Goal: Task Accomplishment & Management: Manage account settings

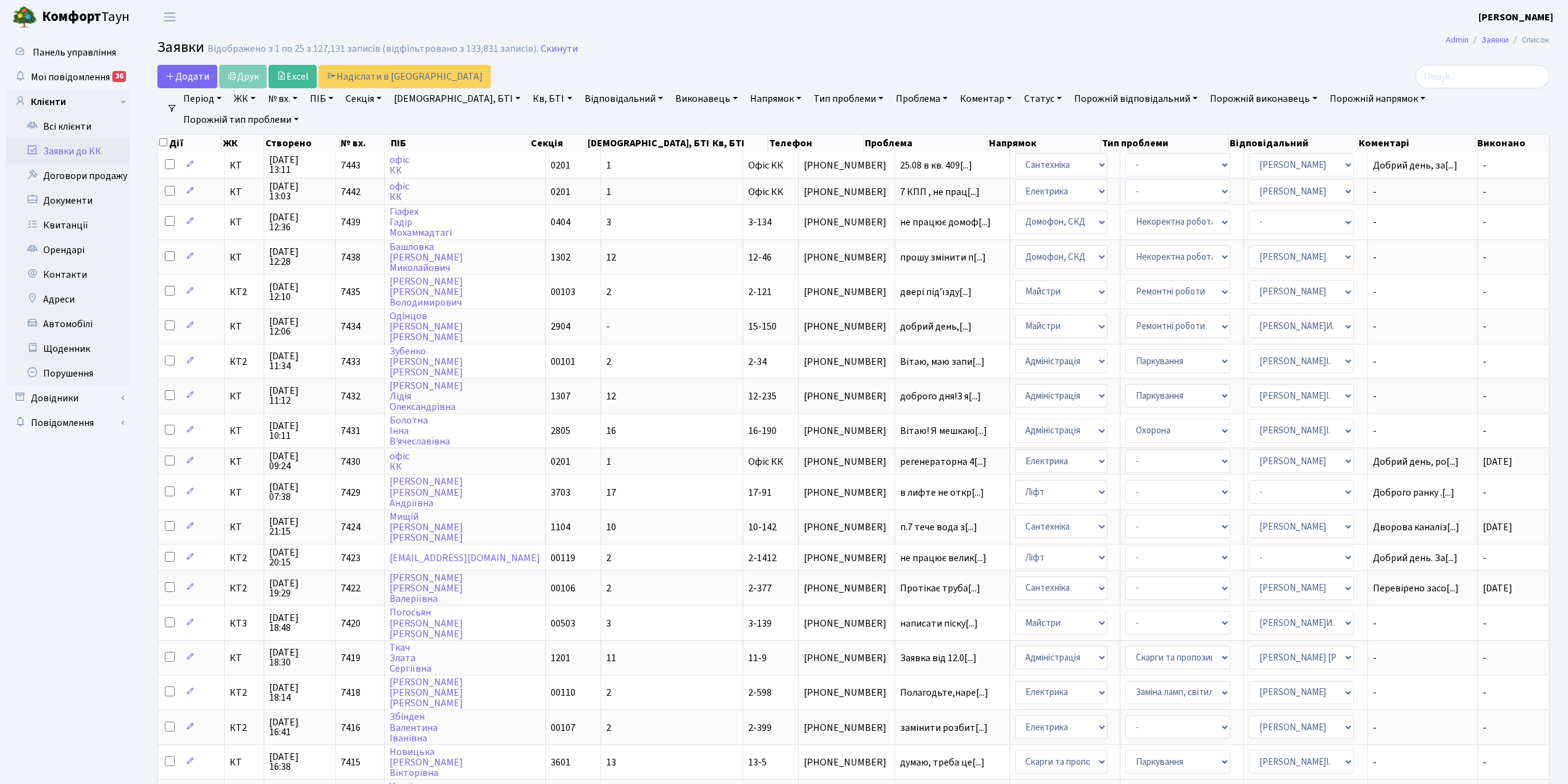
select select "25"
click at [547, 47] on link "Скинути" at bounding box center [559, 49] width 37 height 11
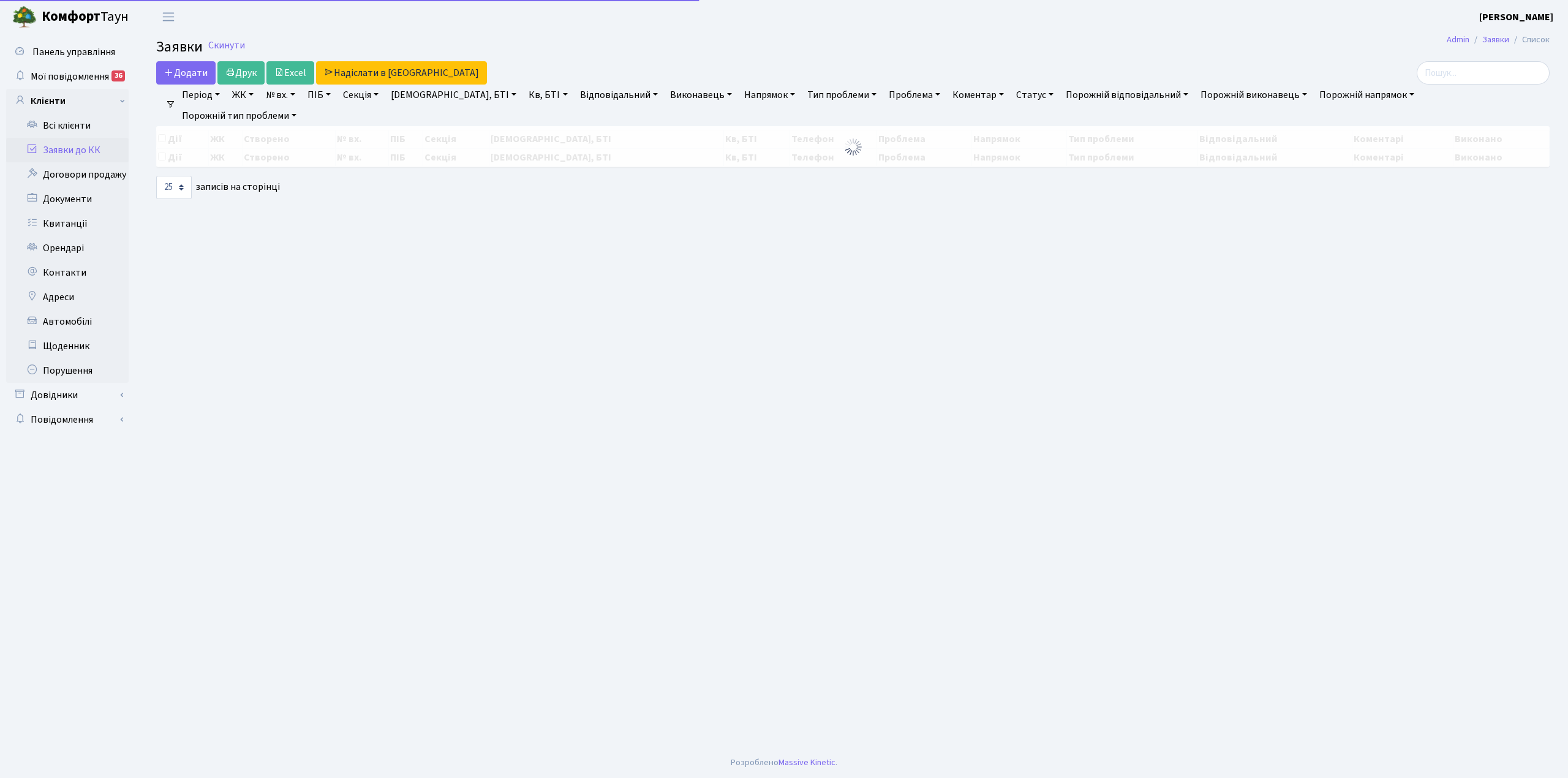
select select "25"
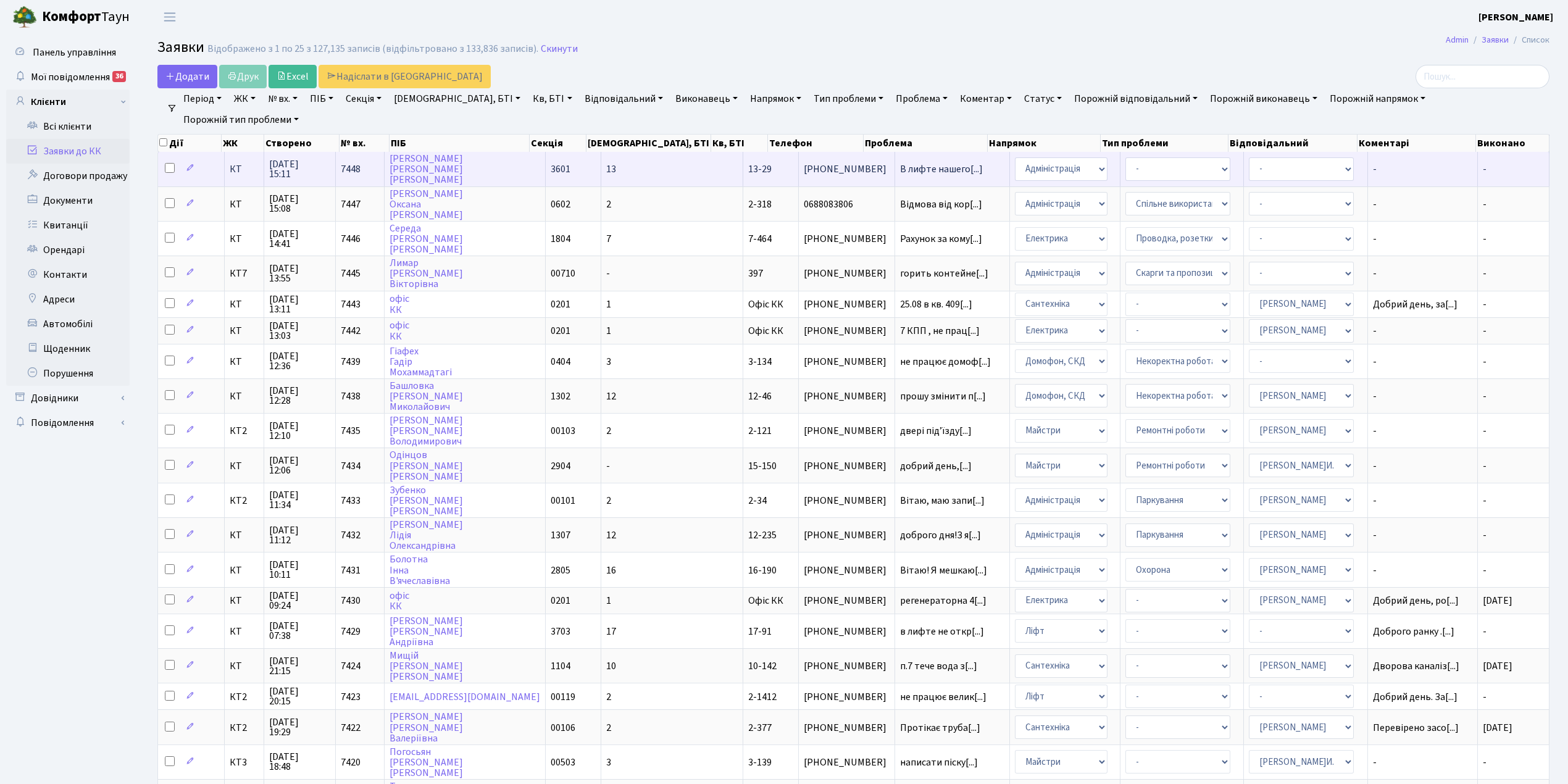
click at [633, 166] on td "13" at bounding box center [672, 168] width 142 height 34
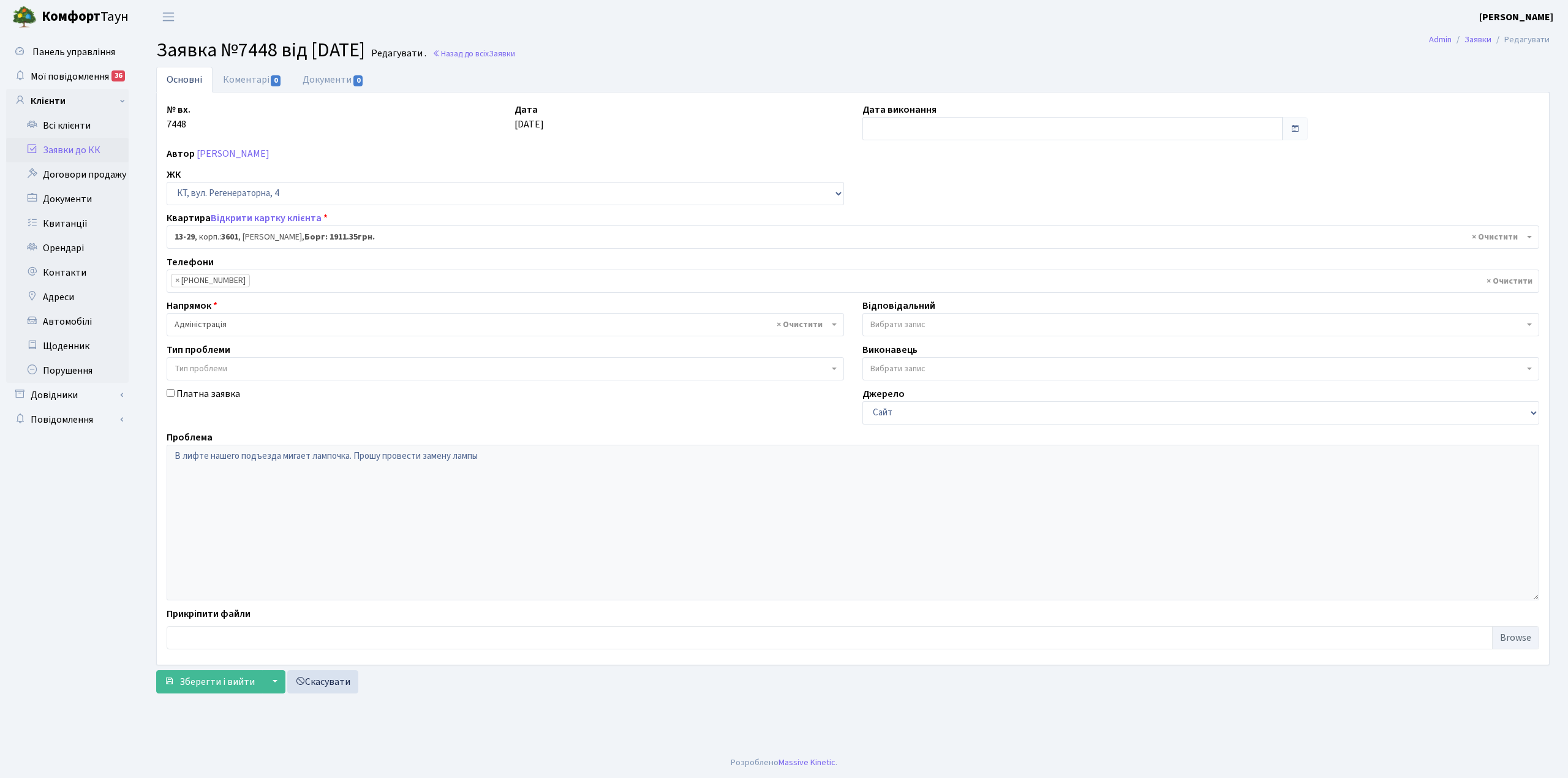
select select "7675"
click at [260, 77] on link "Коментарі 0" at bounding box center [252, 79] width 80 height 25
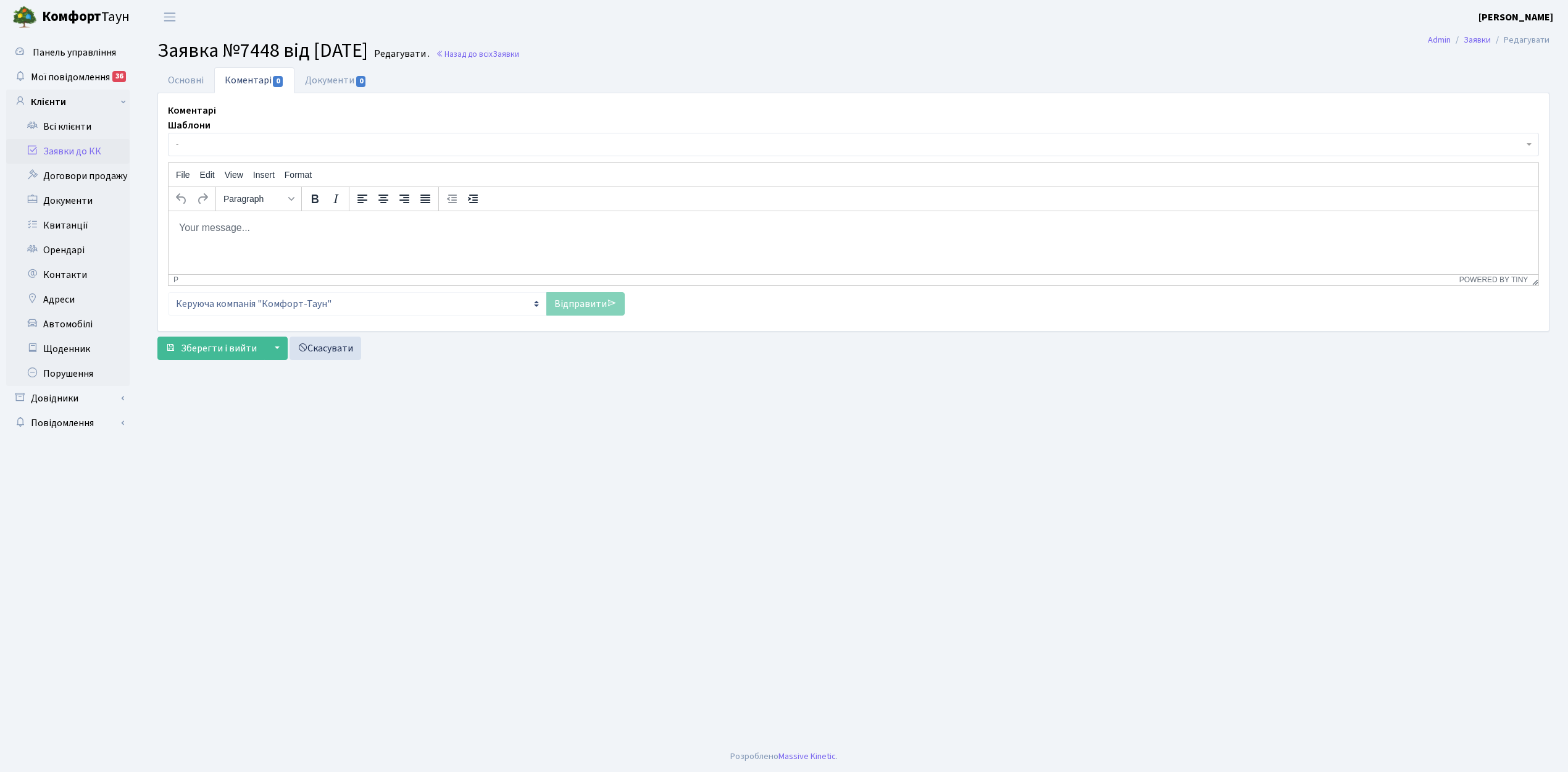
click at [199, 156] on span "-" at bounding box center [853, 144] width 1371 height 24
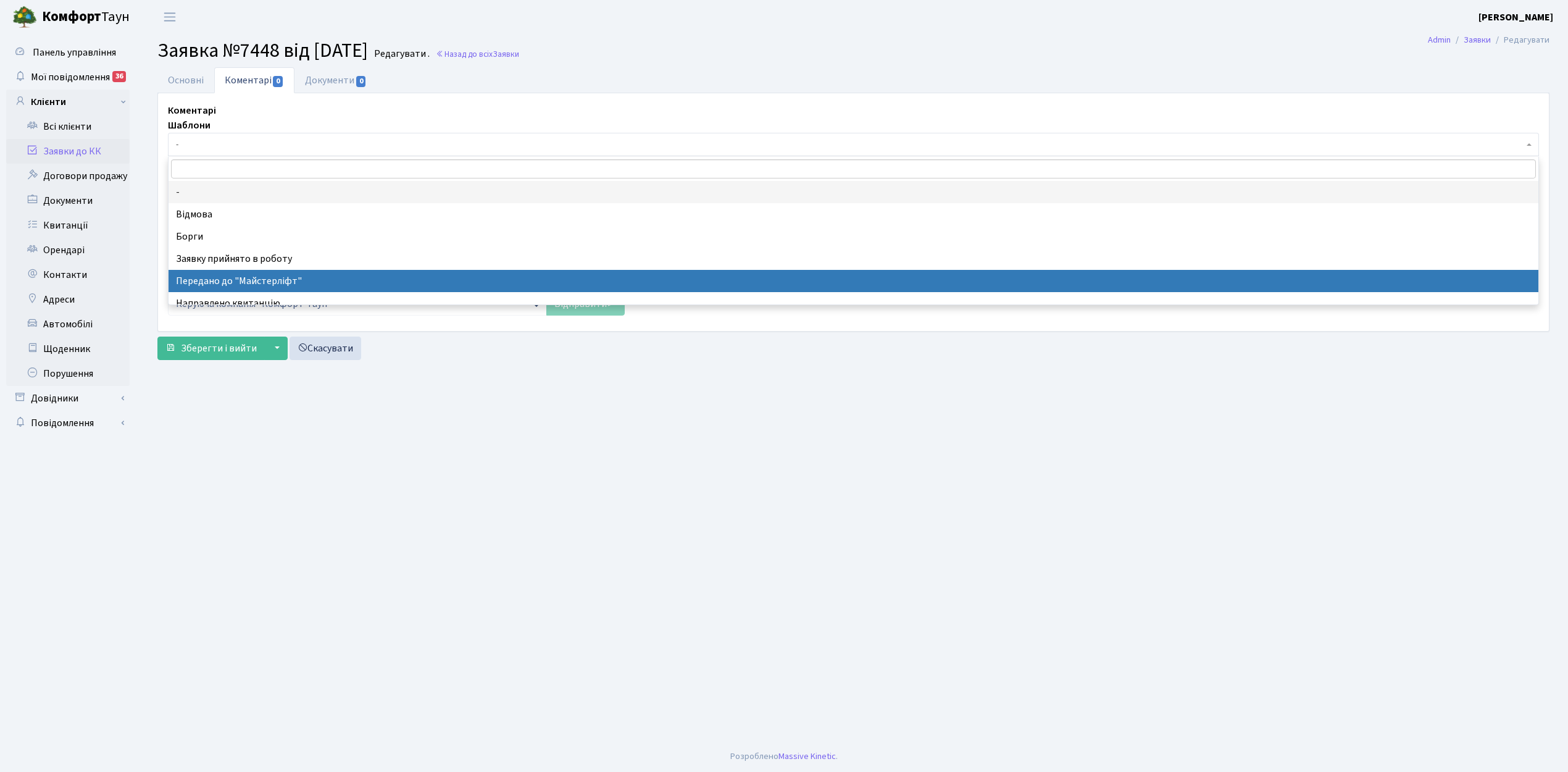
select select "9"
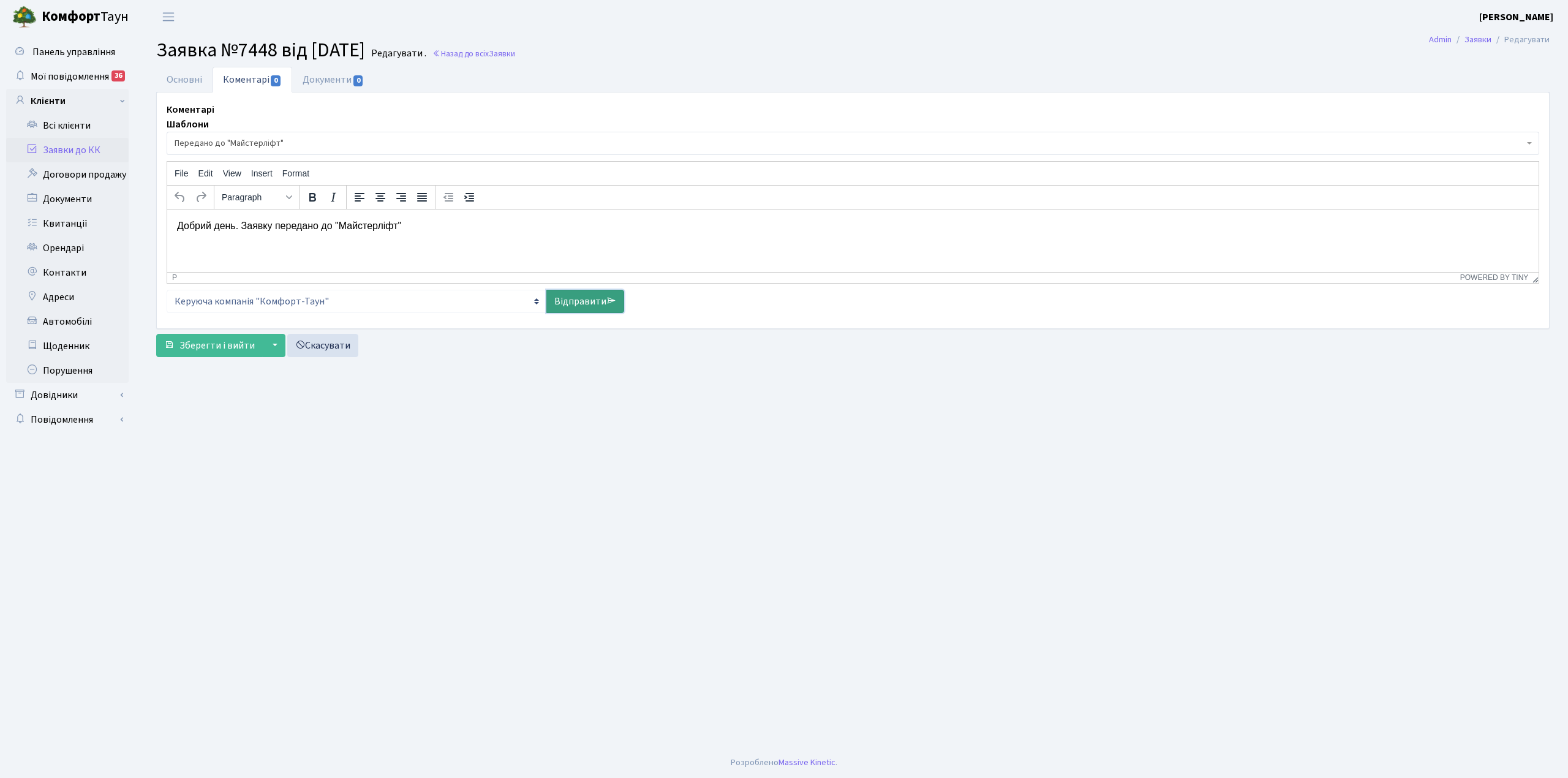
click at [575, 302] on link "Відправити" at bounding box center [585, 301] width 78 height 24
select select
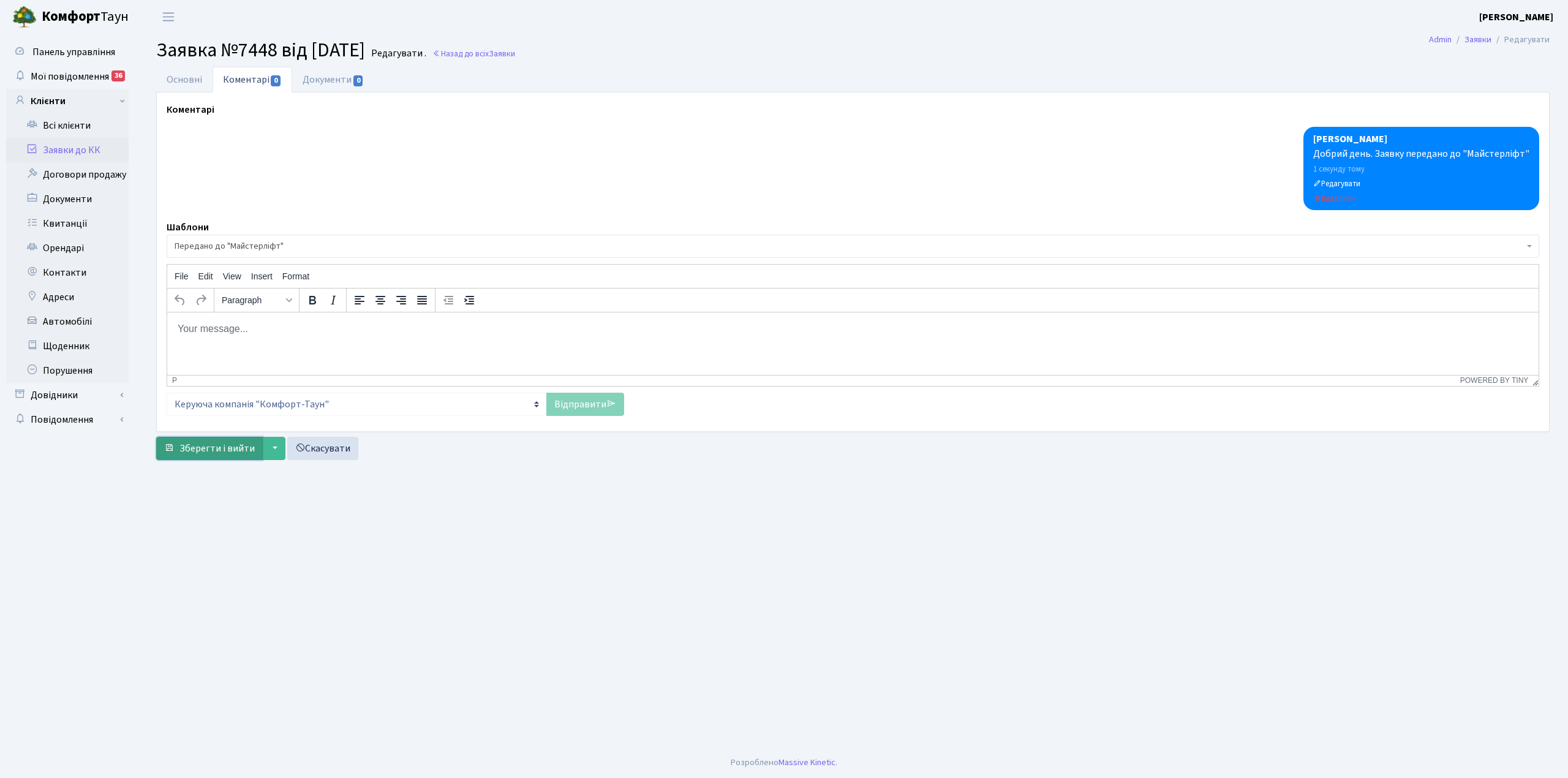
click at [204, 454] on span "Зберегти і вийти" at bounding box center [217, 448] width 76 height 14
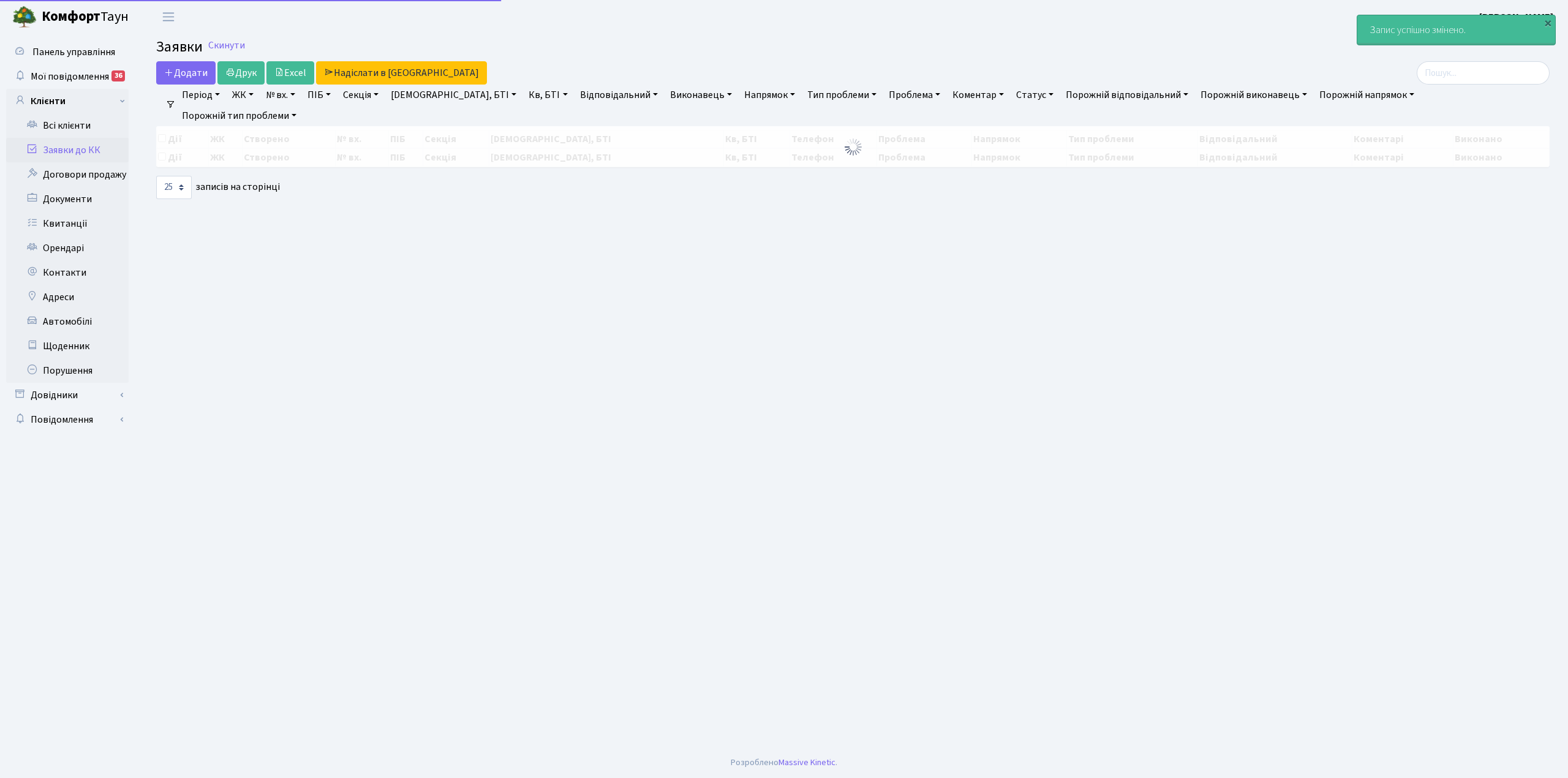
select select "25"
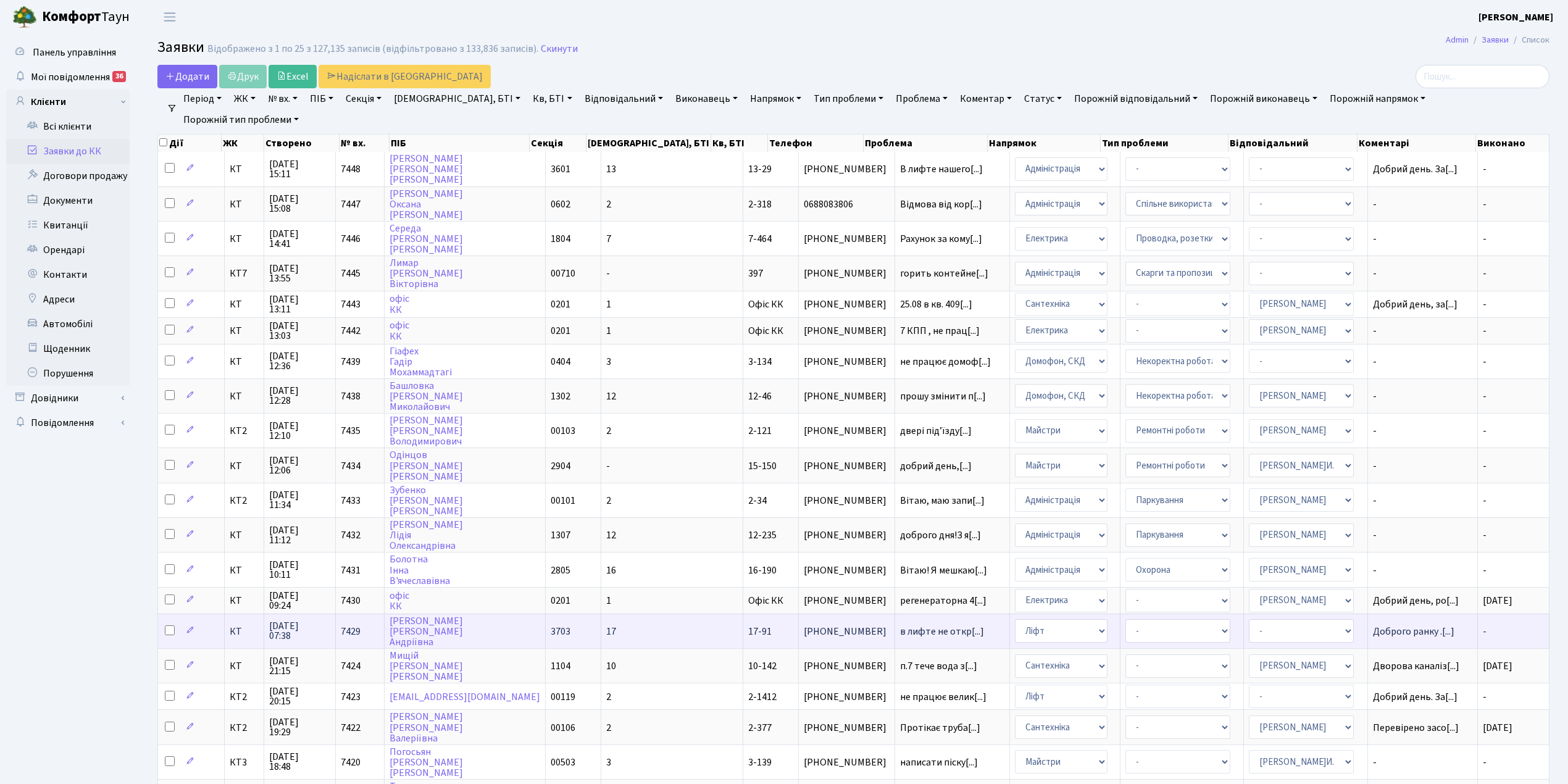
click at [1515, 613] on td "-" at bounding box center [1513, 631] width 71 height 34
click at [1067, 618] on td "- Адміністрація Домофон, СКД Ліфт Майстри Сантехніка Економічний відділ Електри…" at bounding box center [1065, 631] width 111 height 34
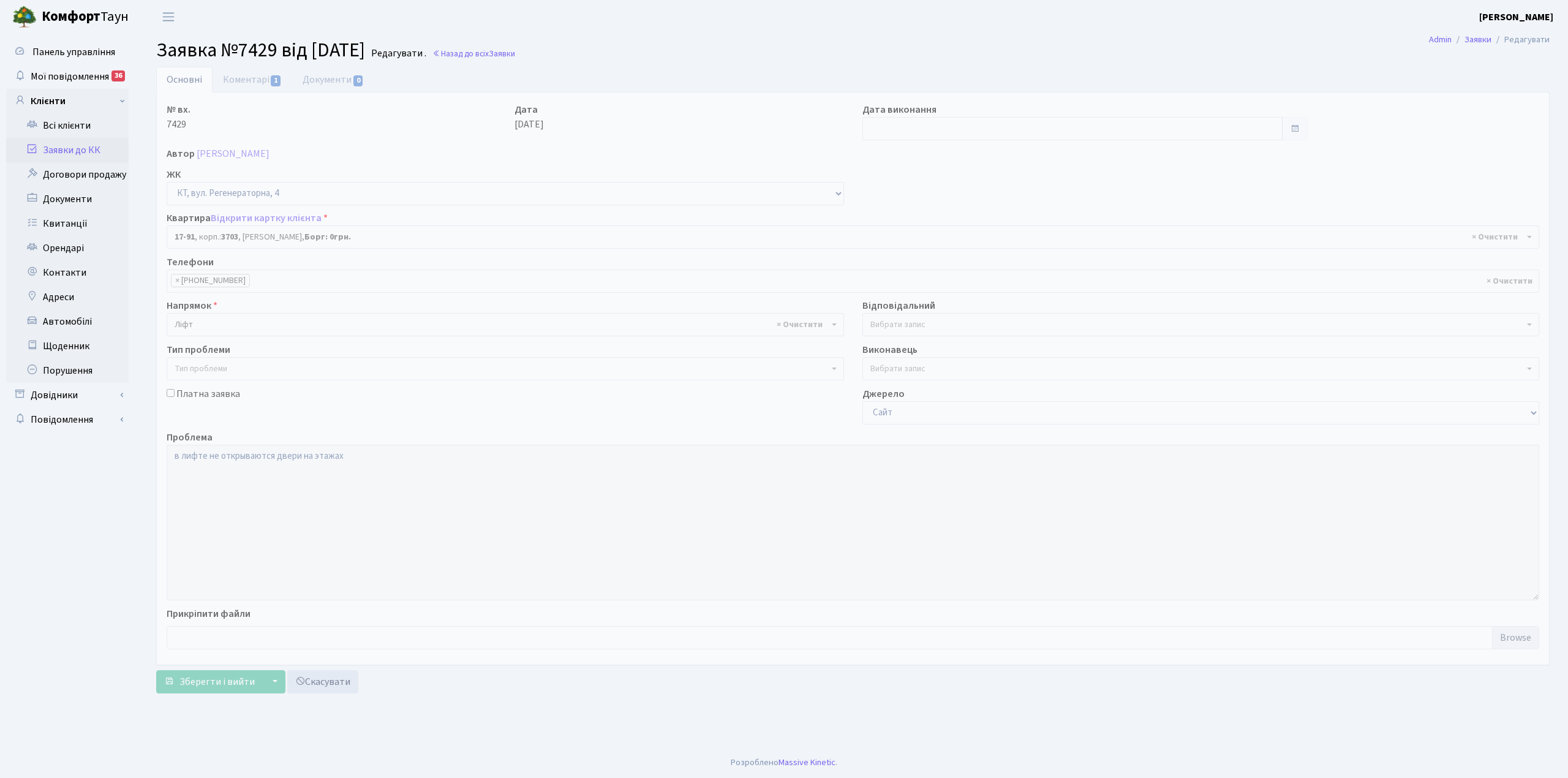
select select "9045"
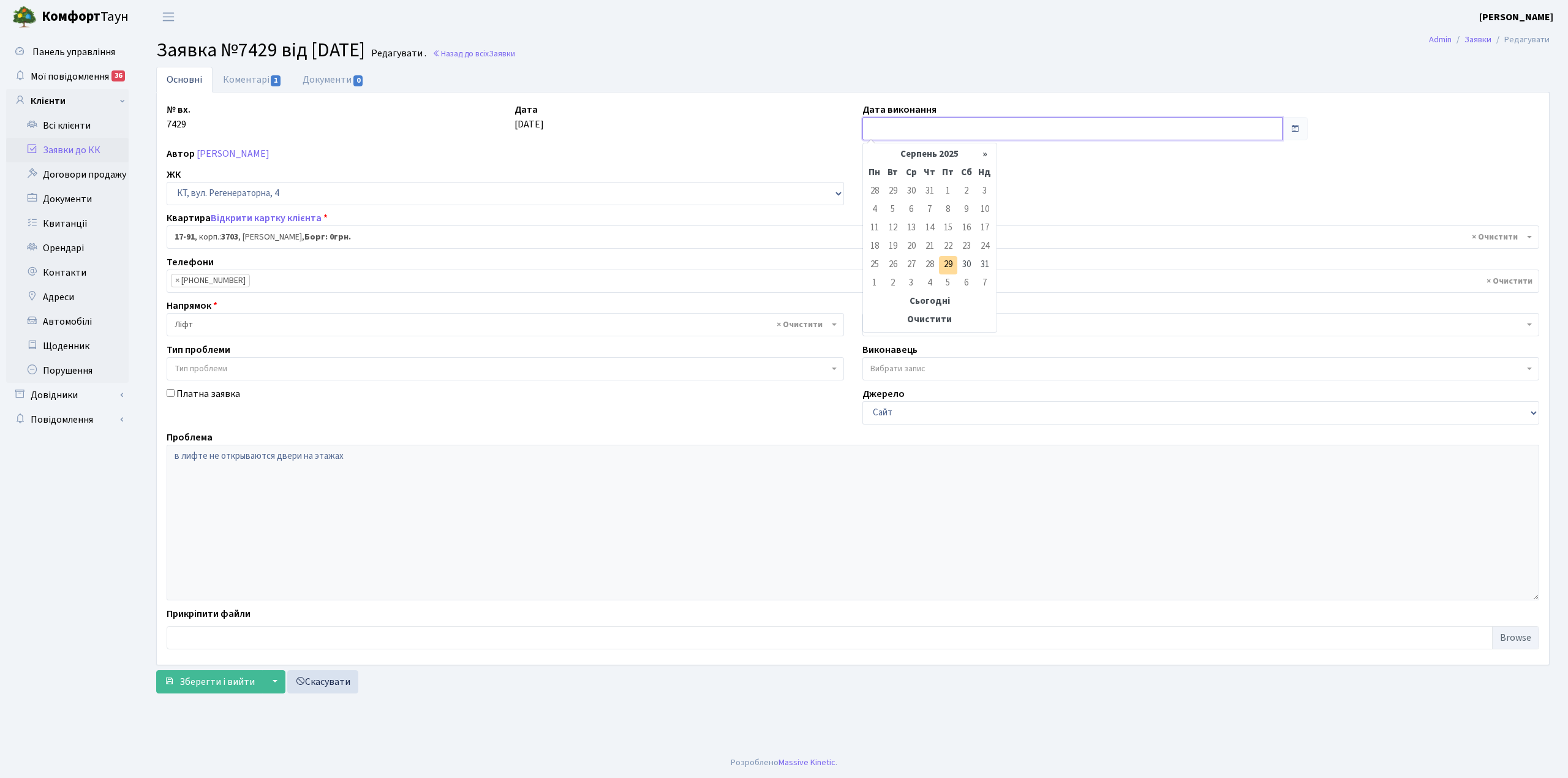
click at [880, 120] on input "text" at bounding box center [1072, 129] width 420 height 24
click at [949, 265] on td "29" at bounding box center [948, 265] width 19 height 19
type input "[DATE]"
click at [229, 80] on link "Коментарі 1" at bounding box center [252, 79] width 80 height 25
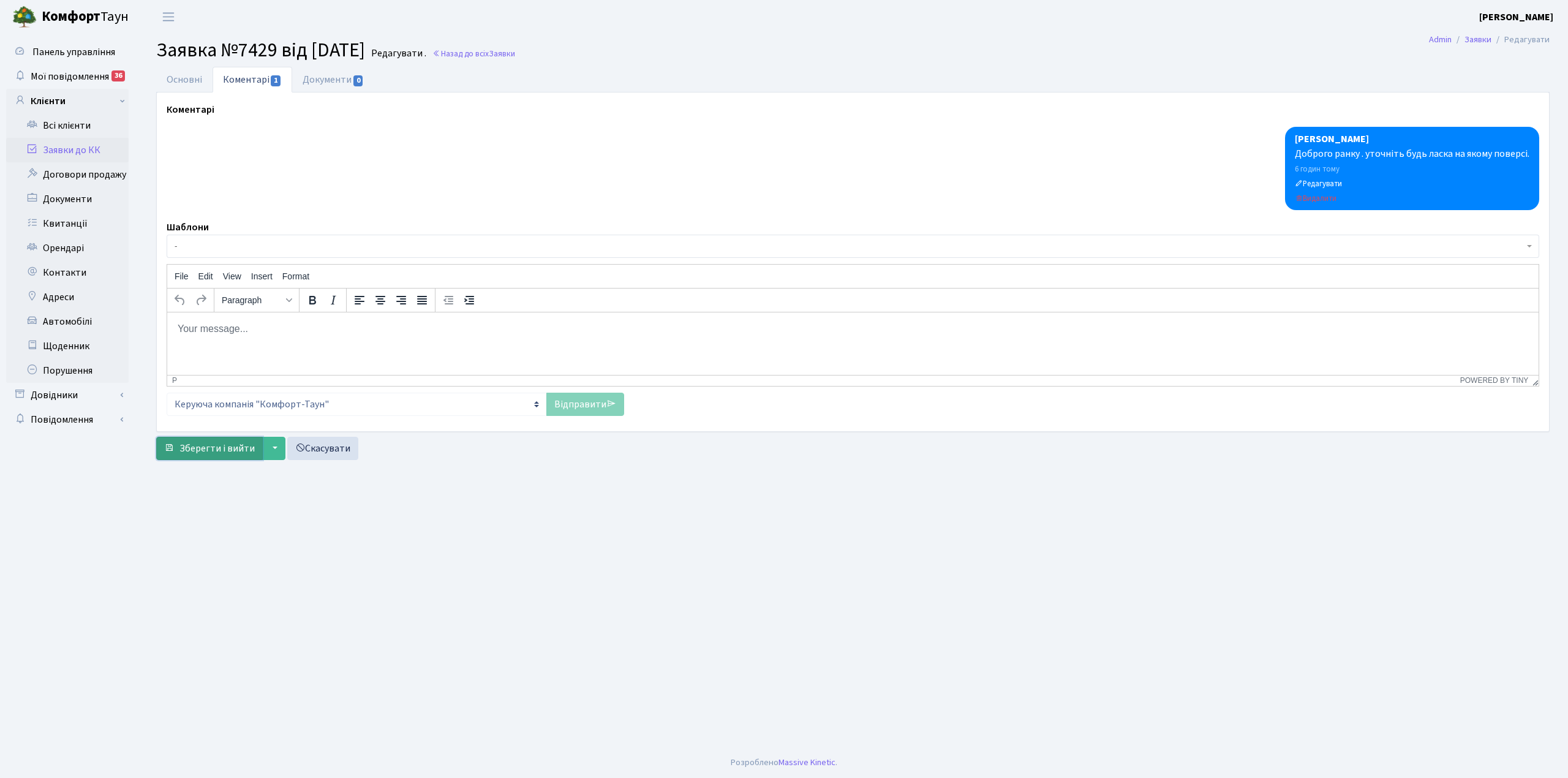
click at [238, 454] on span "Зберегти і вийти" at bounding box center [217, 448] width 76 height 14
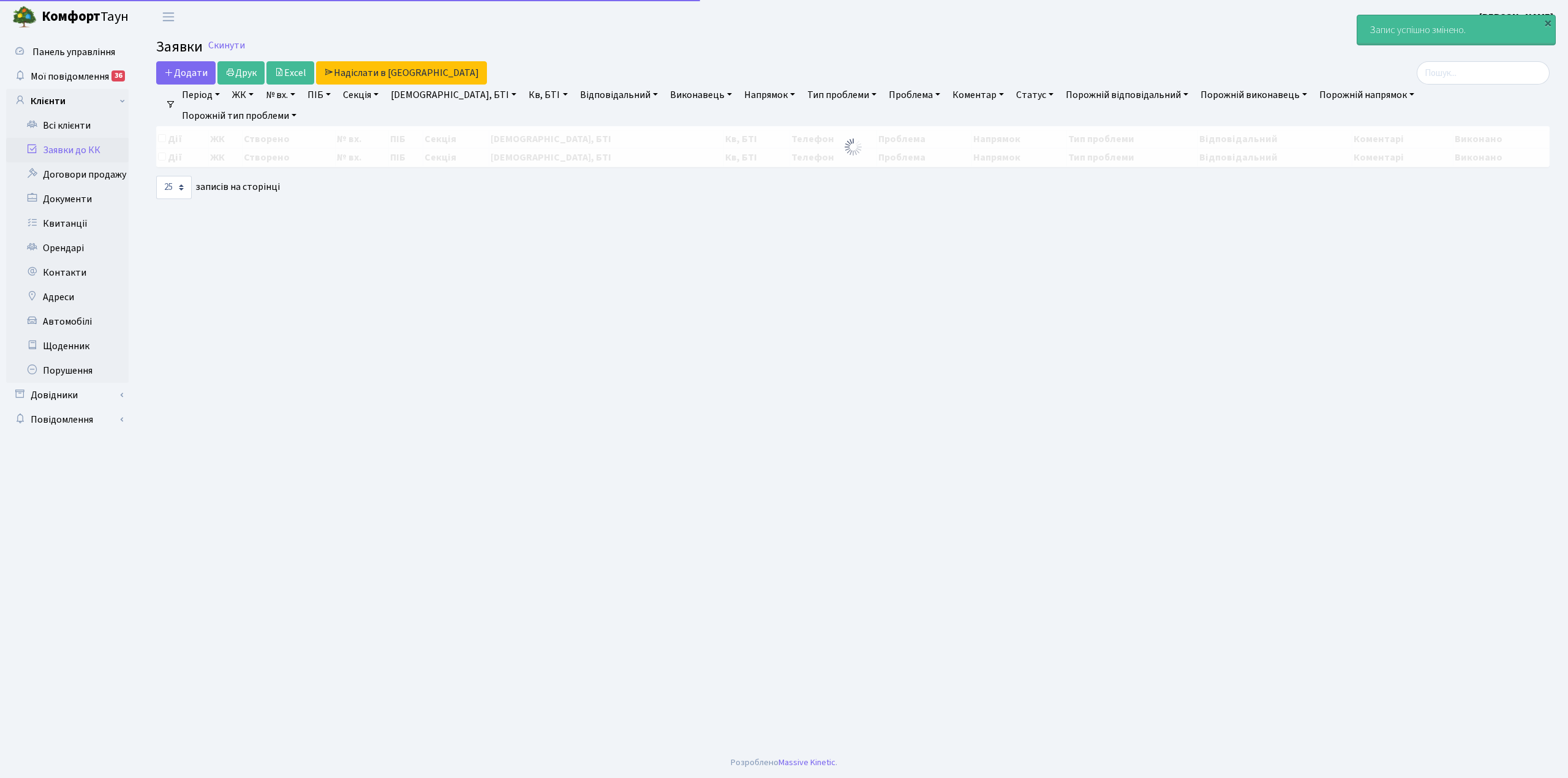
select select "25"
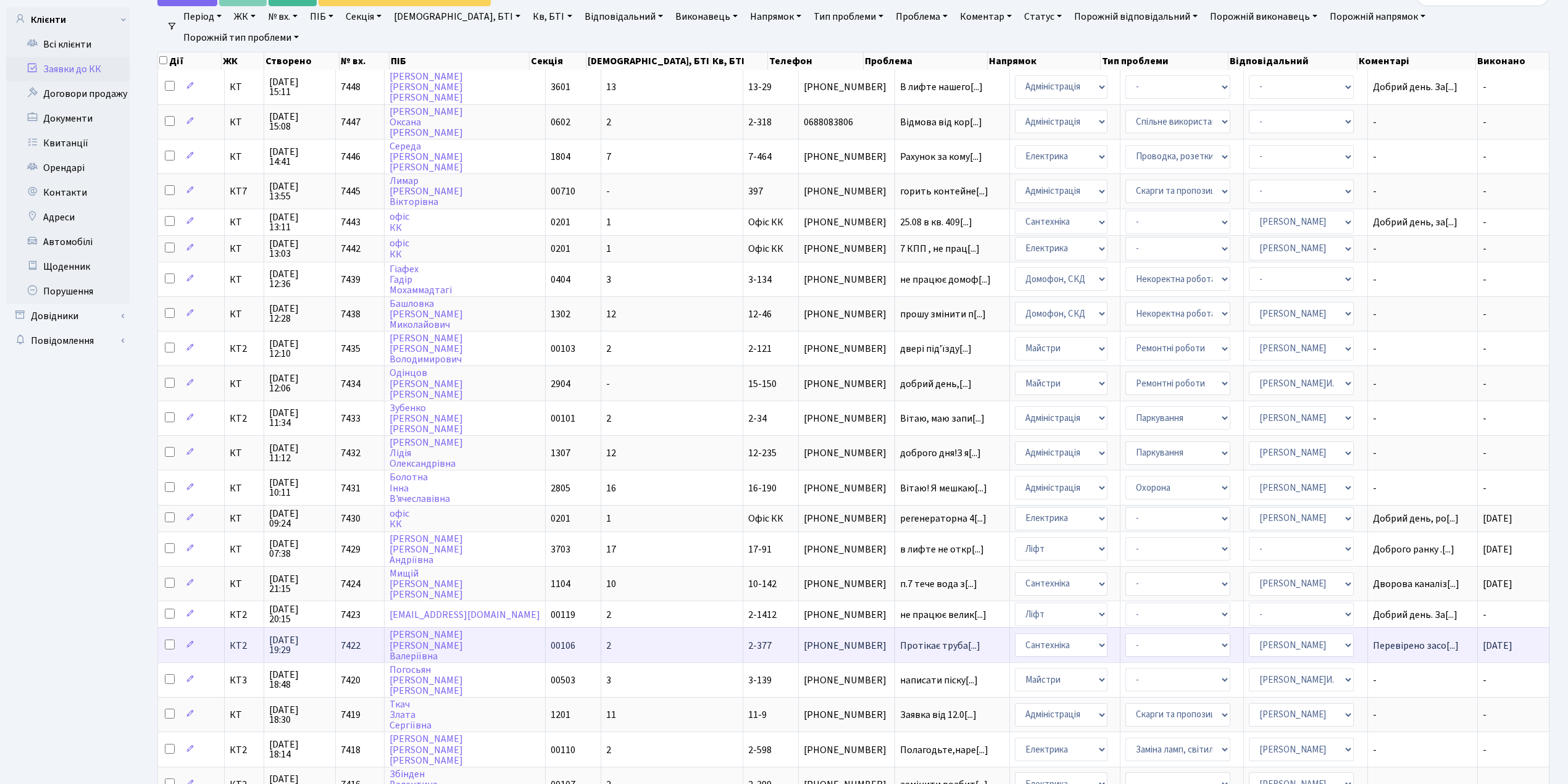
scroll to position [2, 0]
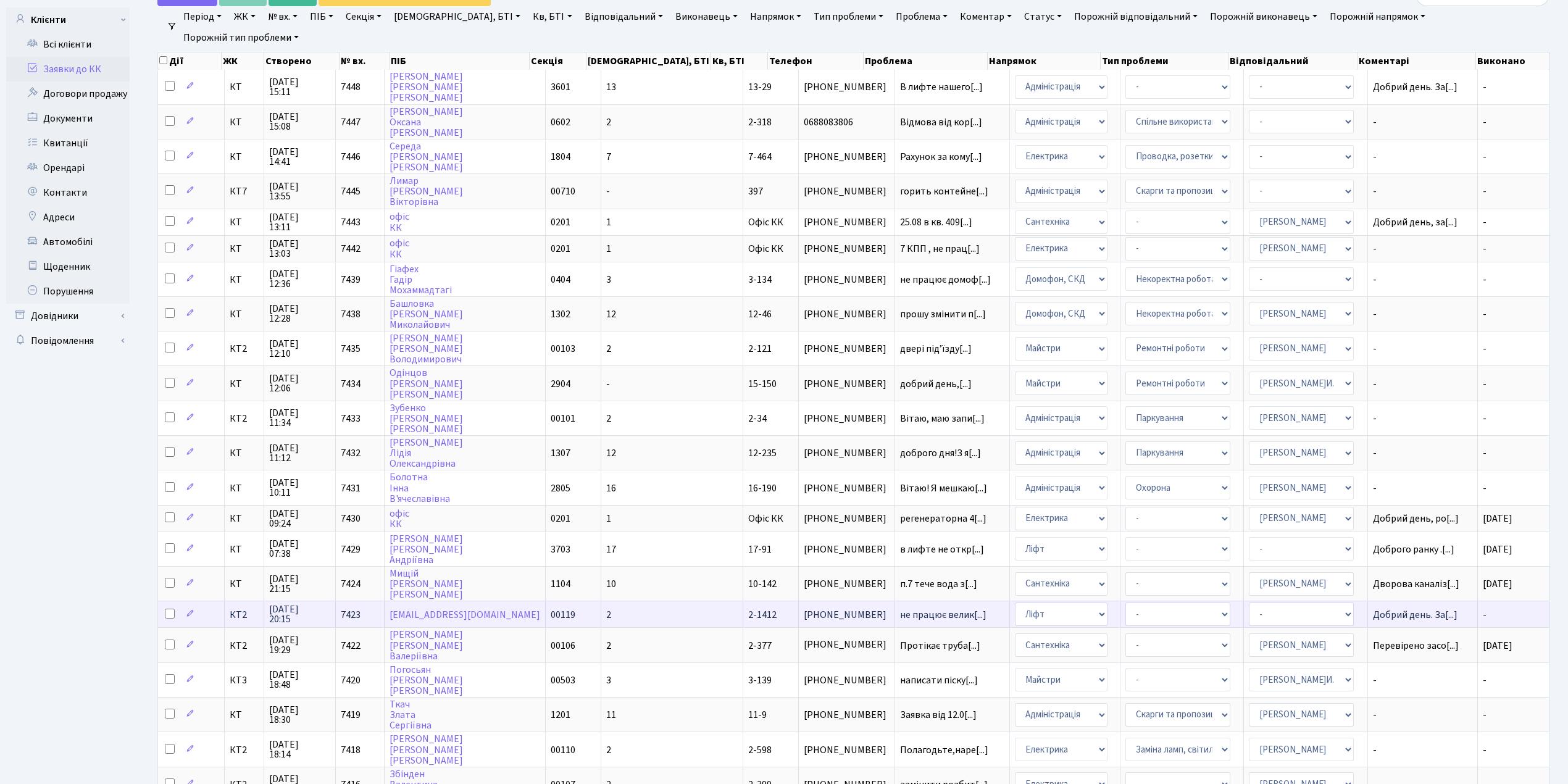
click at [633, 600] on td "2" at bounding box center [672, 613] width 142 height 26
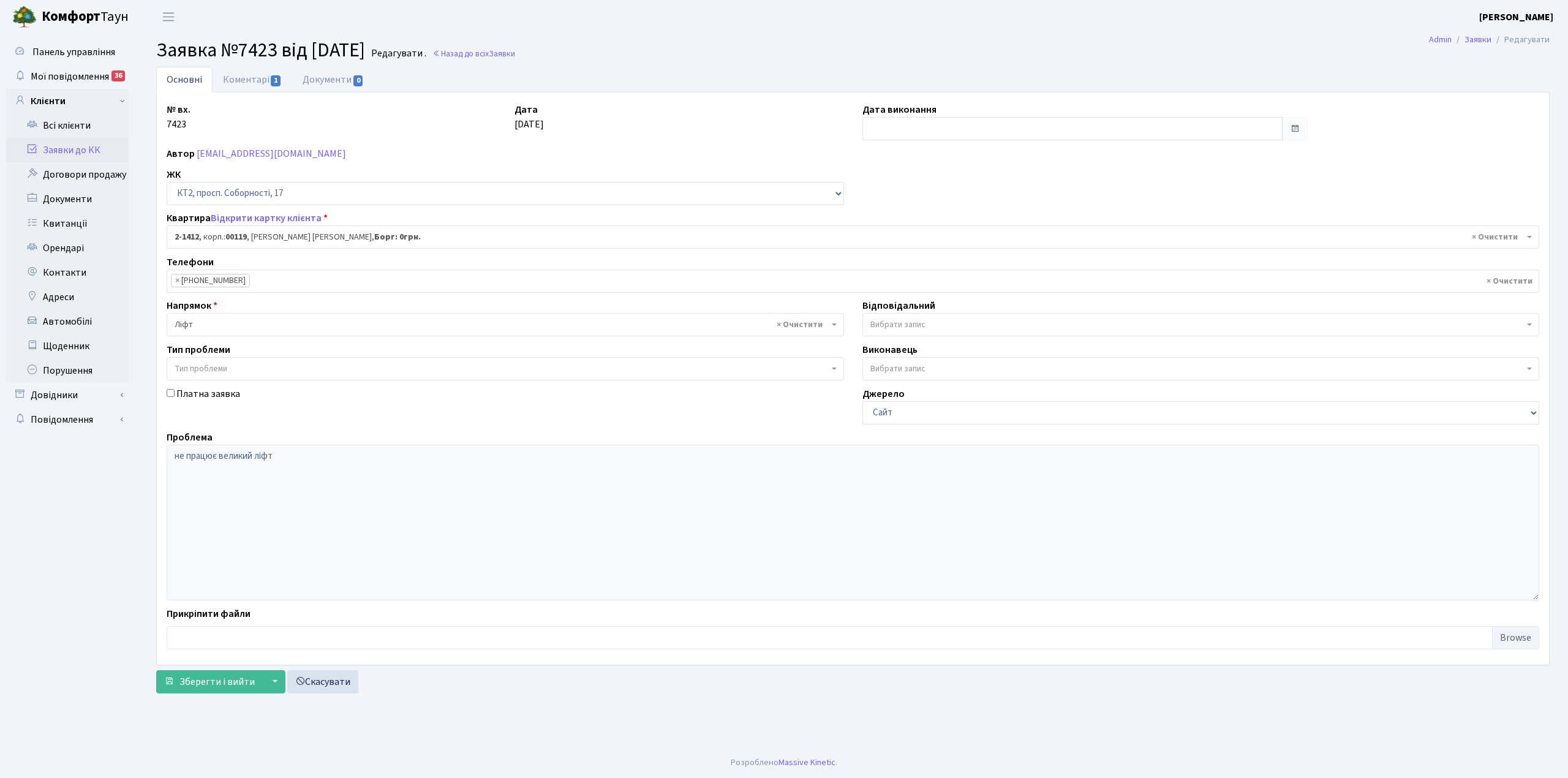
select select "13027"
click at [939, 122] on input "text" at bounding box center [1072, 129] width 420 height 24
click at [952, 266] on td "29" at bounding box center [948, 265] width 19 height 19
type input "[DATE]"
click at [251, 77] on link "Коментарі 1" at bounding box center [252, 79] width 80 height 25
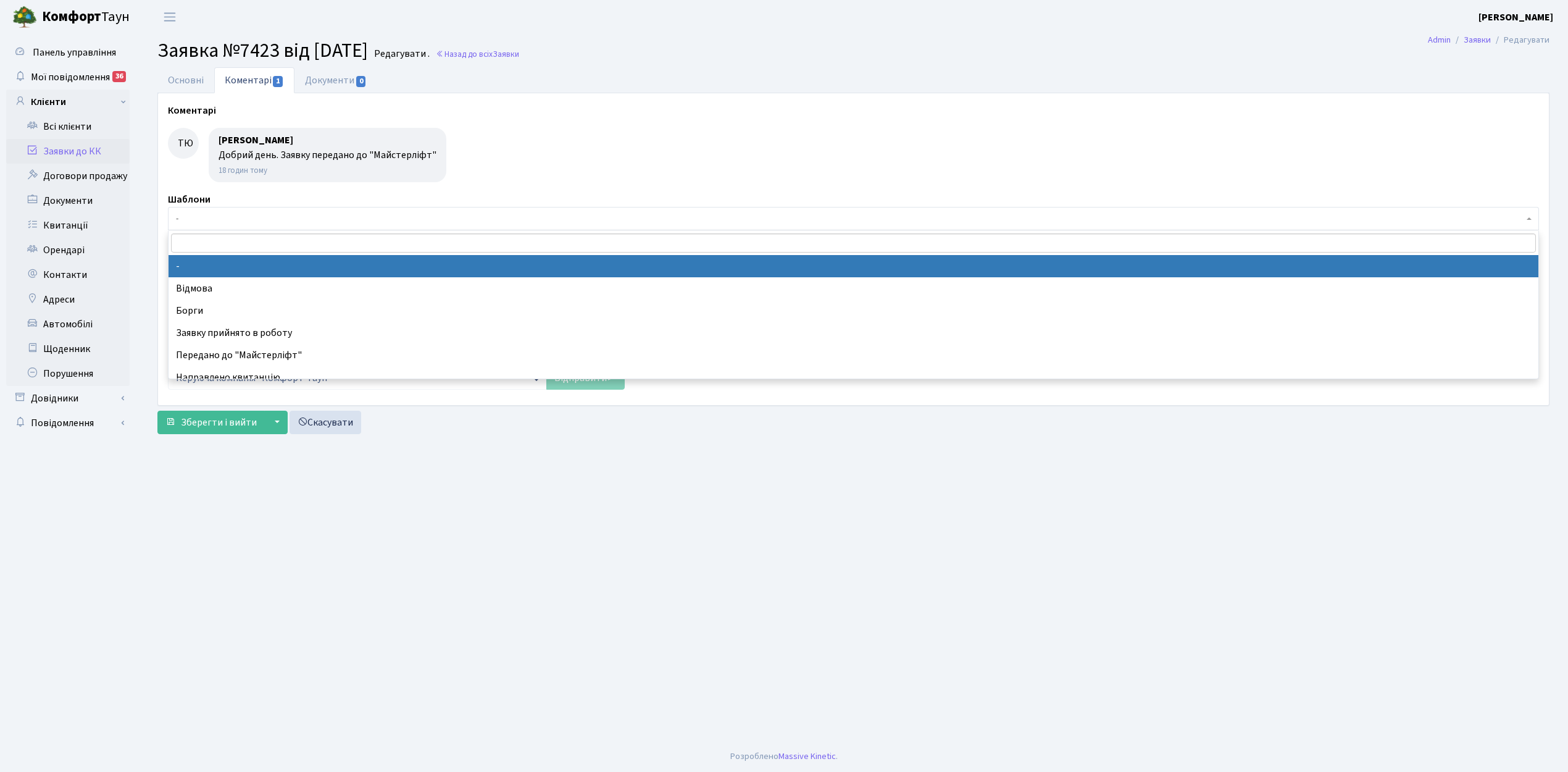
click at [213, 216] on span "-" at bounding box center [849, 218] width 1348 height 12
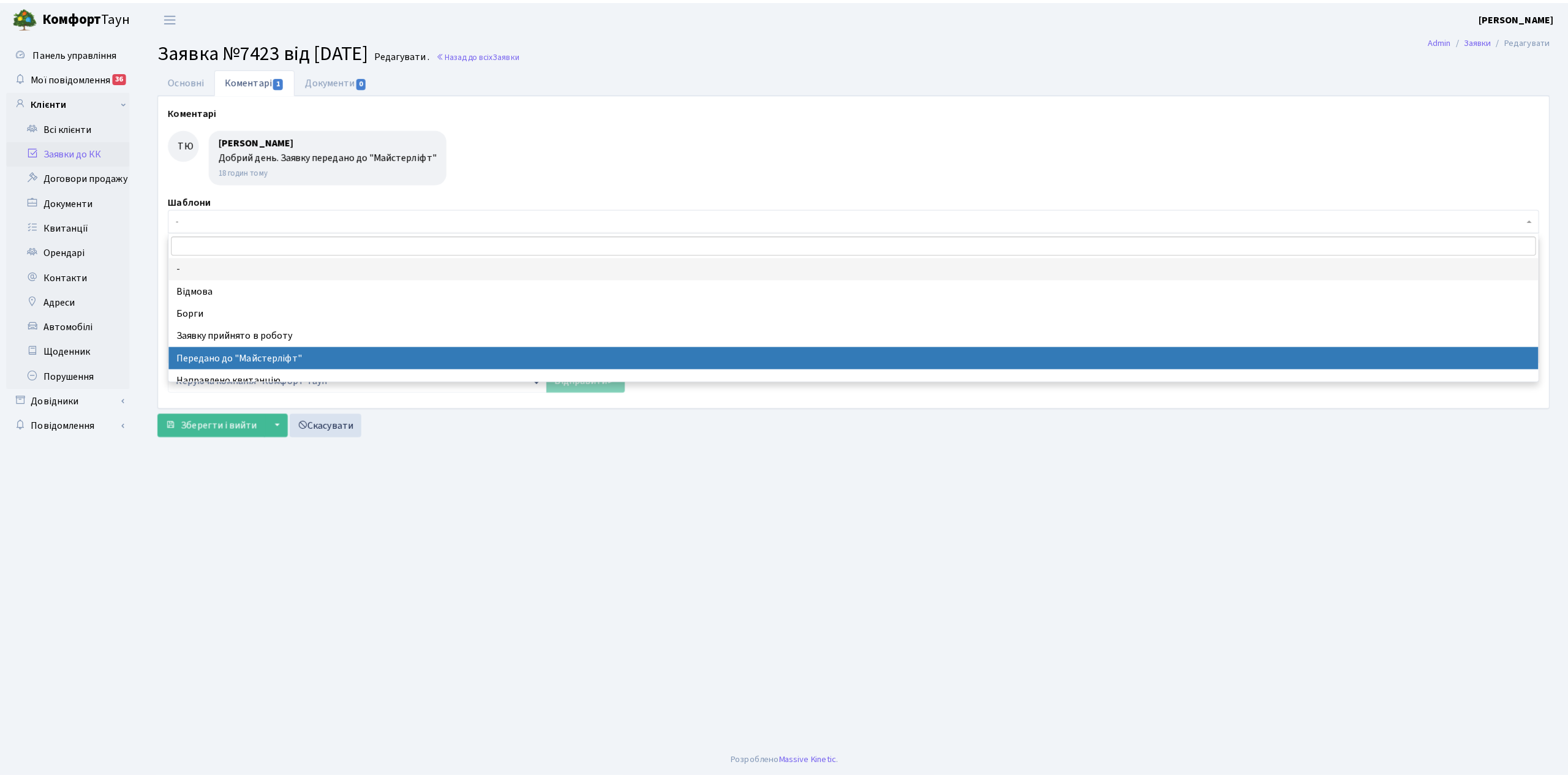
scroll to position [81, 0]
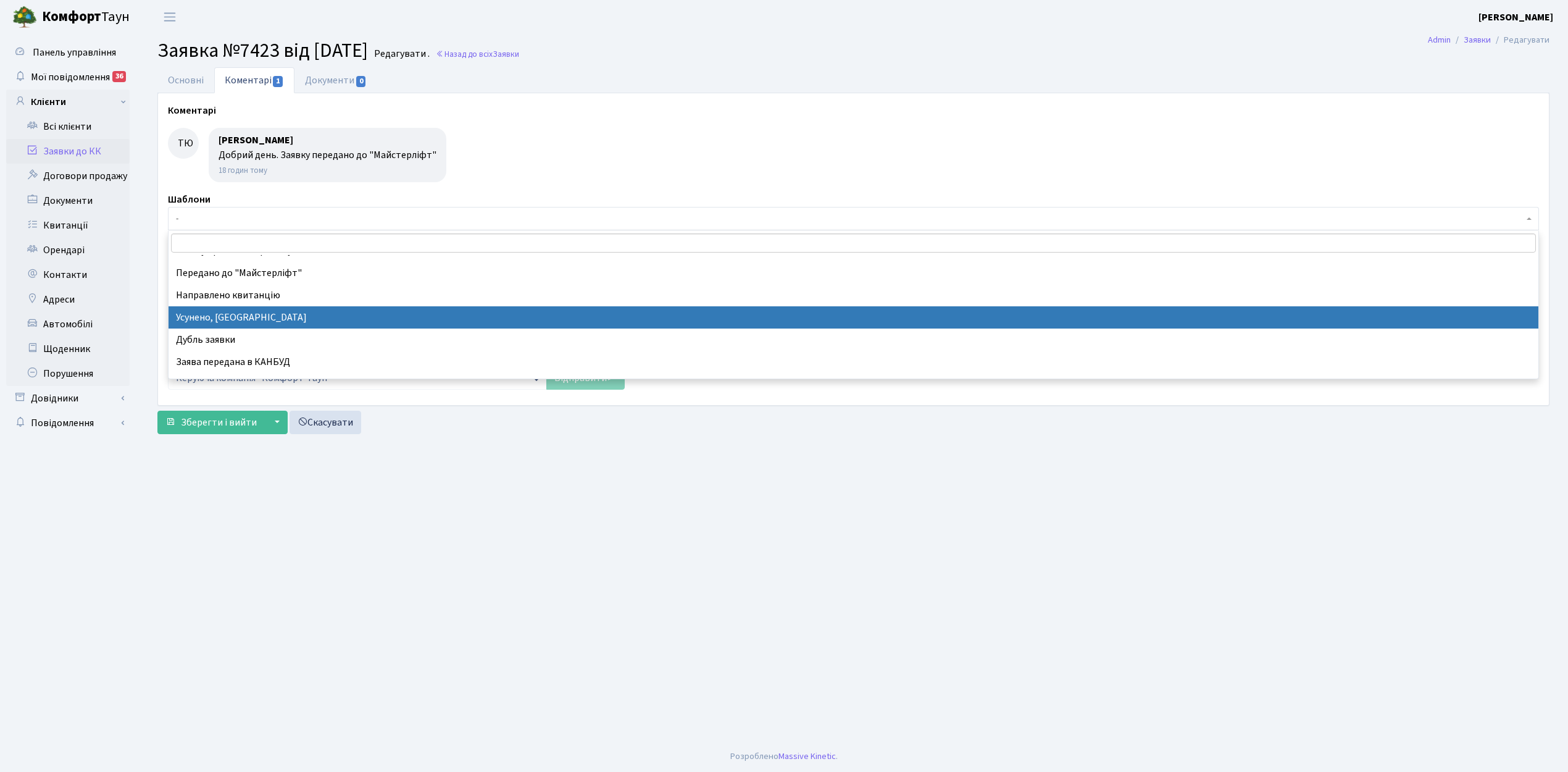
select select "15"
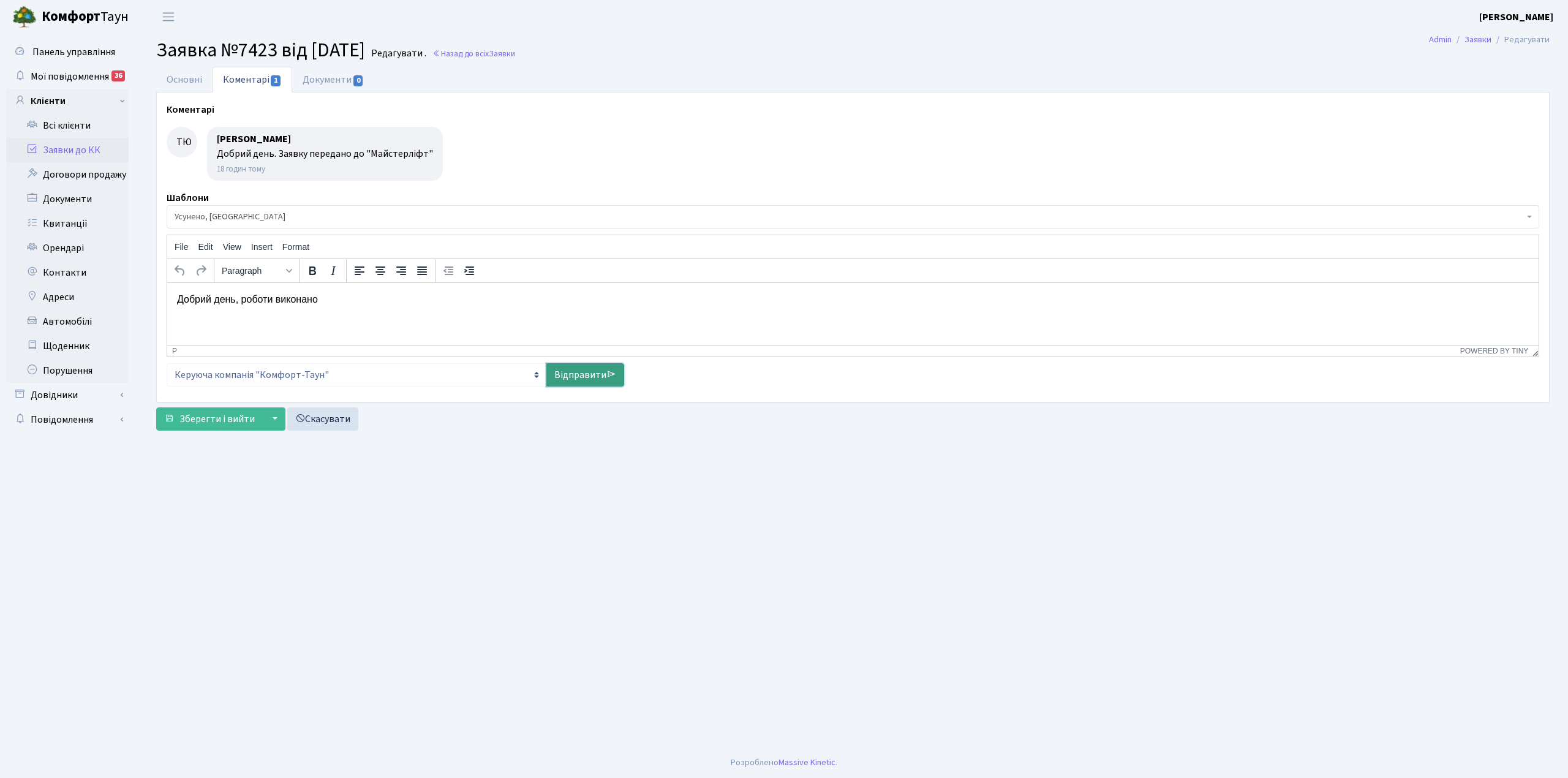
click at [576, 375] on link "Відправити" at bounding box center [585, 374] width 78 height 24
select select
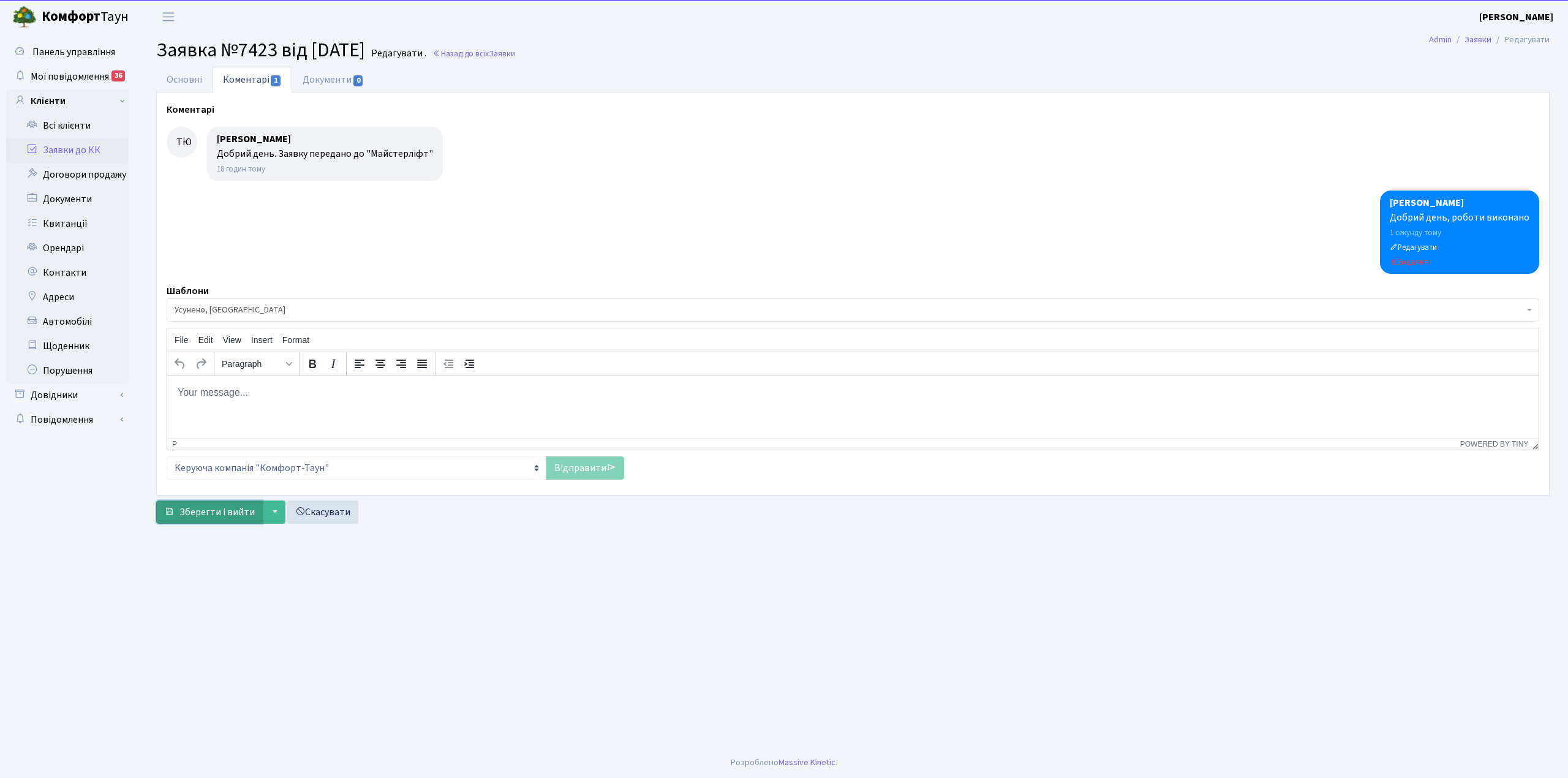
click at [199, 509] on span "Зберегти і вийти" at bounding box center [217, 512] width 76 height 14
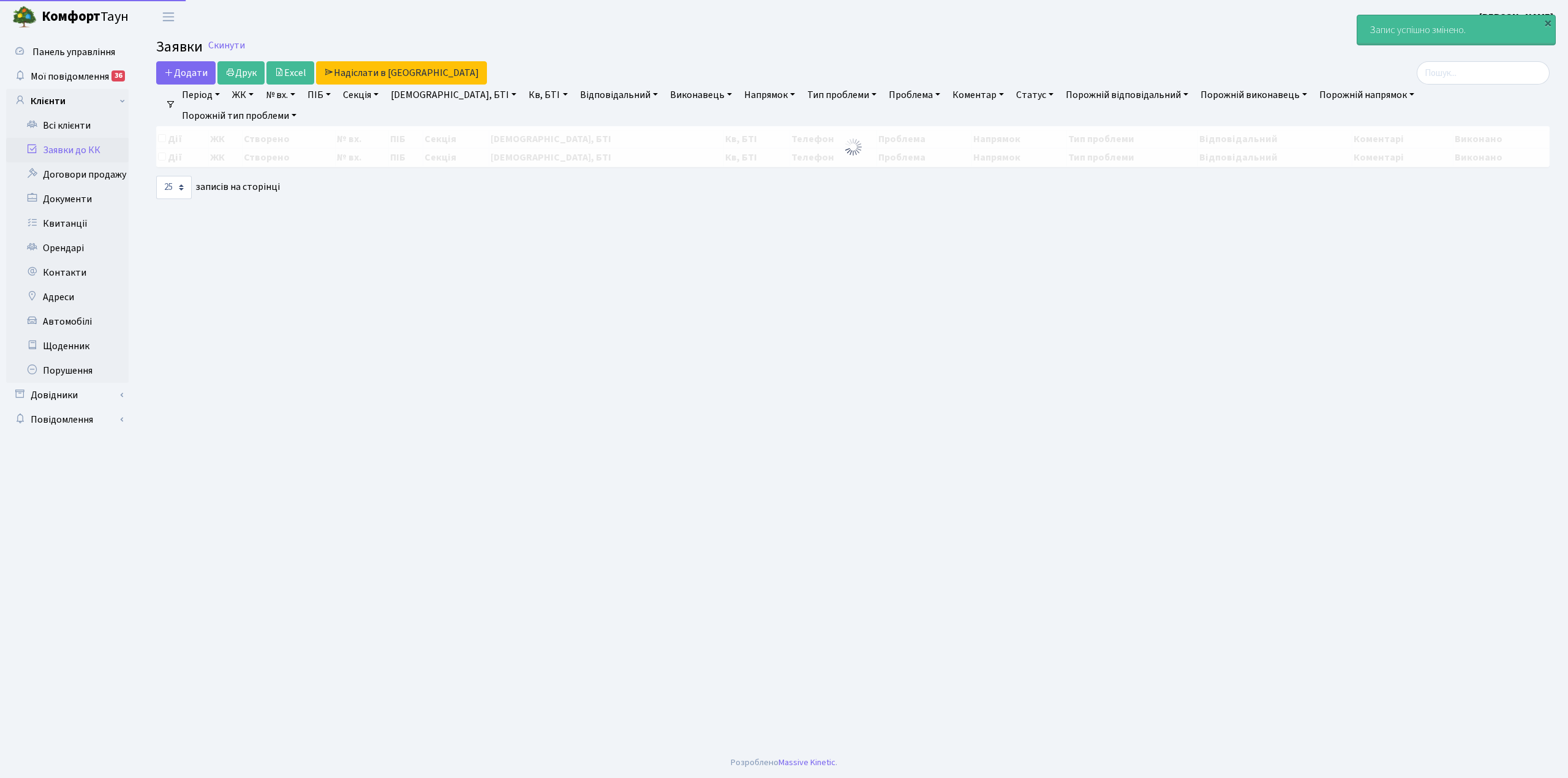
select select "25"
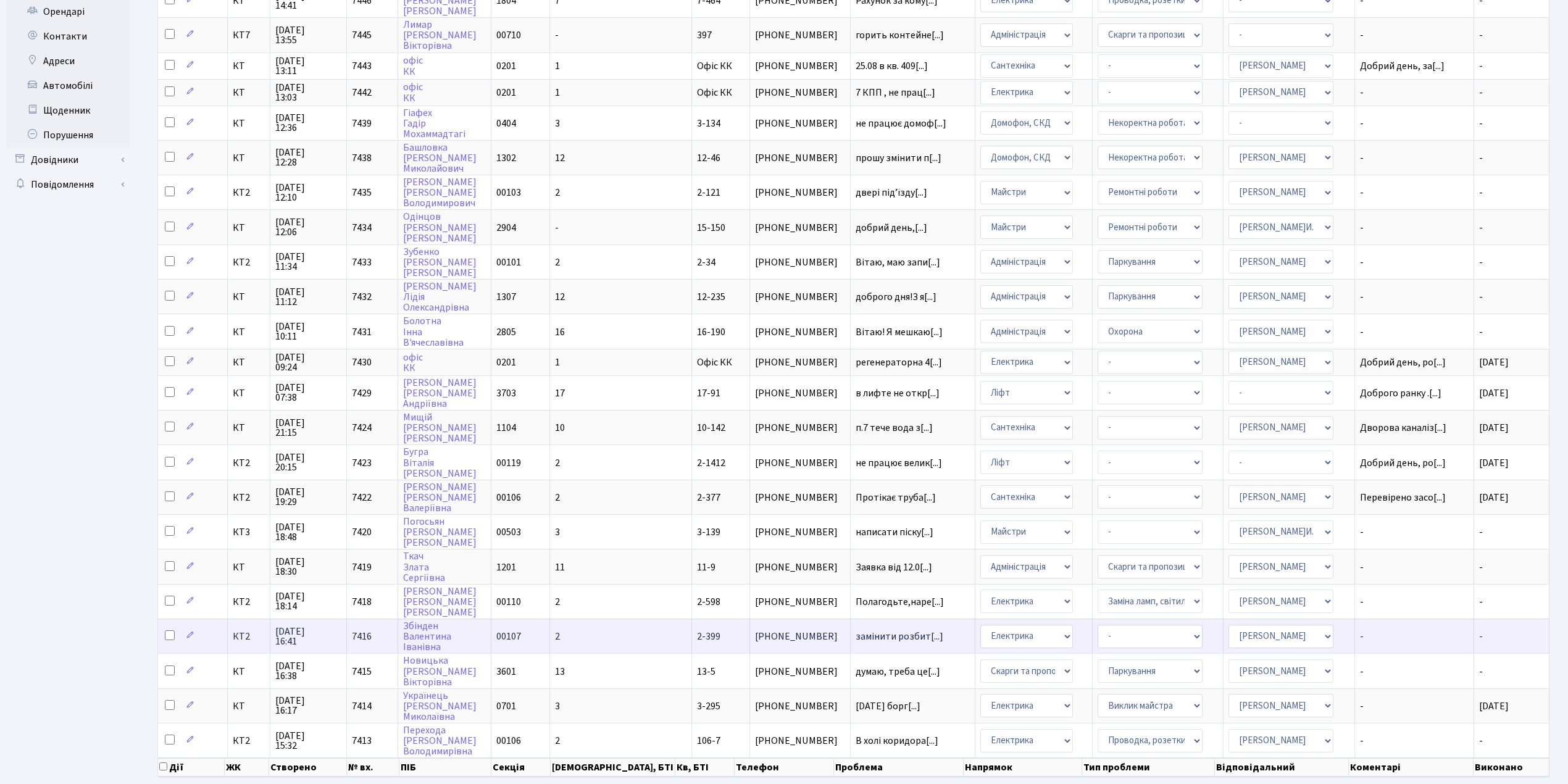
scroll to position [262, 0]
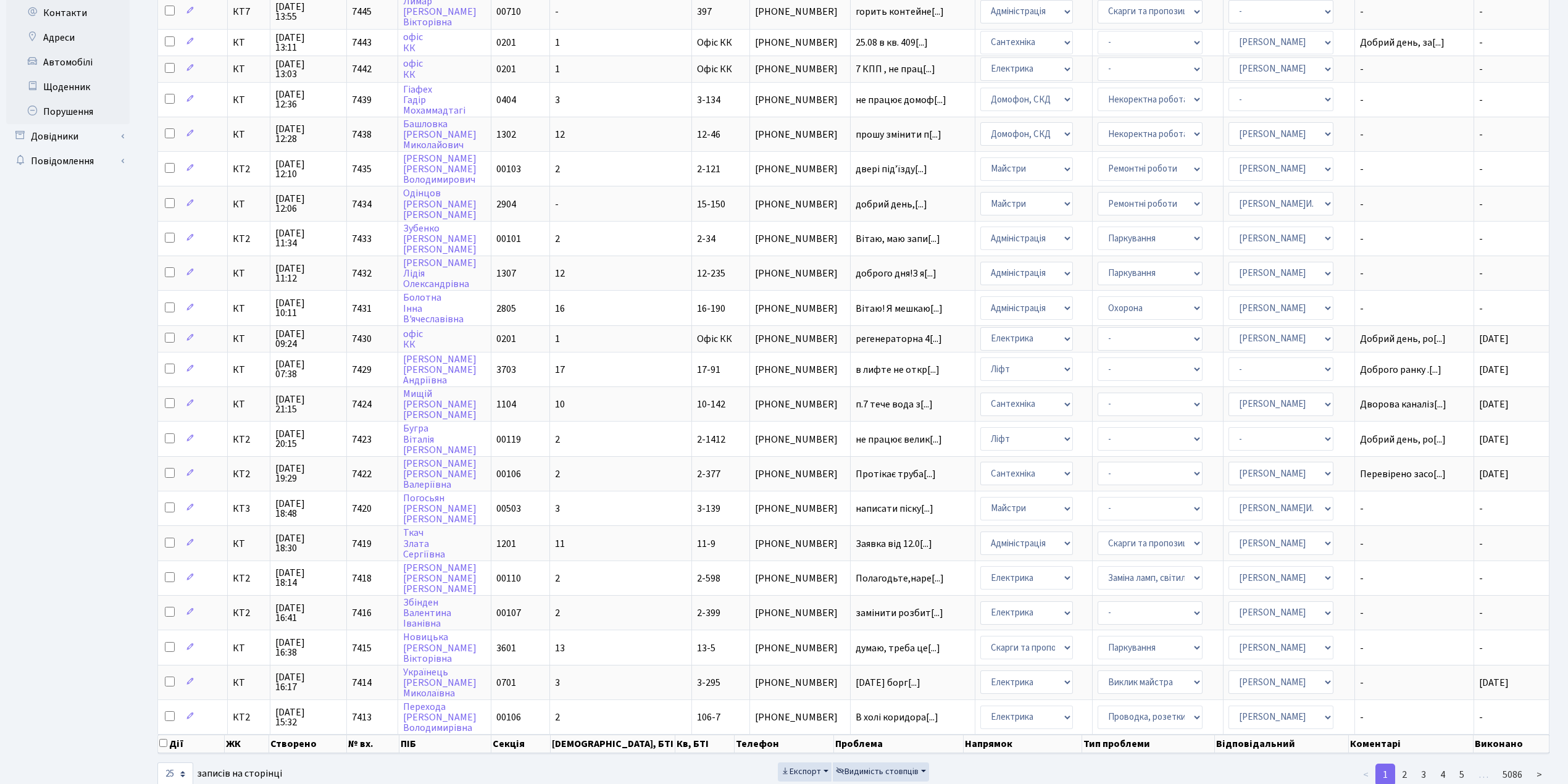
click at [1406, 762] on div "< 1 2 3 4 5 … 5086 >" at bounding box center [1323, 774] width 470 height 25
click at [1406, 763] on link "2" at bounding box center [1405, 774] width 20 height 22
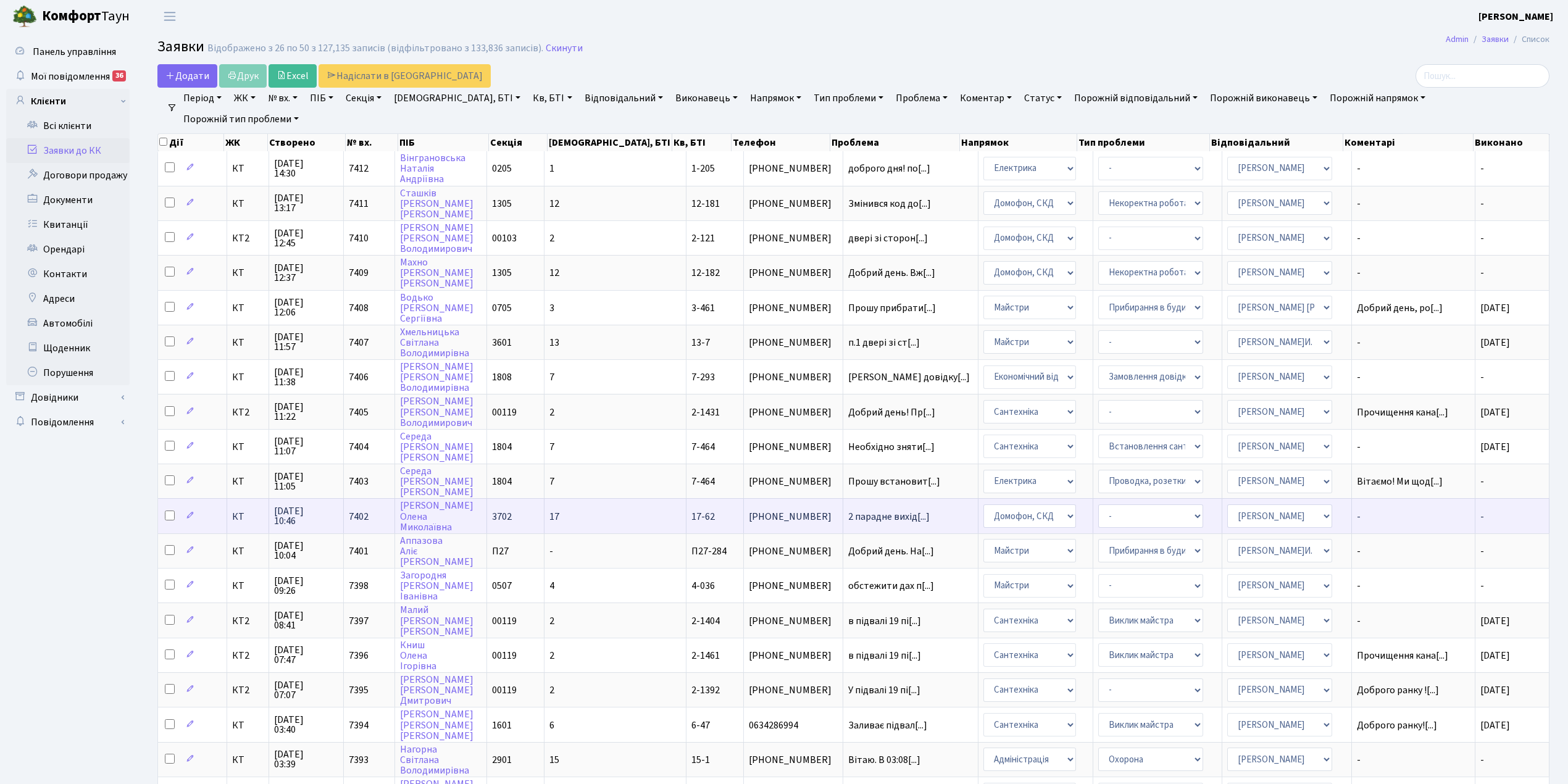
scroll to position [0, 0]
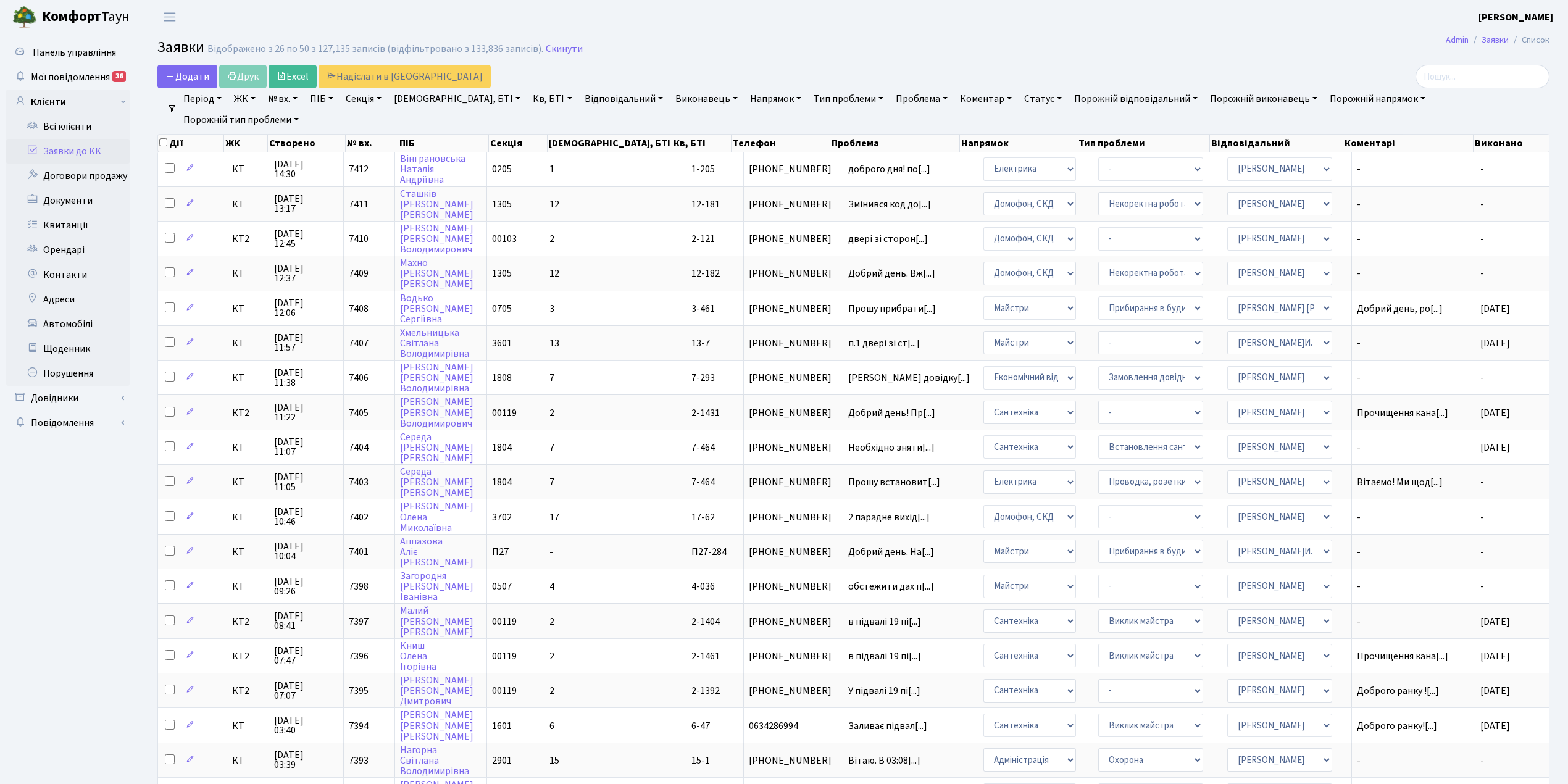
click at [745, 98] on link "Напрямок" at bounding box center [775, 99] width 61 height 21
click at [747, 189] on li "Ліфт" at bounding box center [821, 184] width 149 height 21
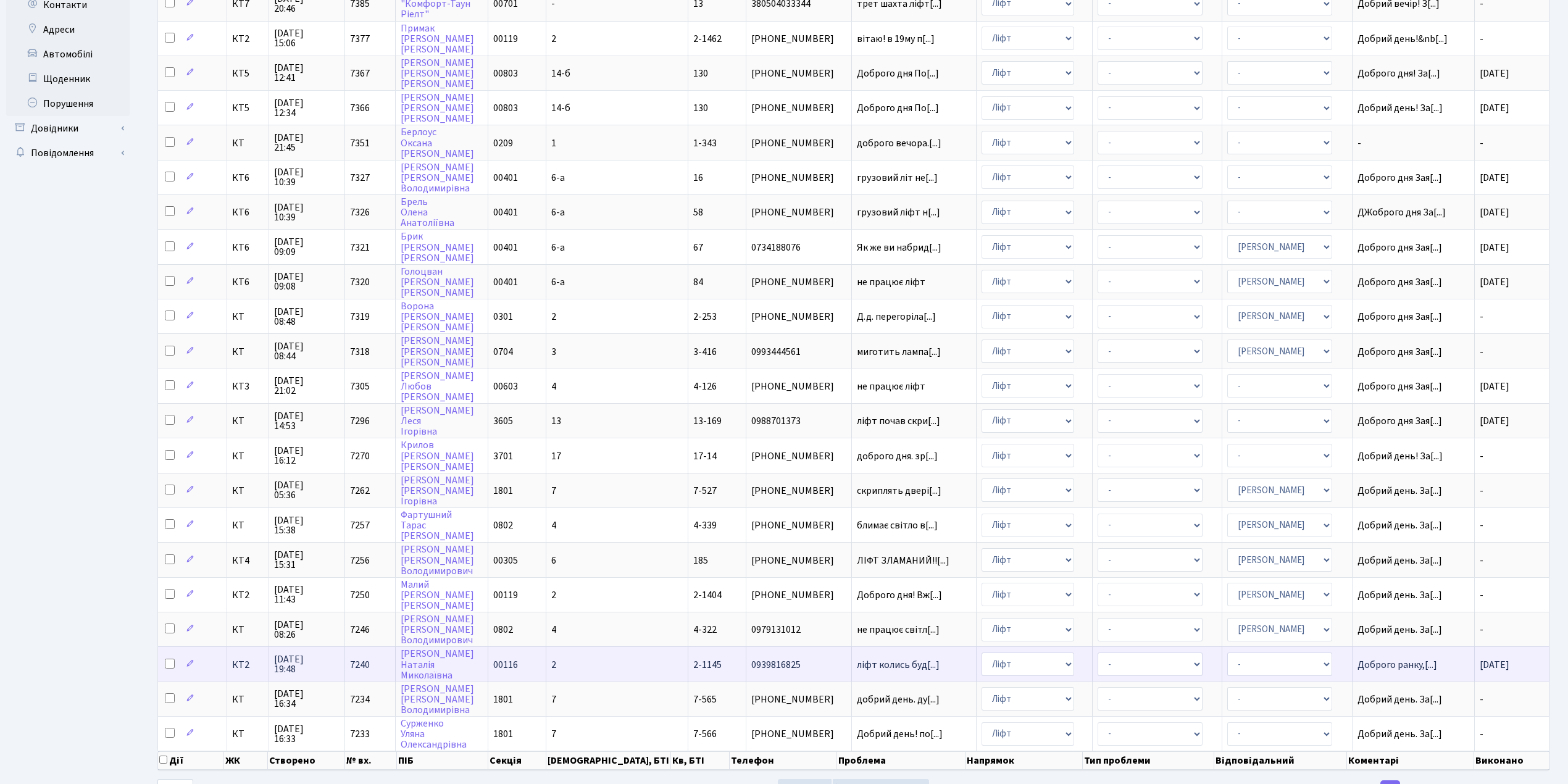
scroll to position [280, 0]
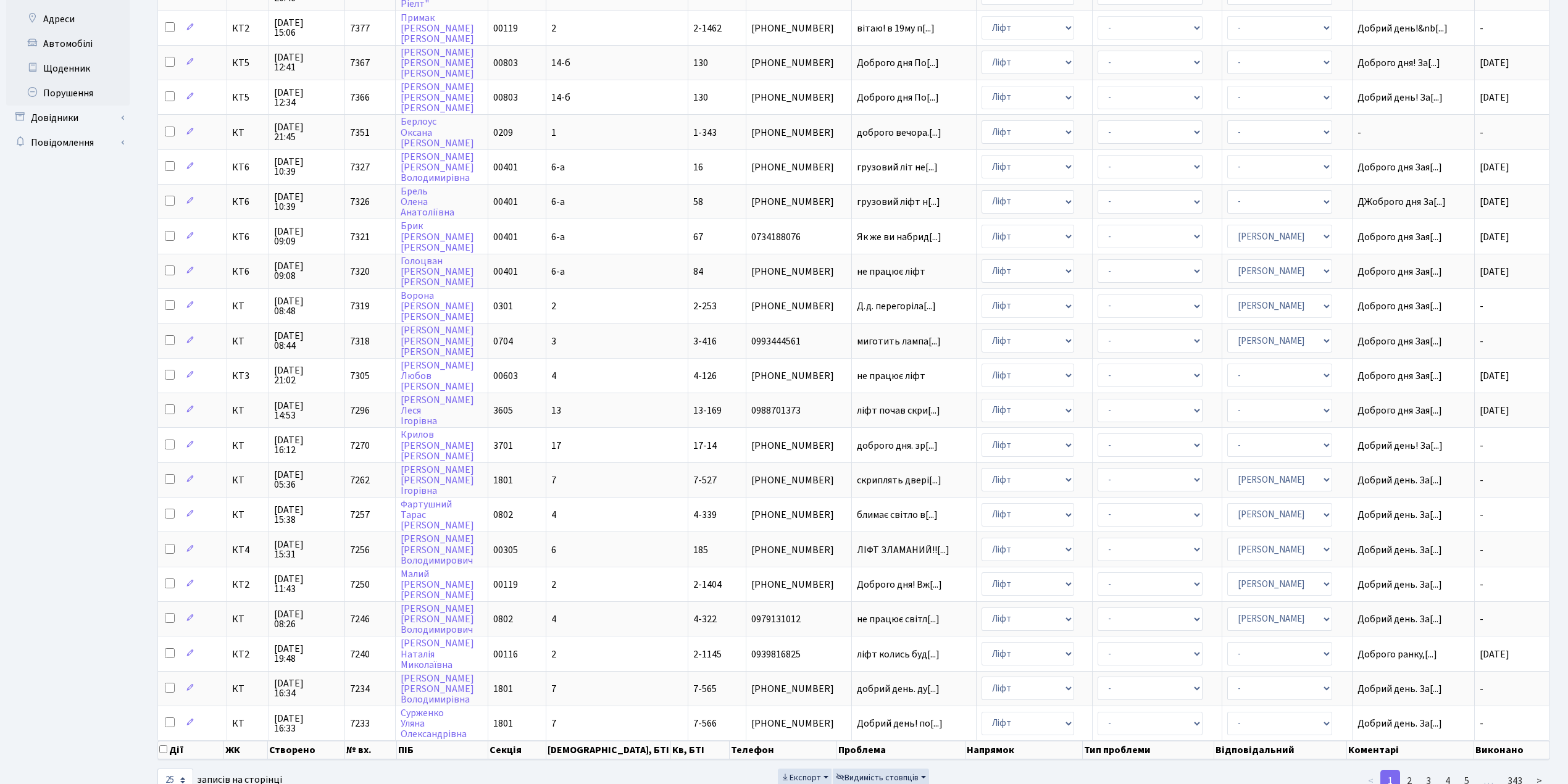
click at [1391, 769] on link "1" at bounding box center [1391, 780] width 20 height 22
click at [1318, 769] on ul "< 1 2 3 4 5 … 343 >" at bounding box center [1323, 780] width 452 height 22
click at [1414, 769] on link "2" at bounding box center [1410, 780] width 20 height 22
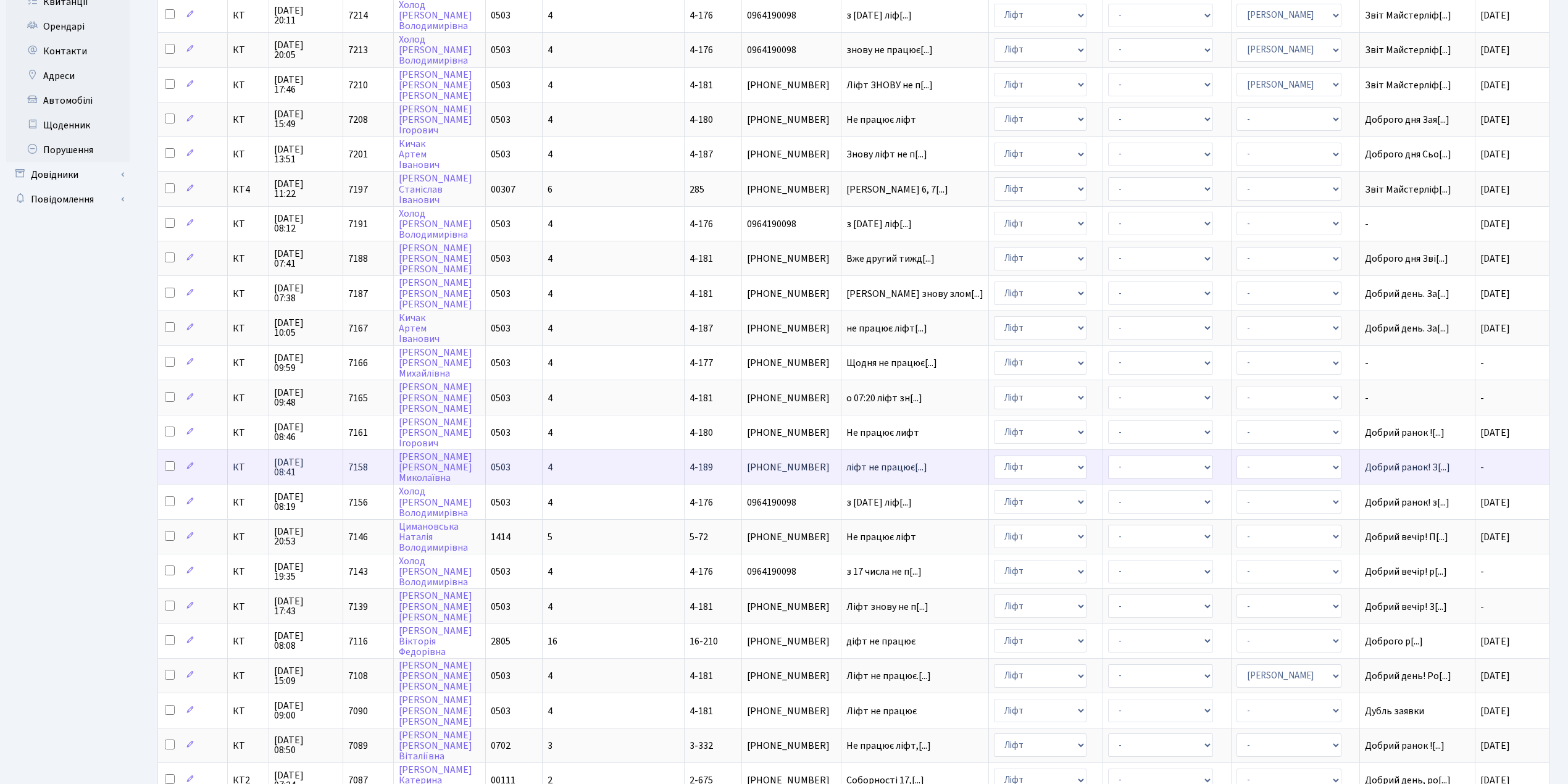
scroll to position [247, 0]
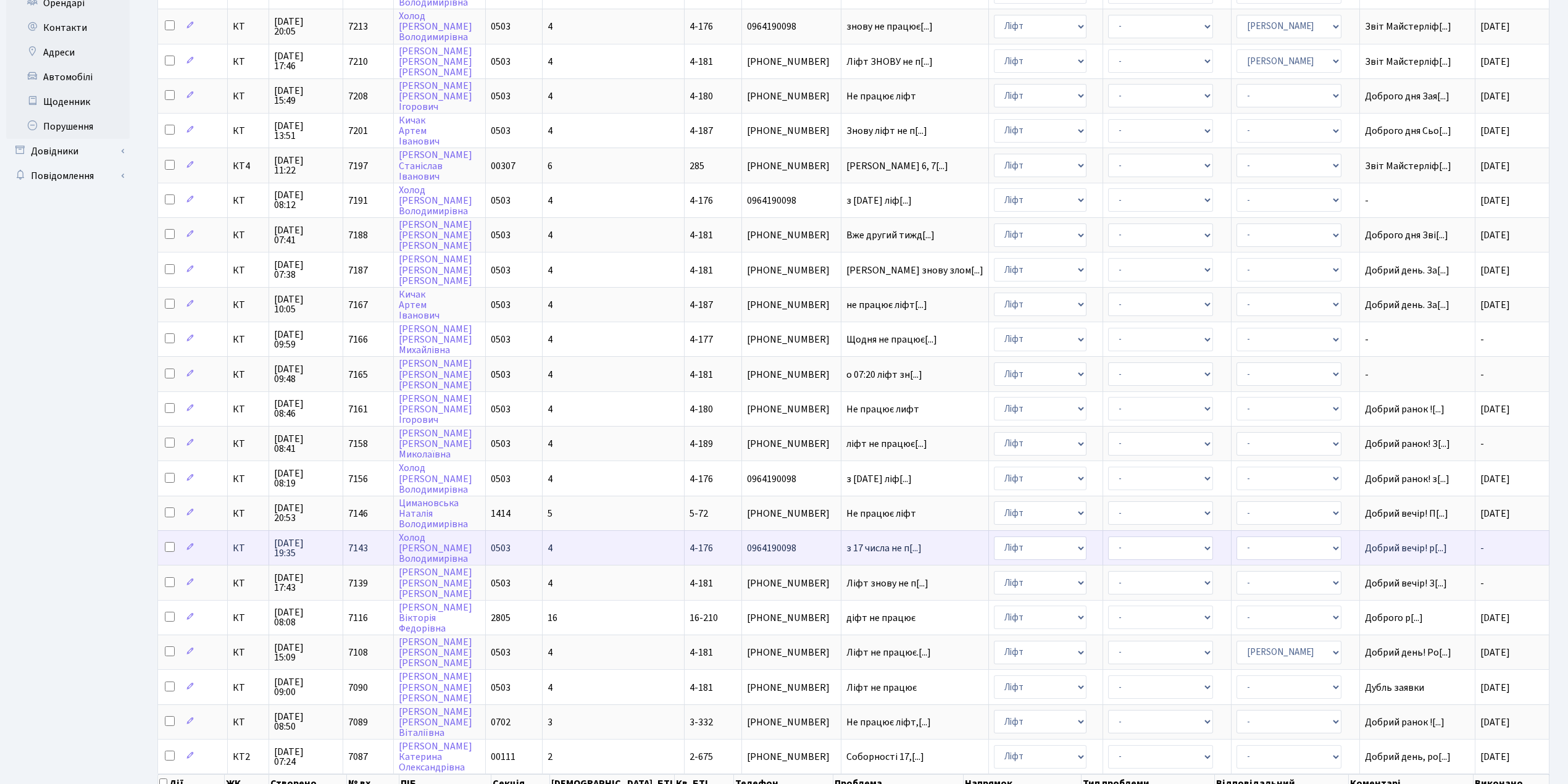
click at [621, 530] on td "4" at bounding box center [613, 547] width 142 height 34
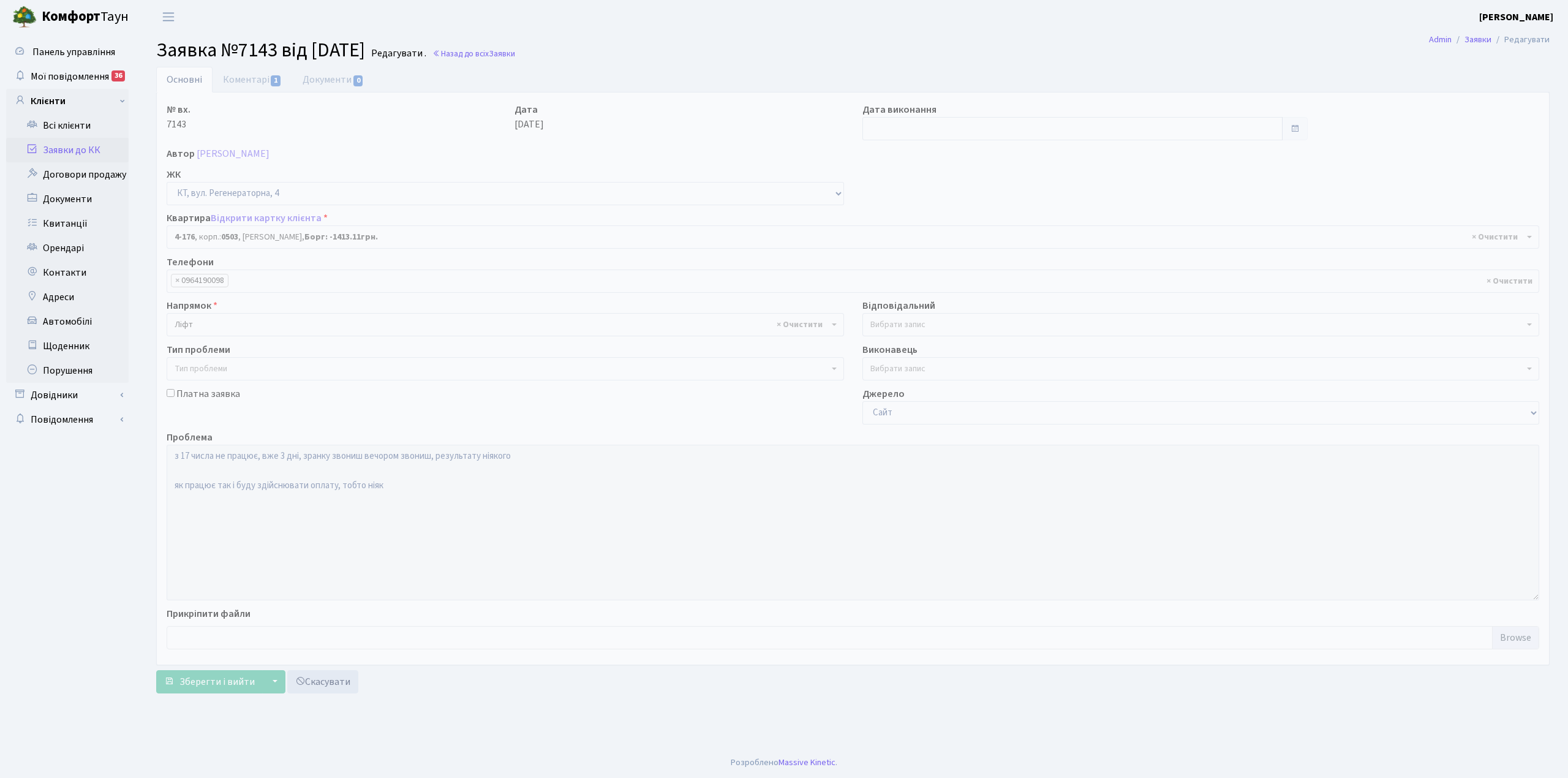
select select "1102"
click at [252, 79] on link "Коментарі 1" at bounding box center [252, 79] width 80 height 25
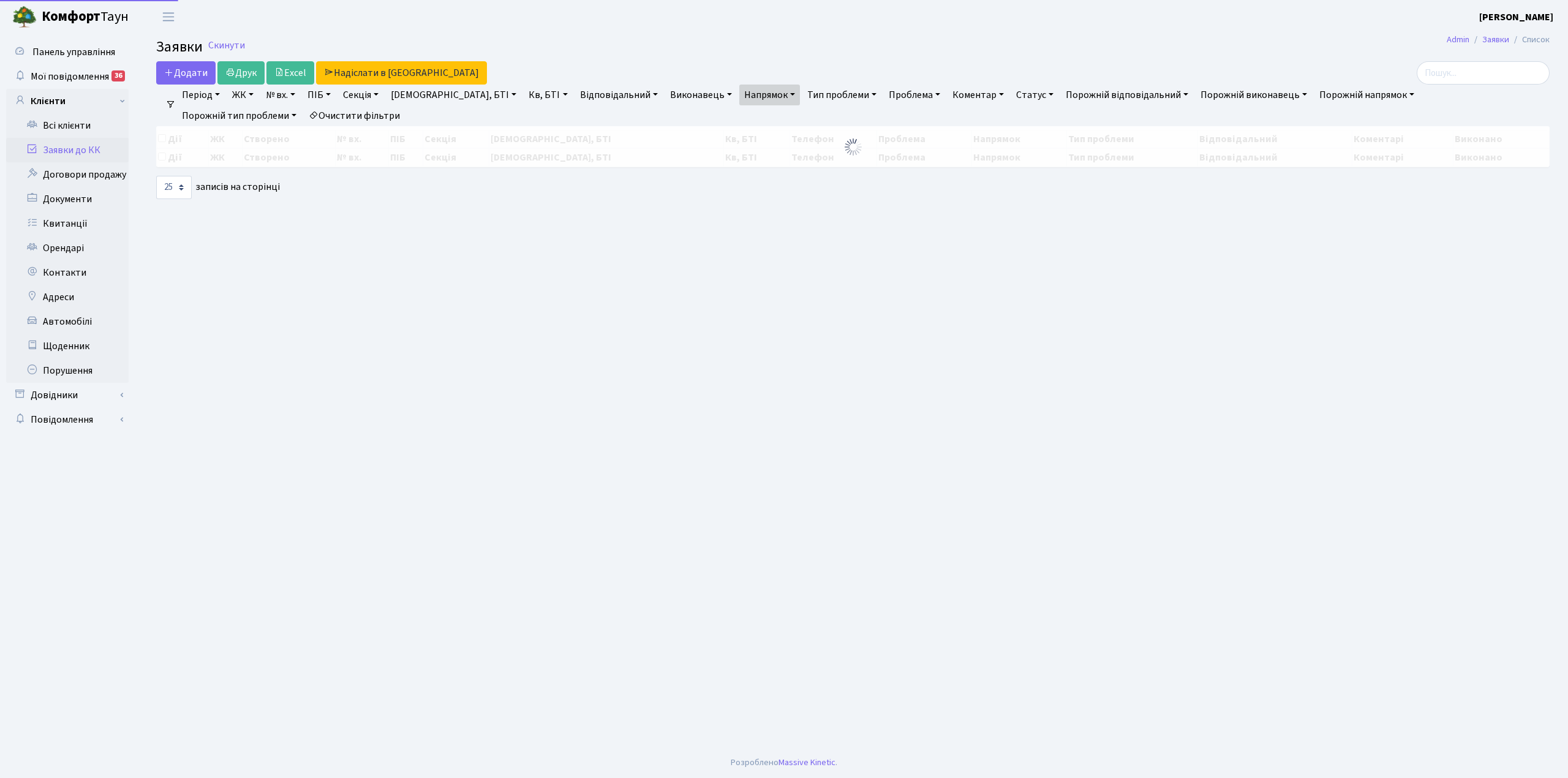
select select "25"
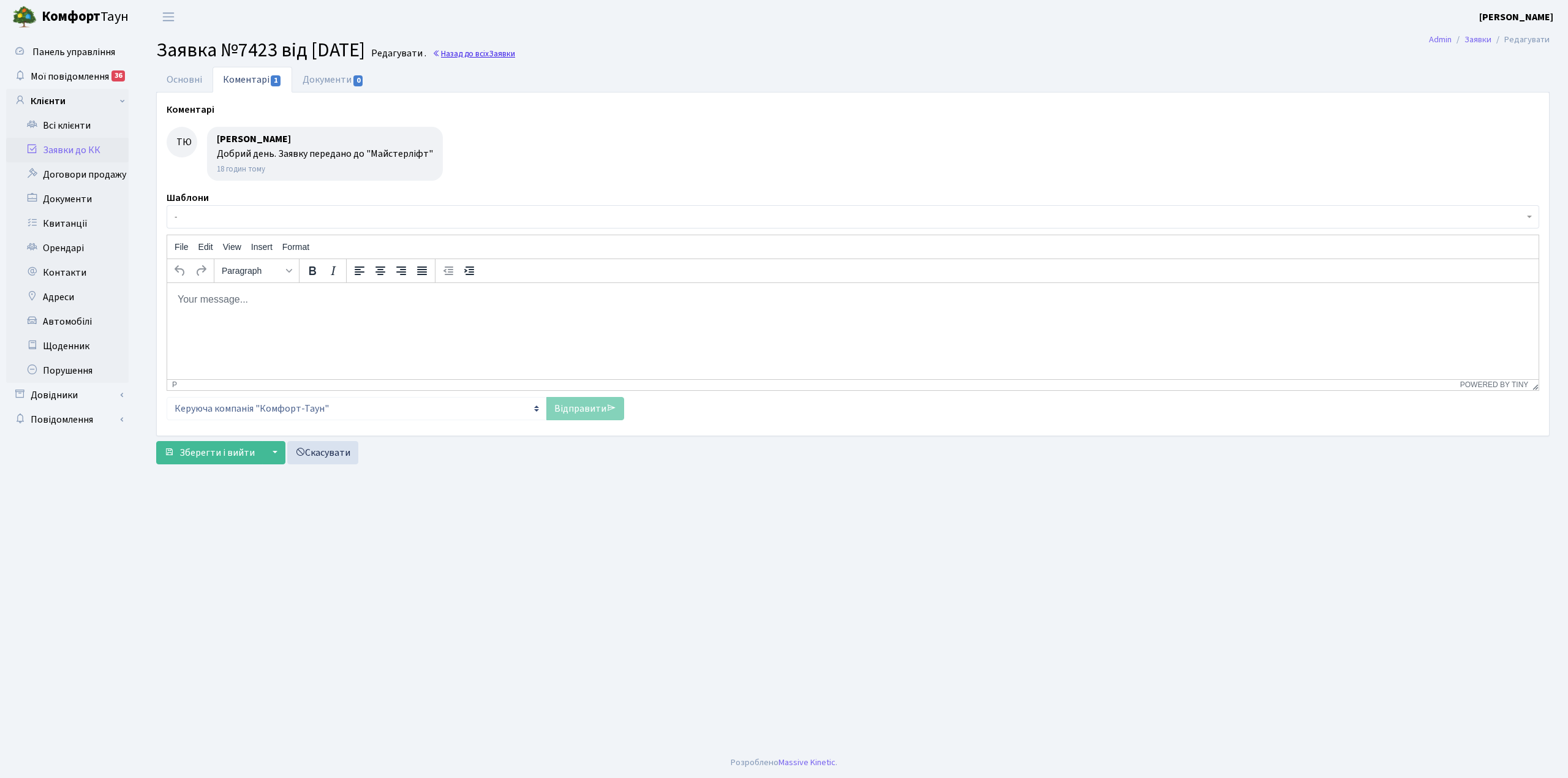
click at [515, 50] on span "Заявки" at bounding box center [501, 54] width 26 height 11
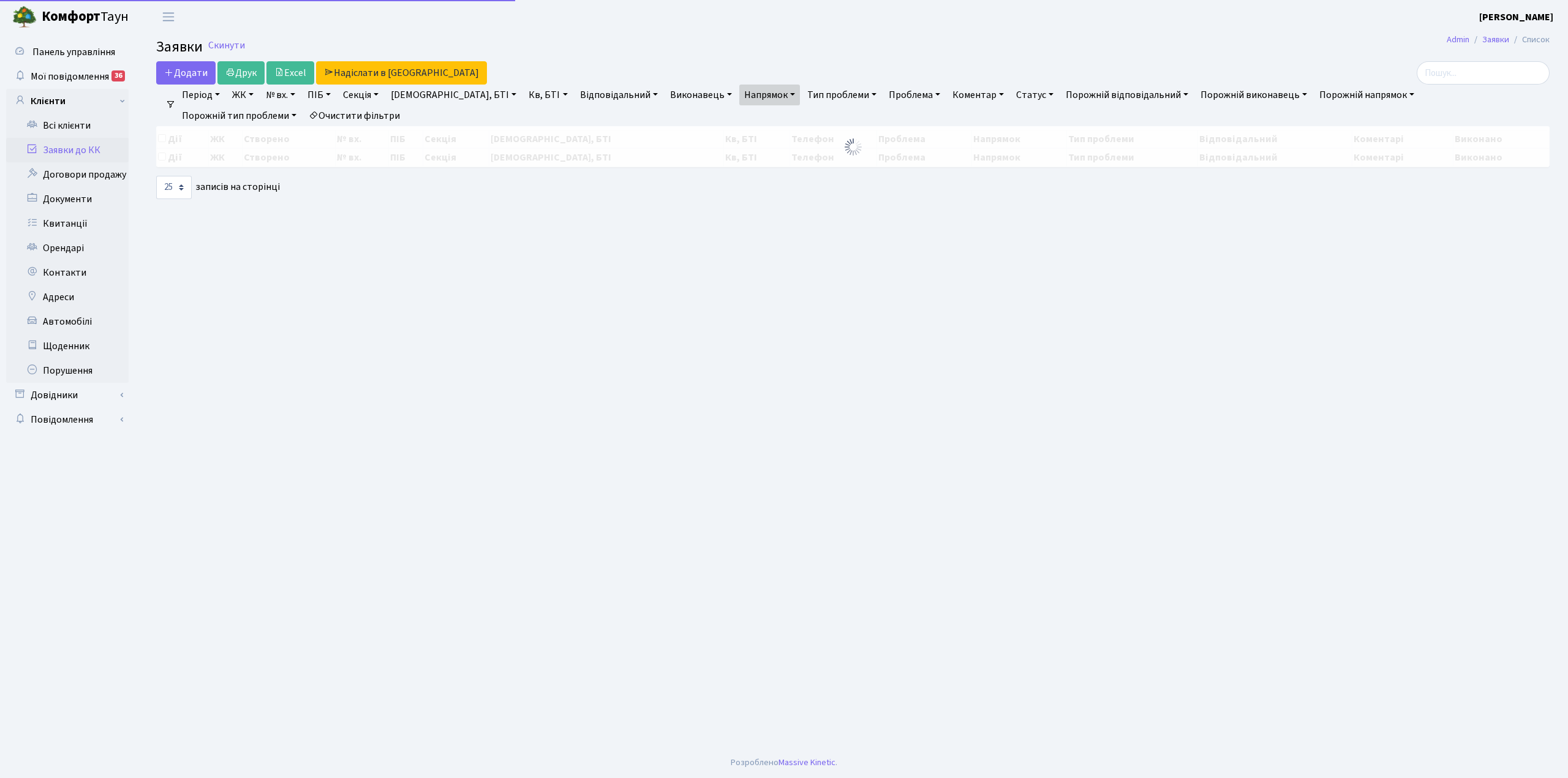
select select "25"
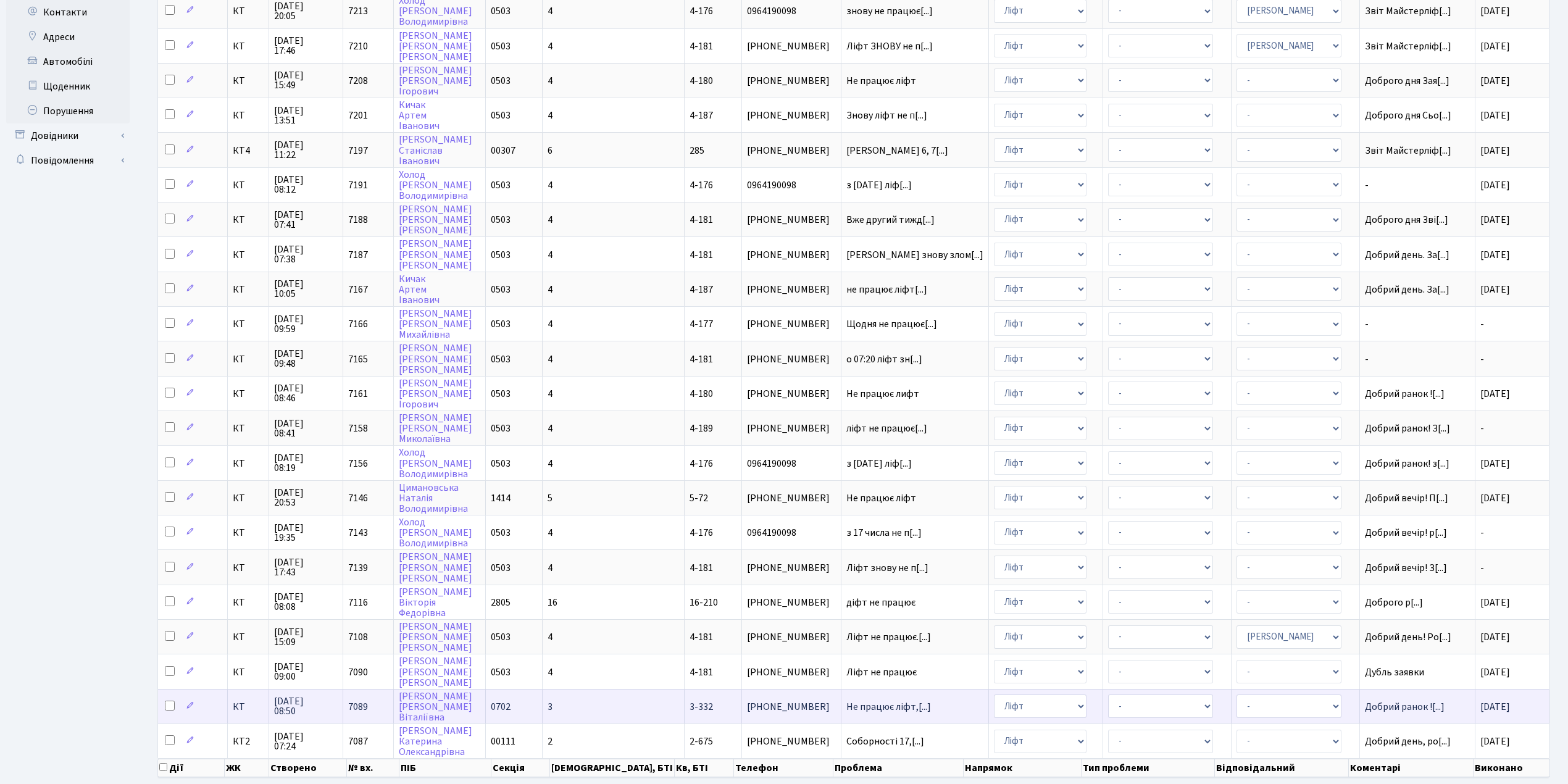
scroll to position [280, 0]
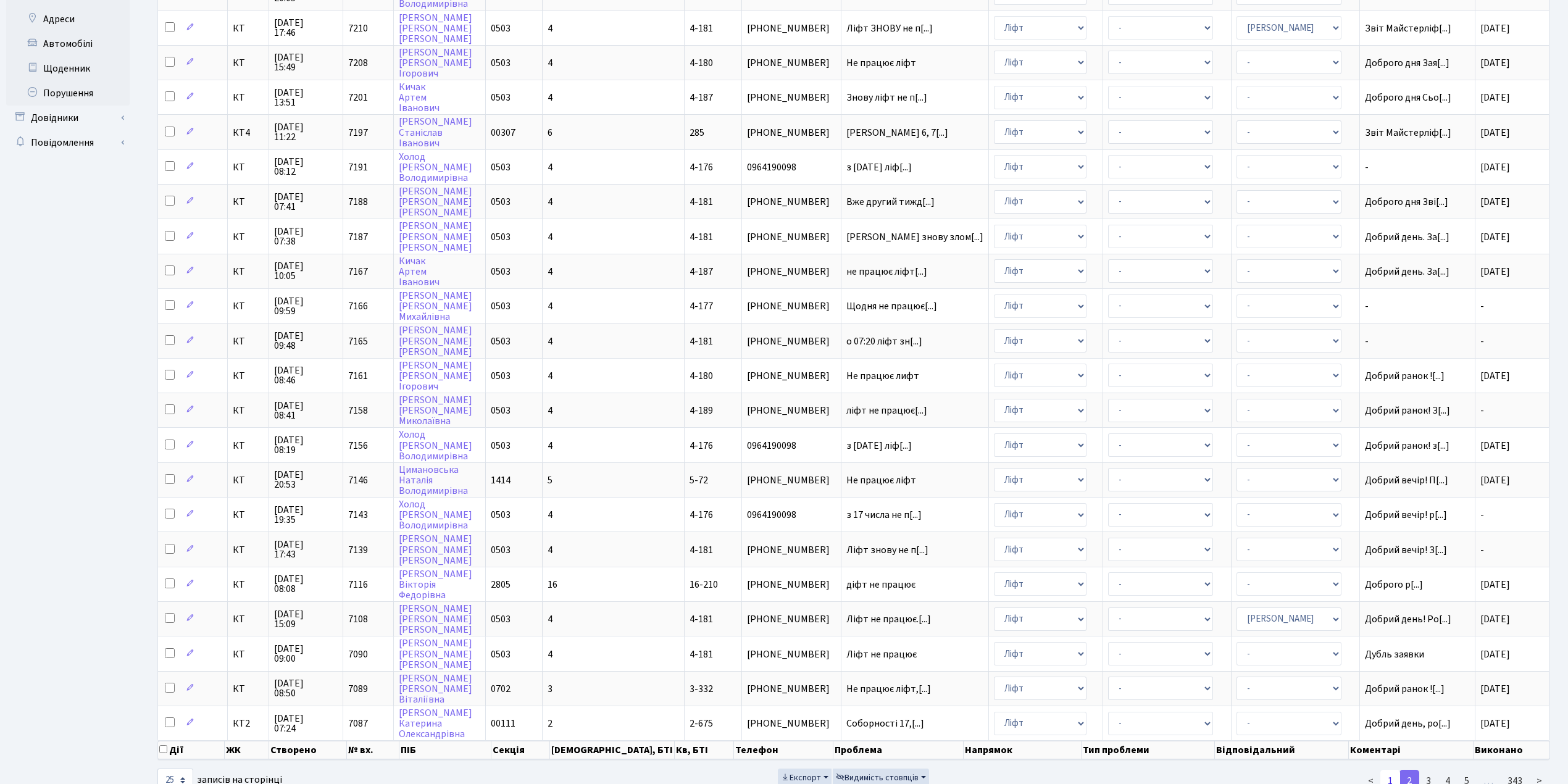
click at [1388, 769] on link "1" at bounding box center [1391, 780] width 20 height 22
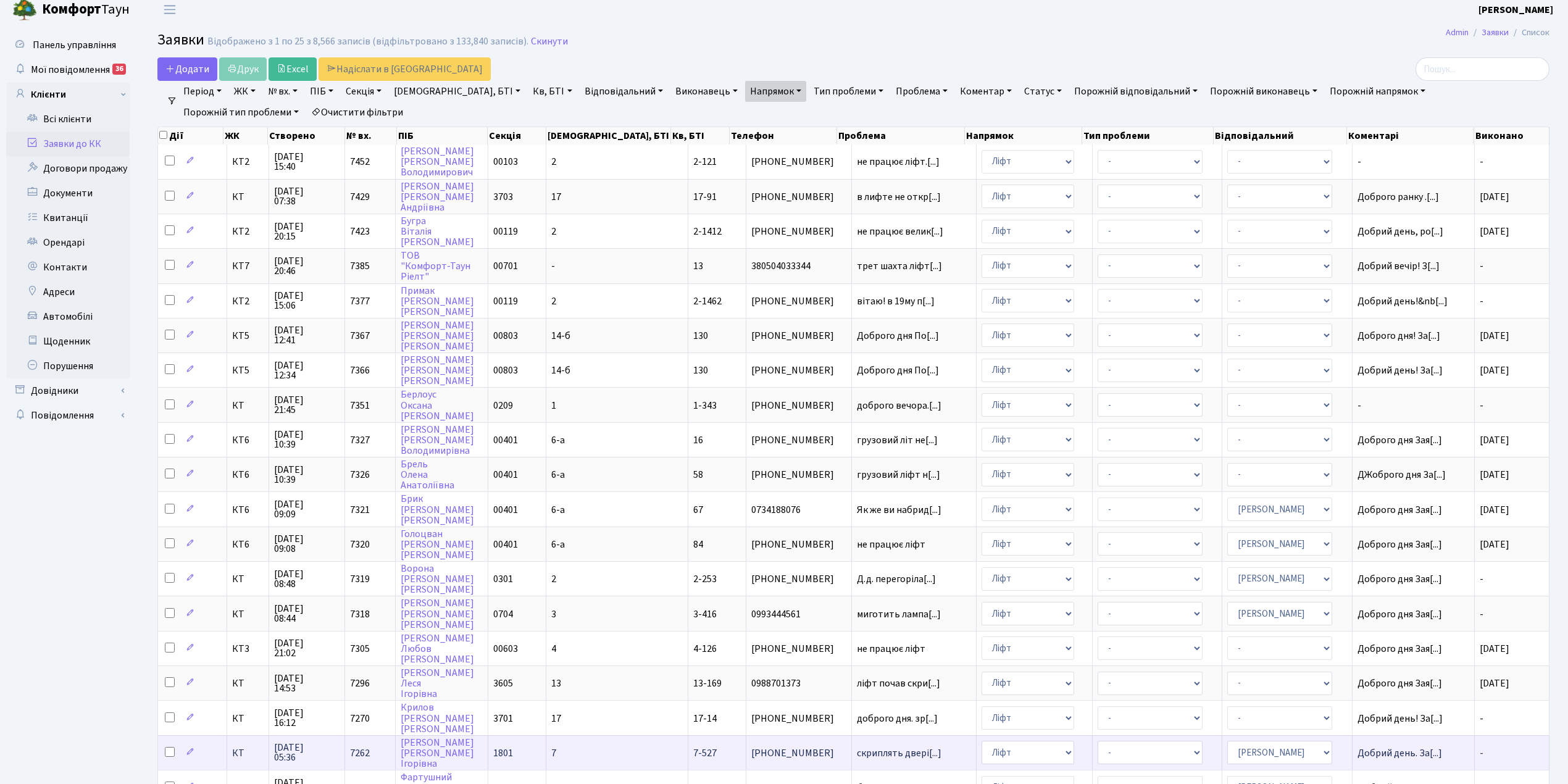
scroll to position [0, 0]
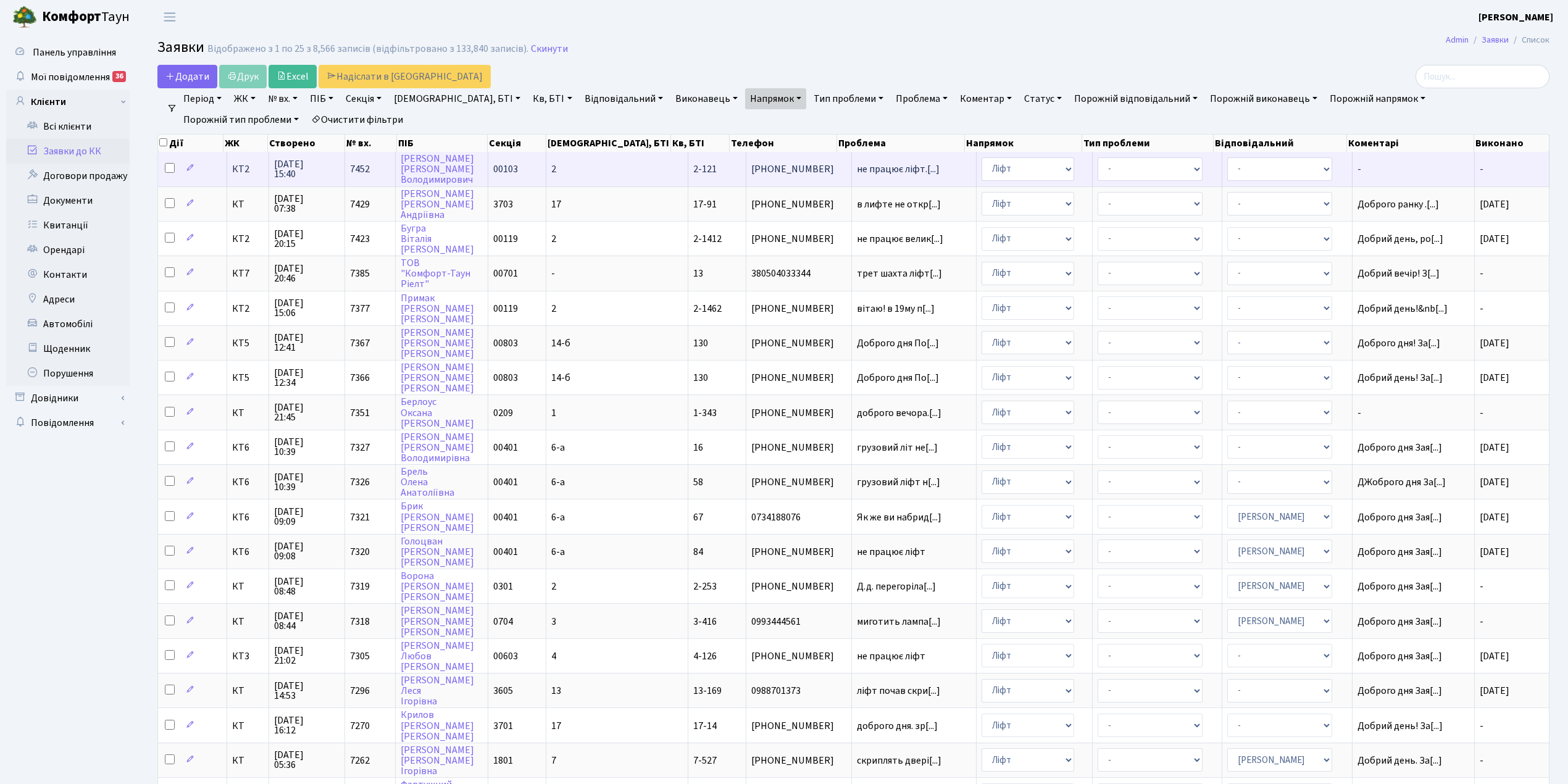
click at [602, 166] on td "2" at bounding box center [617, 168] width 142 height 34
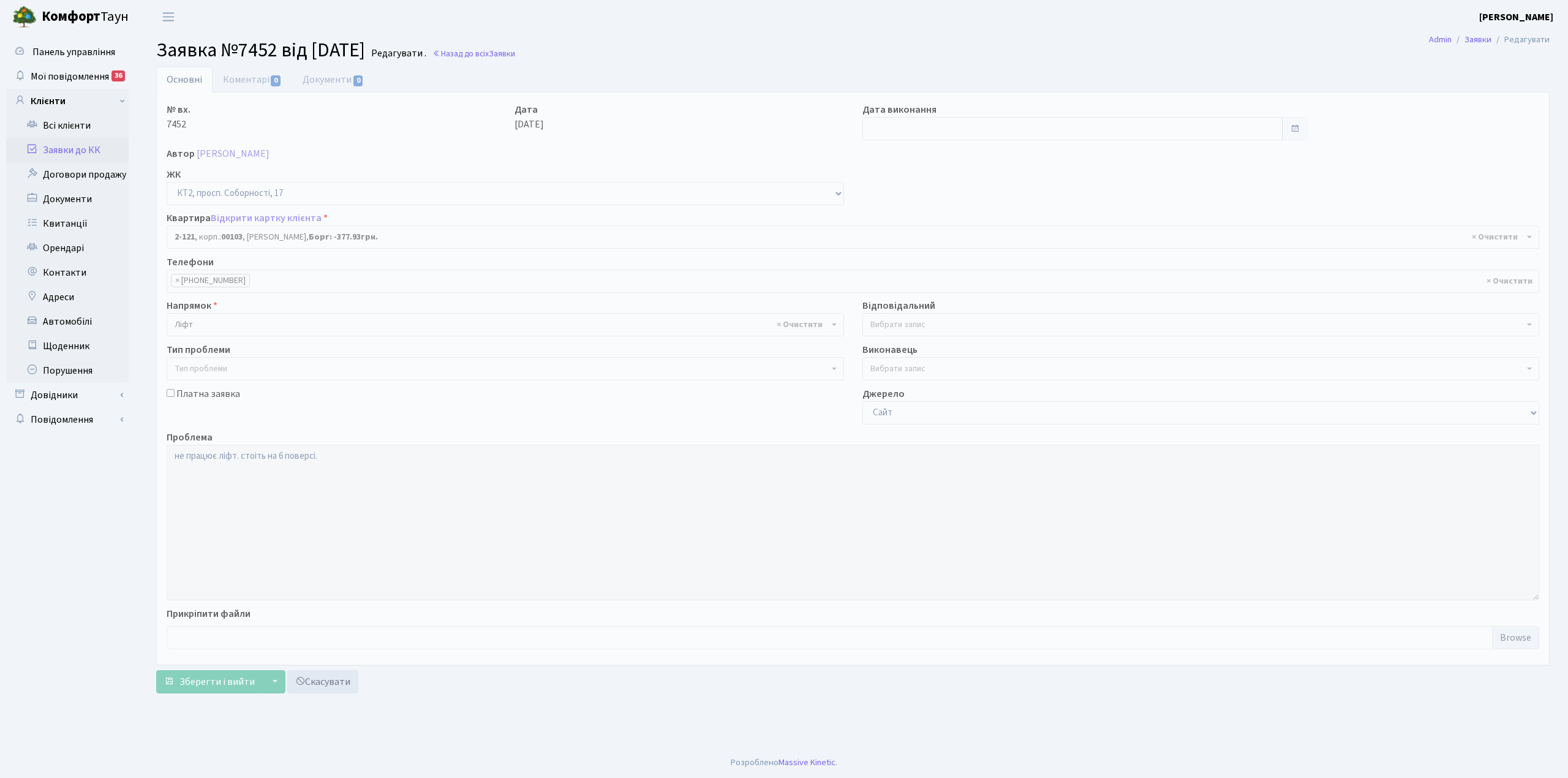
select select "15176"
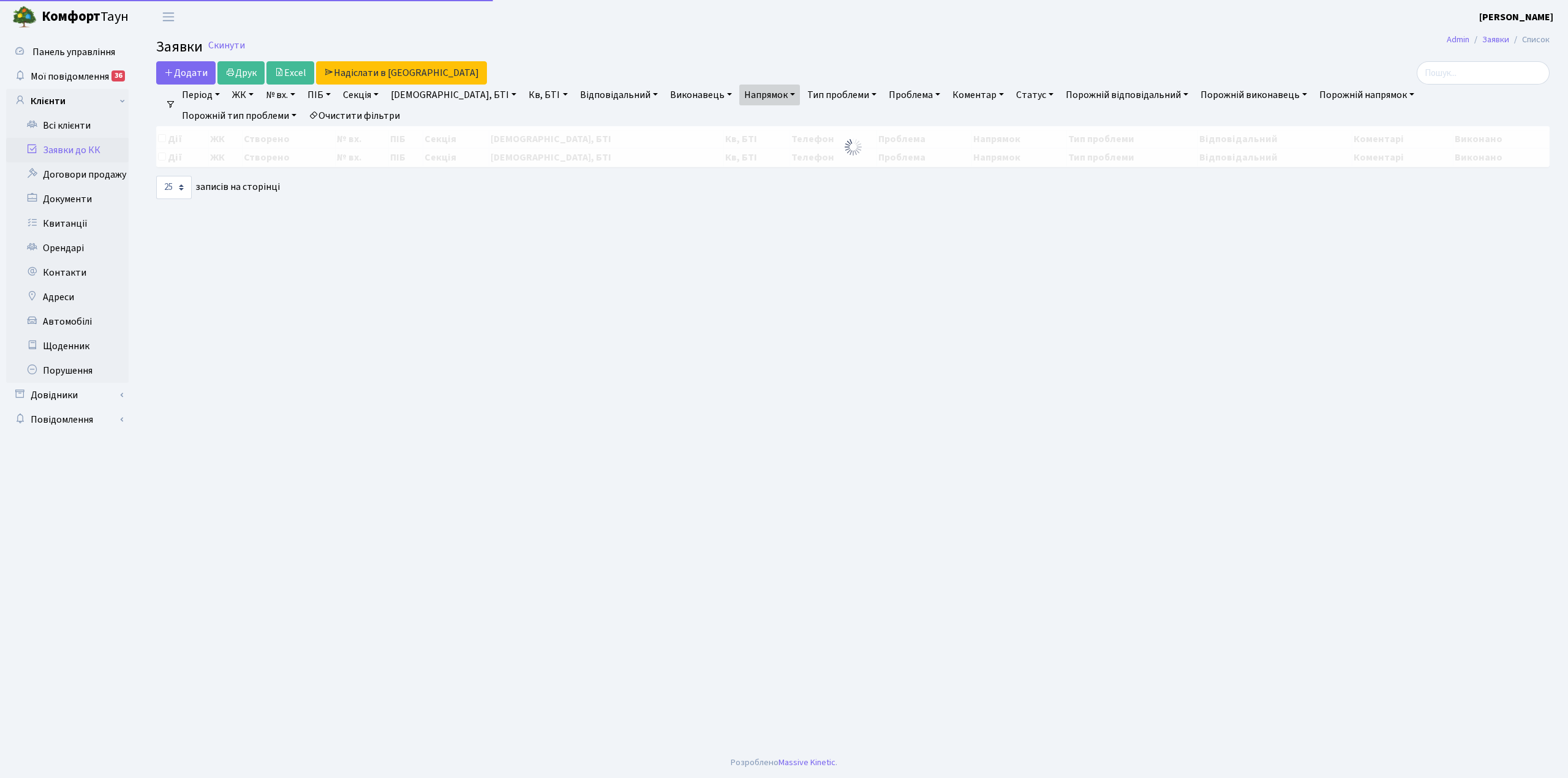
select select "25"
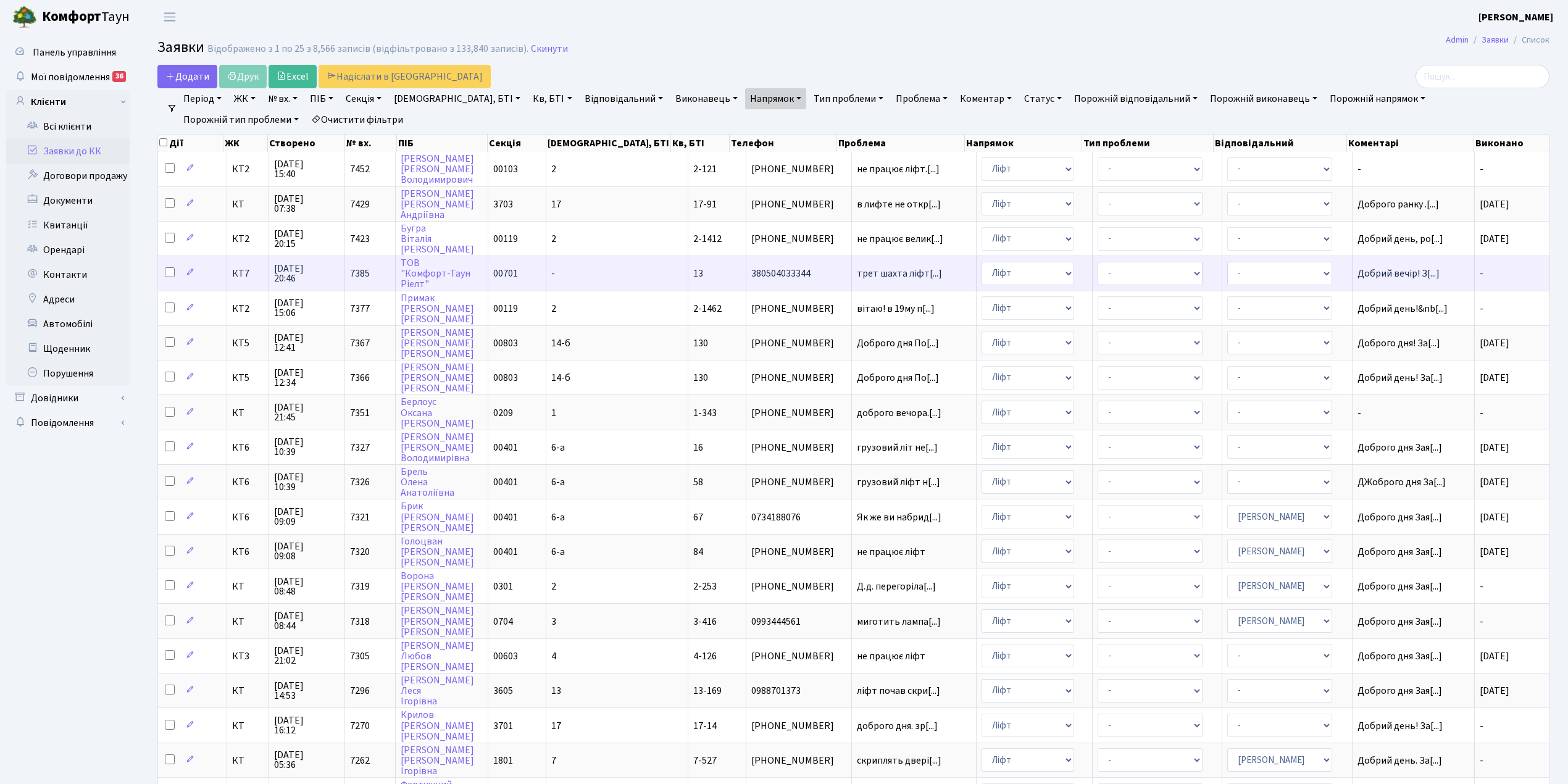
click at [688, 262] on td "13" at bounding box center [717, 273] width 58 height 34
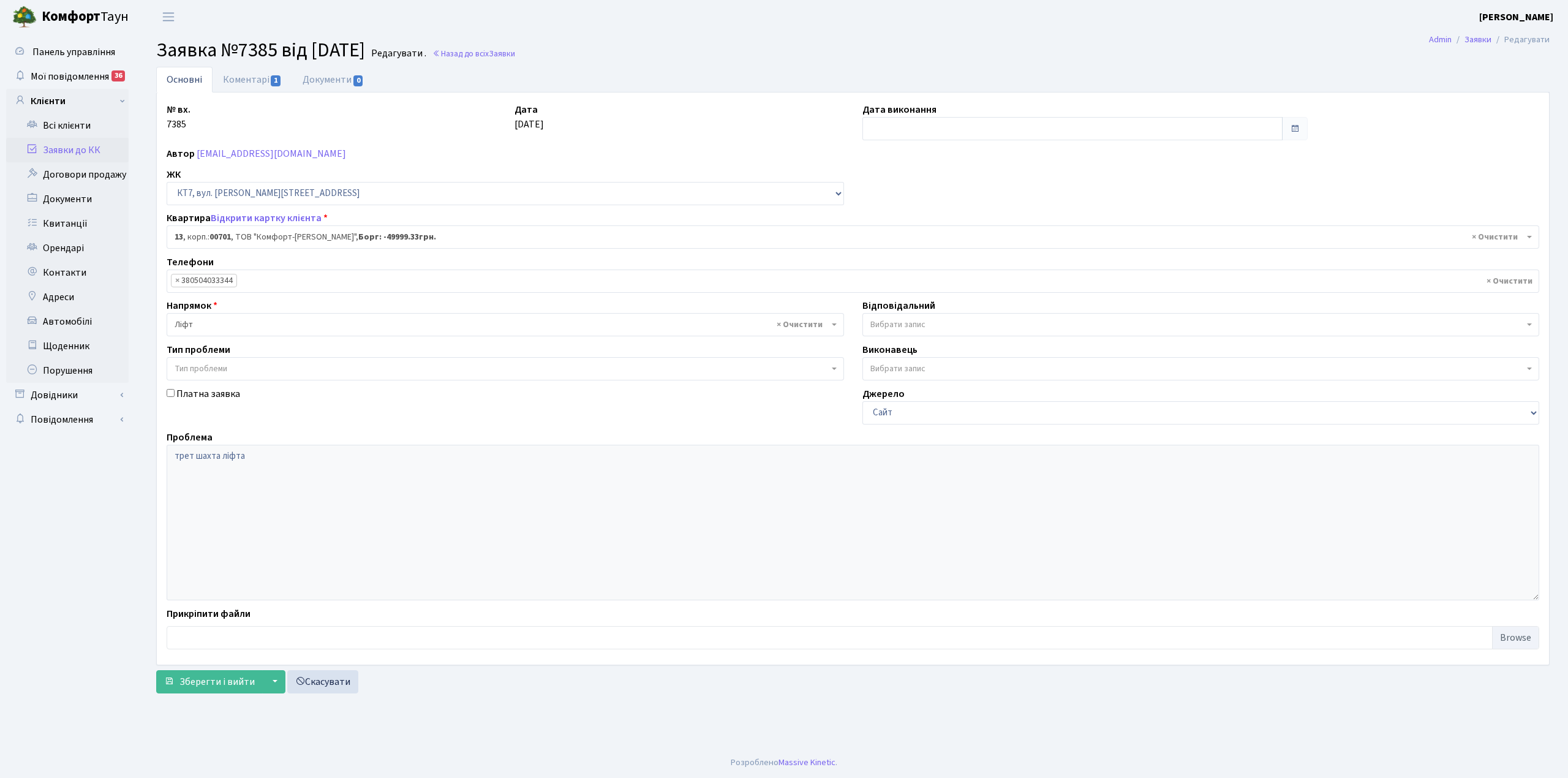
select select "18347"
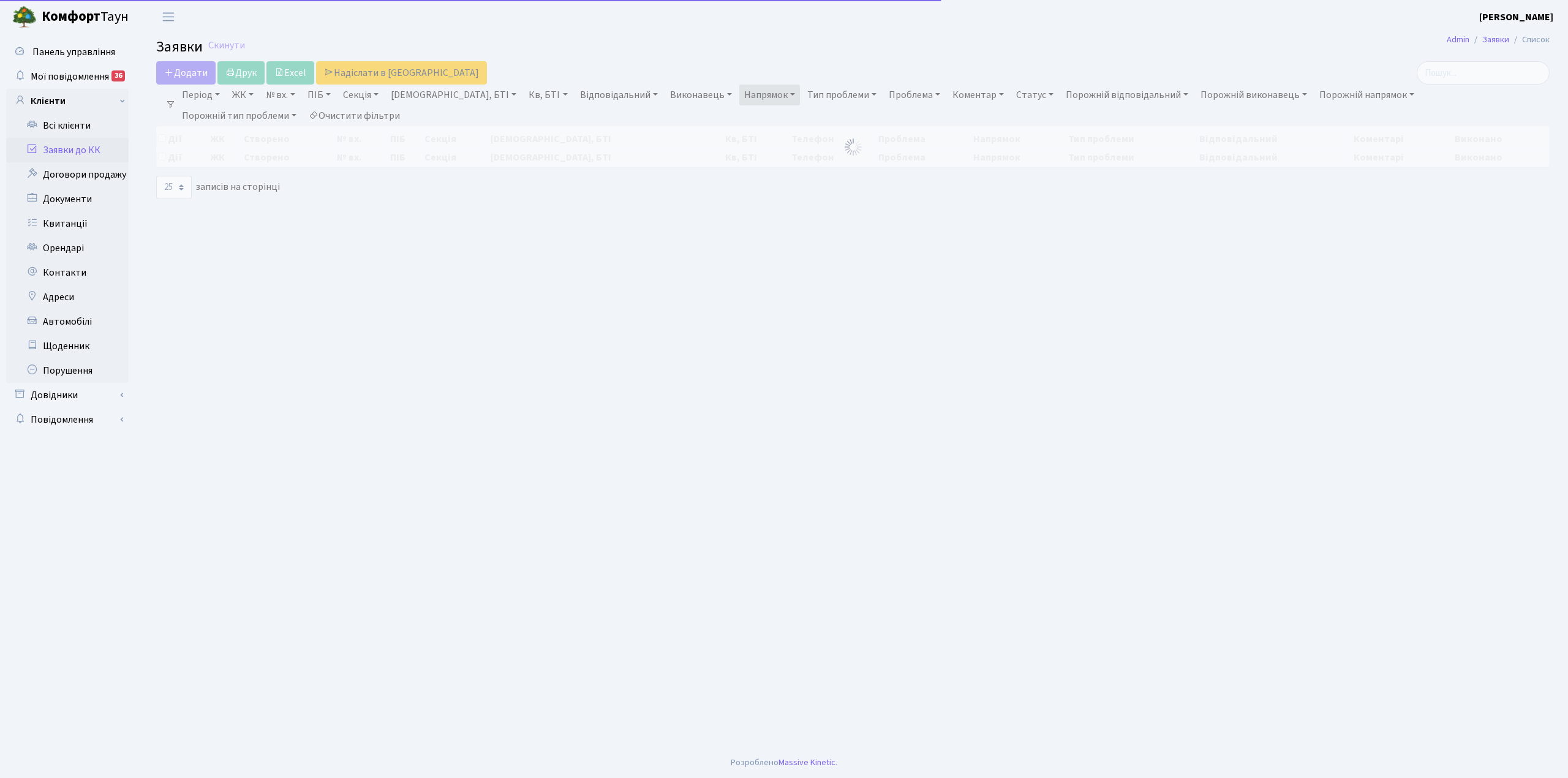
select select "25"
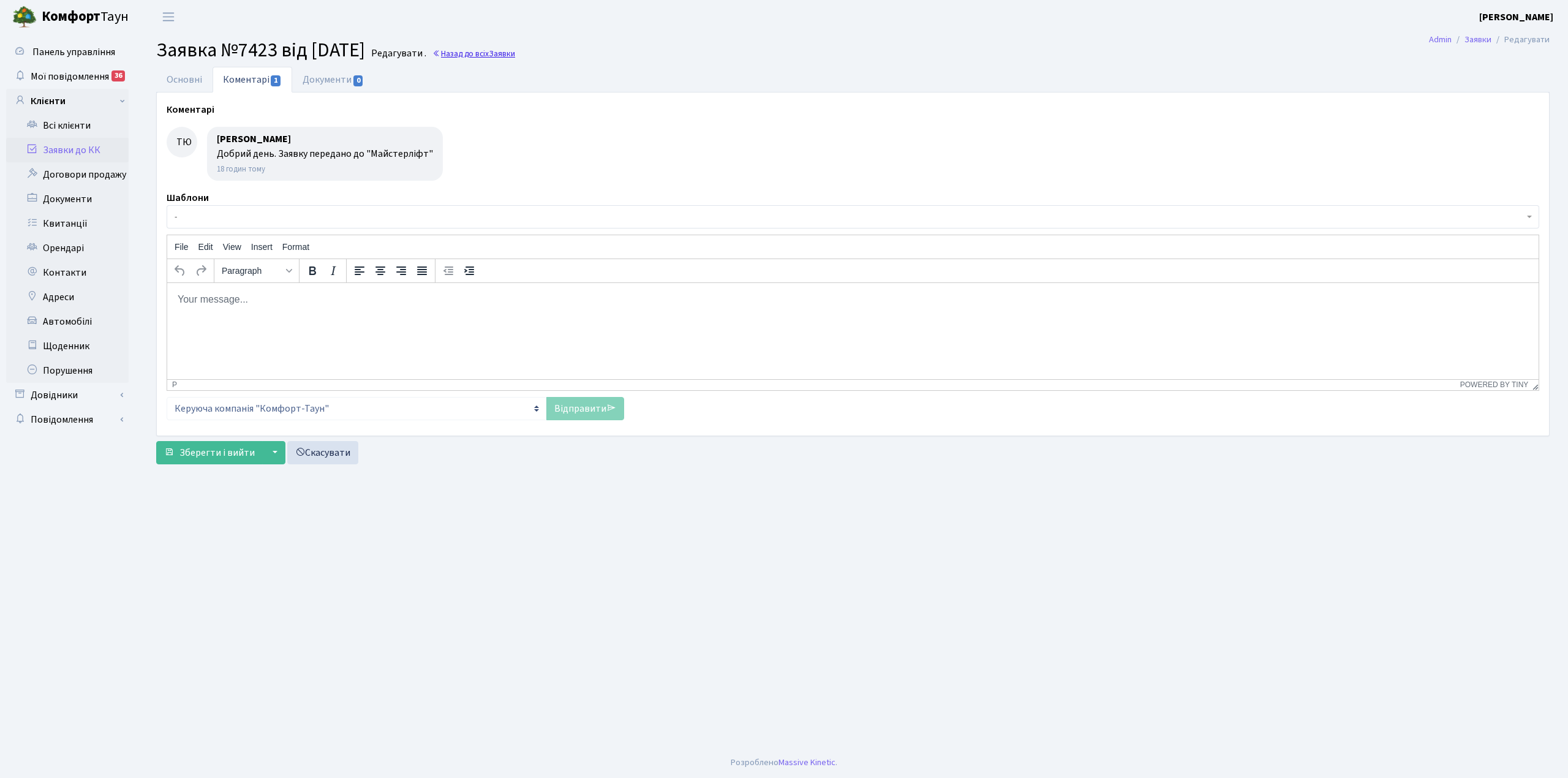
click at [515, 55] on span "Заявки" at bounding box center [501, 54] width 26 height 11
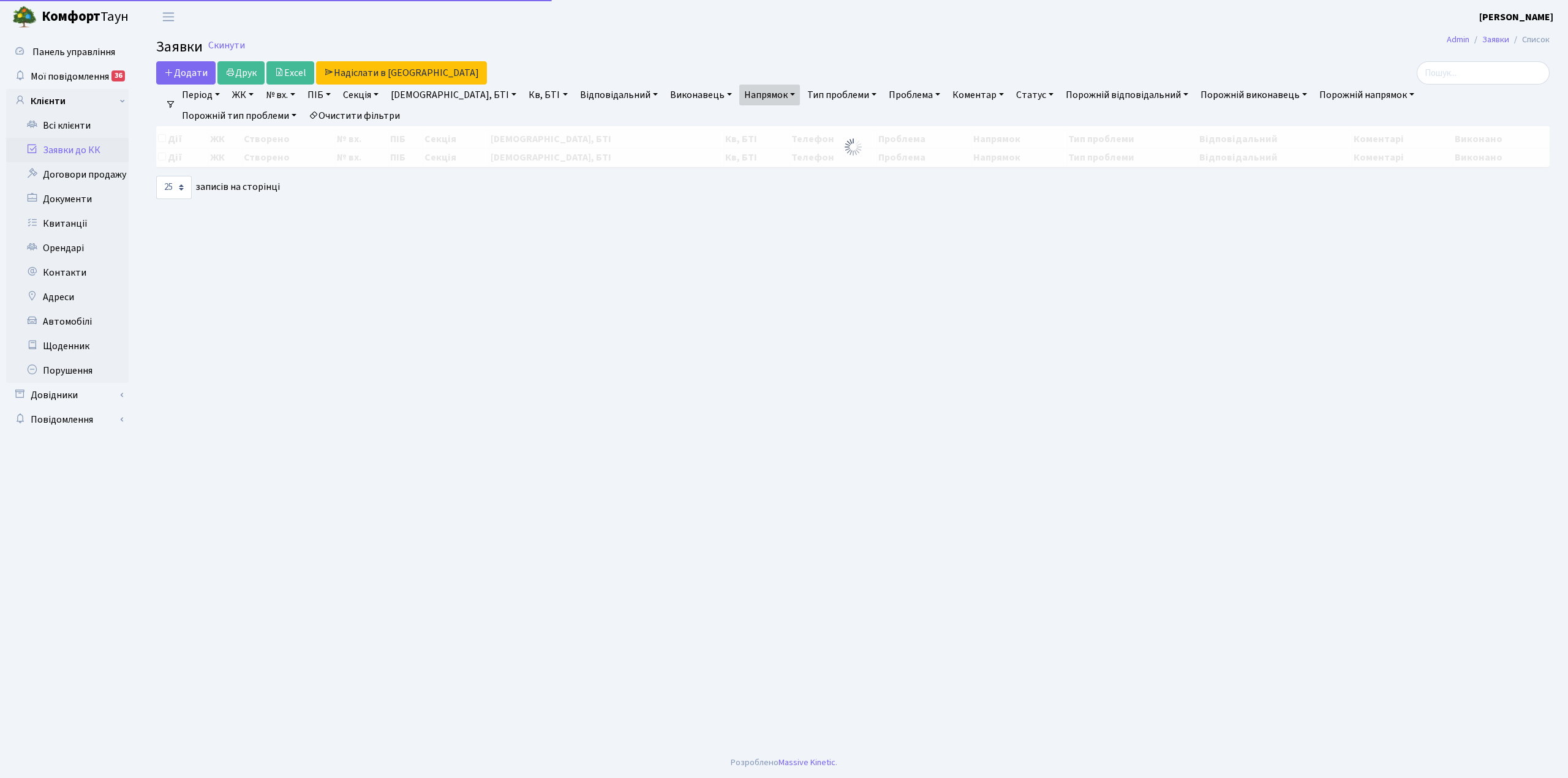
select select "25"
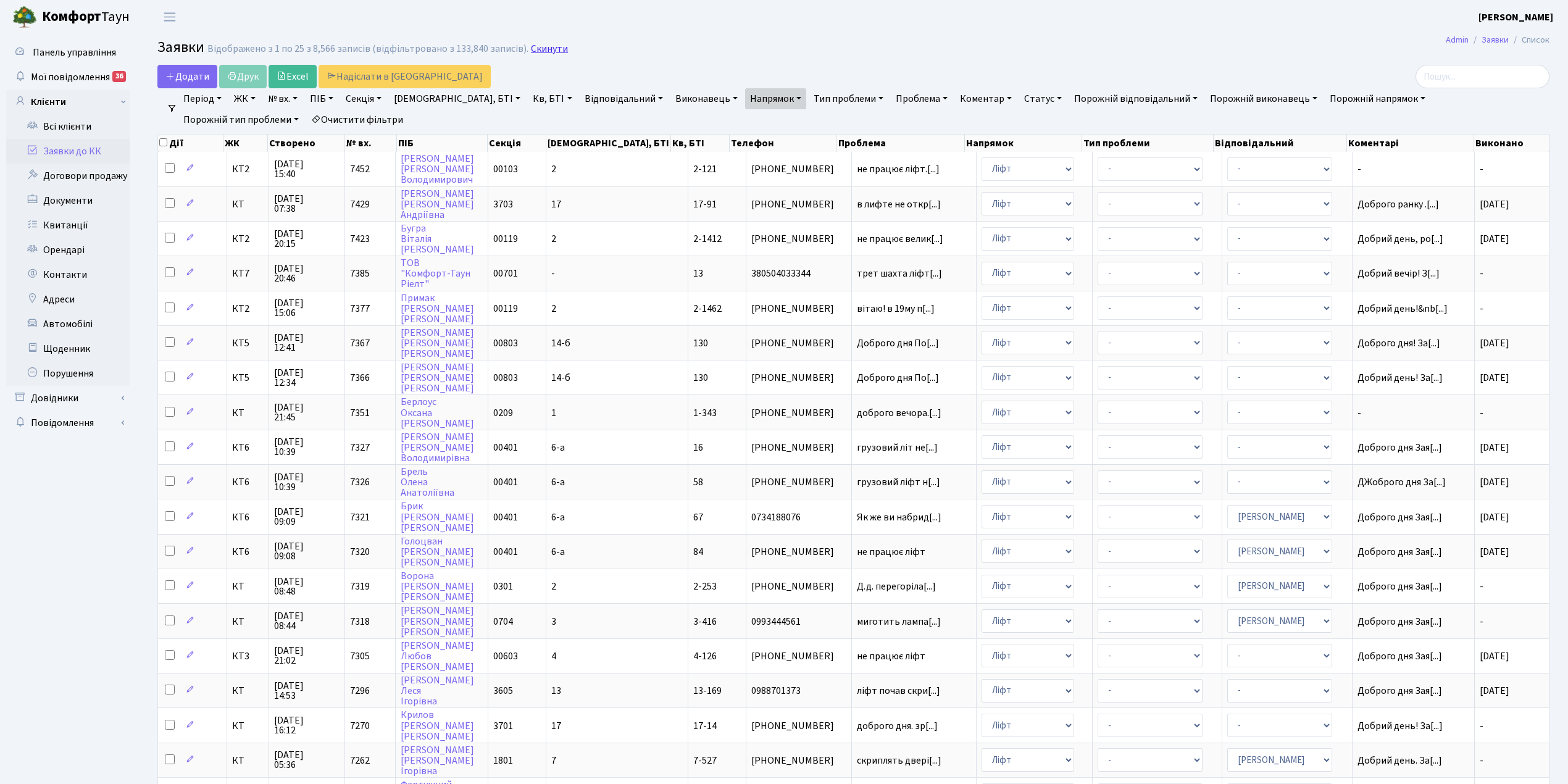
click at [531, 51] on link "Скинути" at bounding box center [549, 49] width 37 height 11
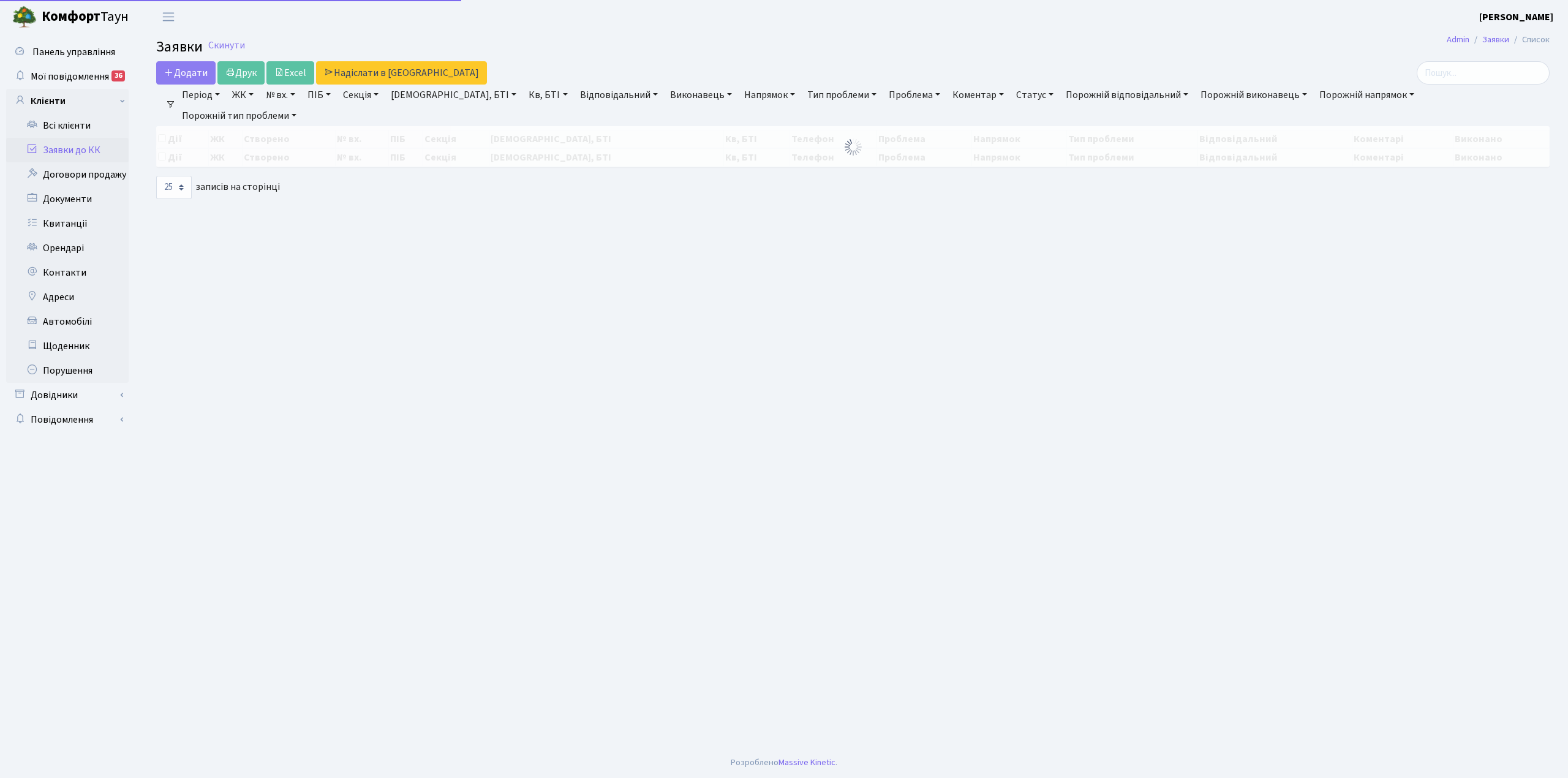
select select "25"
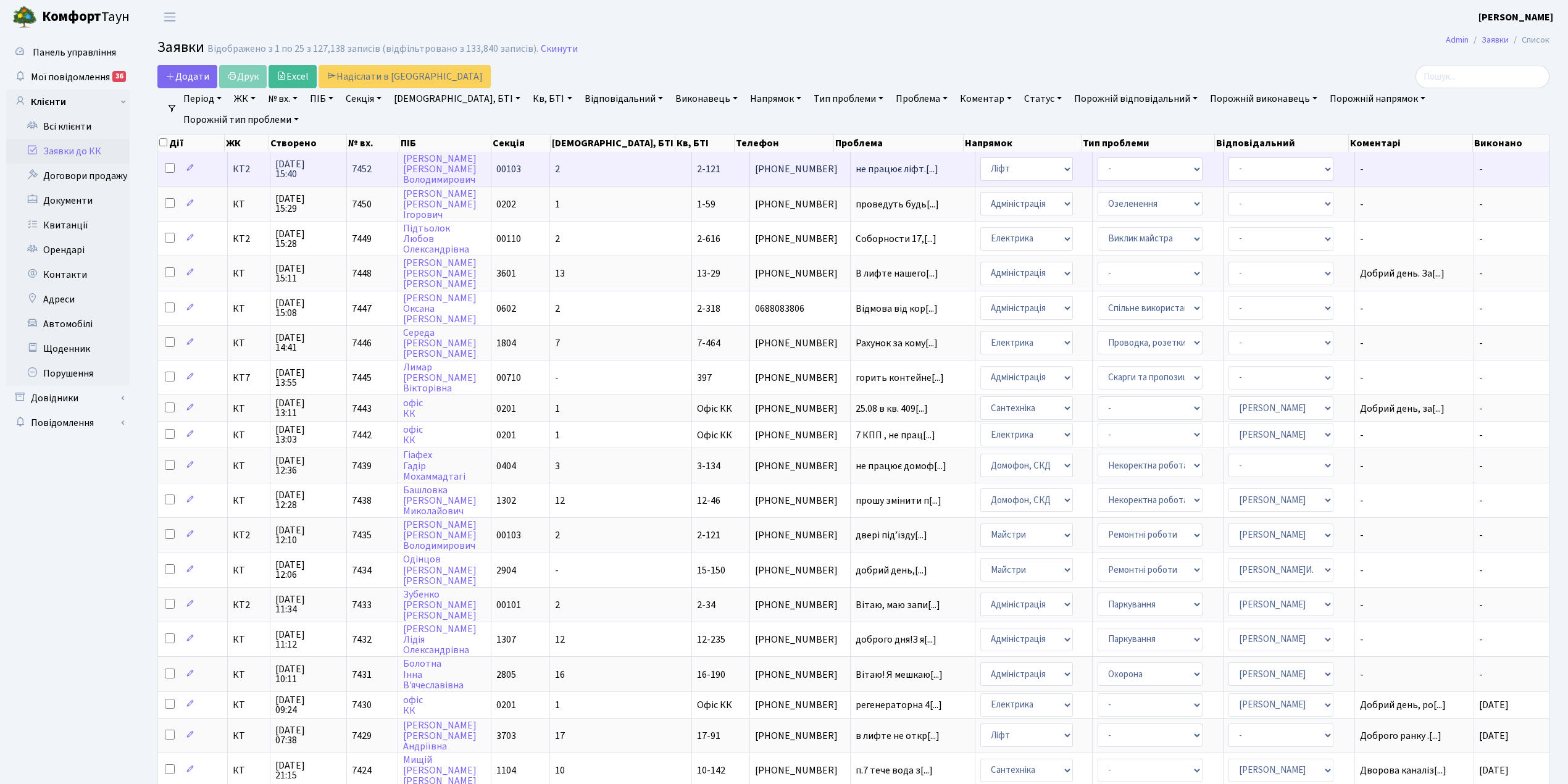
click at [606, 178] on td "2" at bounding box center [620, 168] width 142 height 34
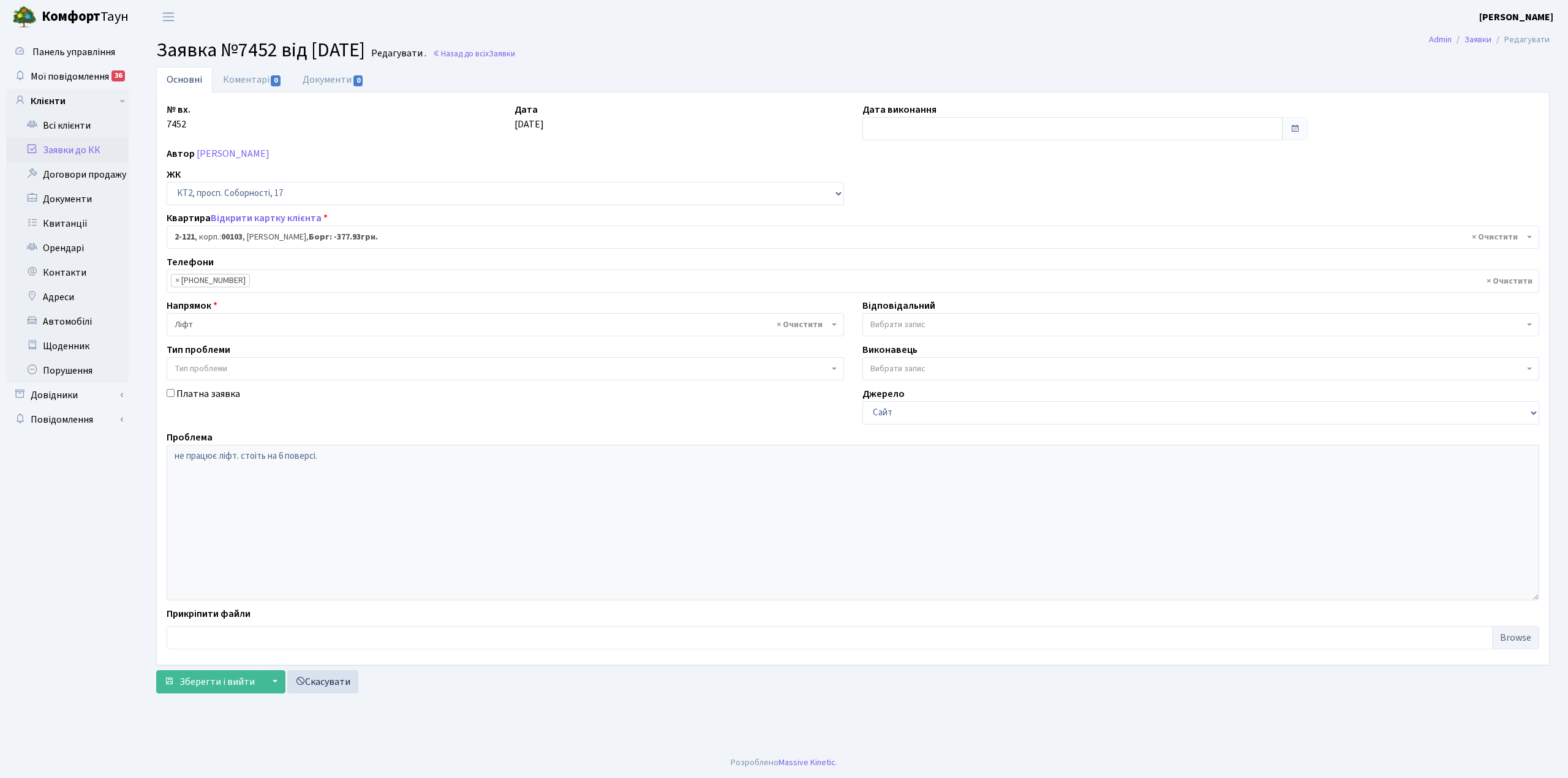
select select "15176"
click at [229, 76] on link "Коментарі 0" at bounding box center [252, 79] width 80 height 25
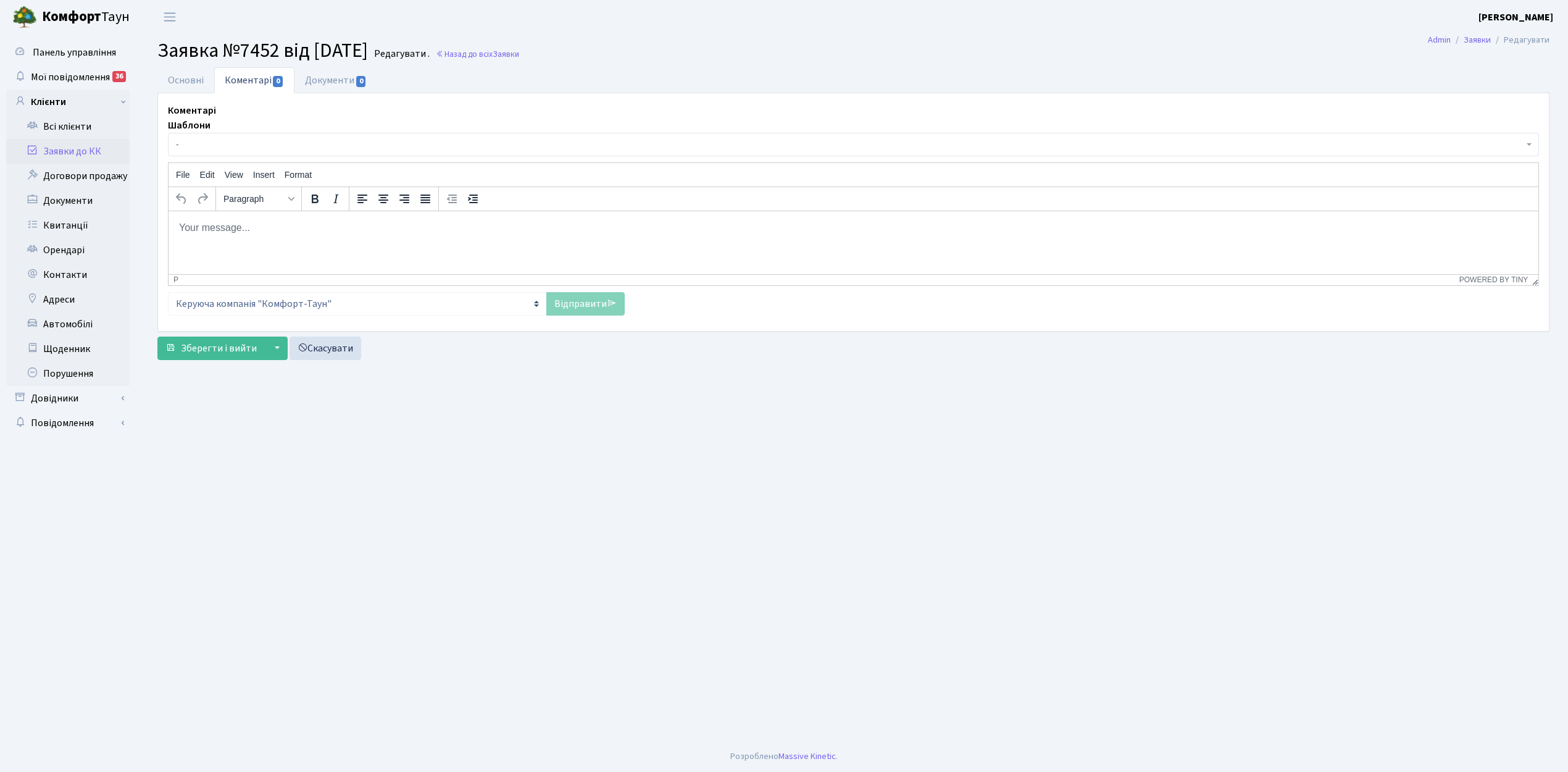
click at [268, 141] on span "-" at bounding box center [849, 144] width 1348 height 12
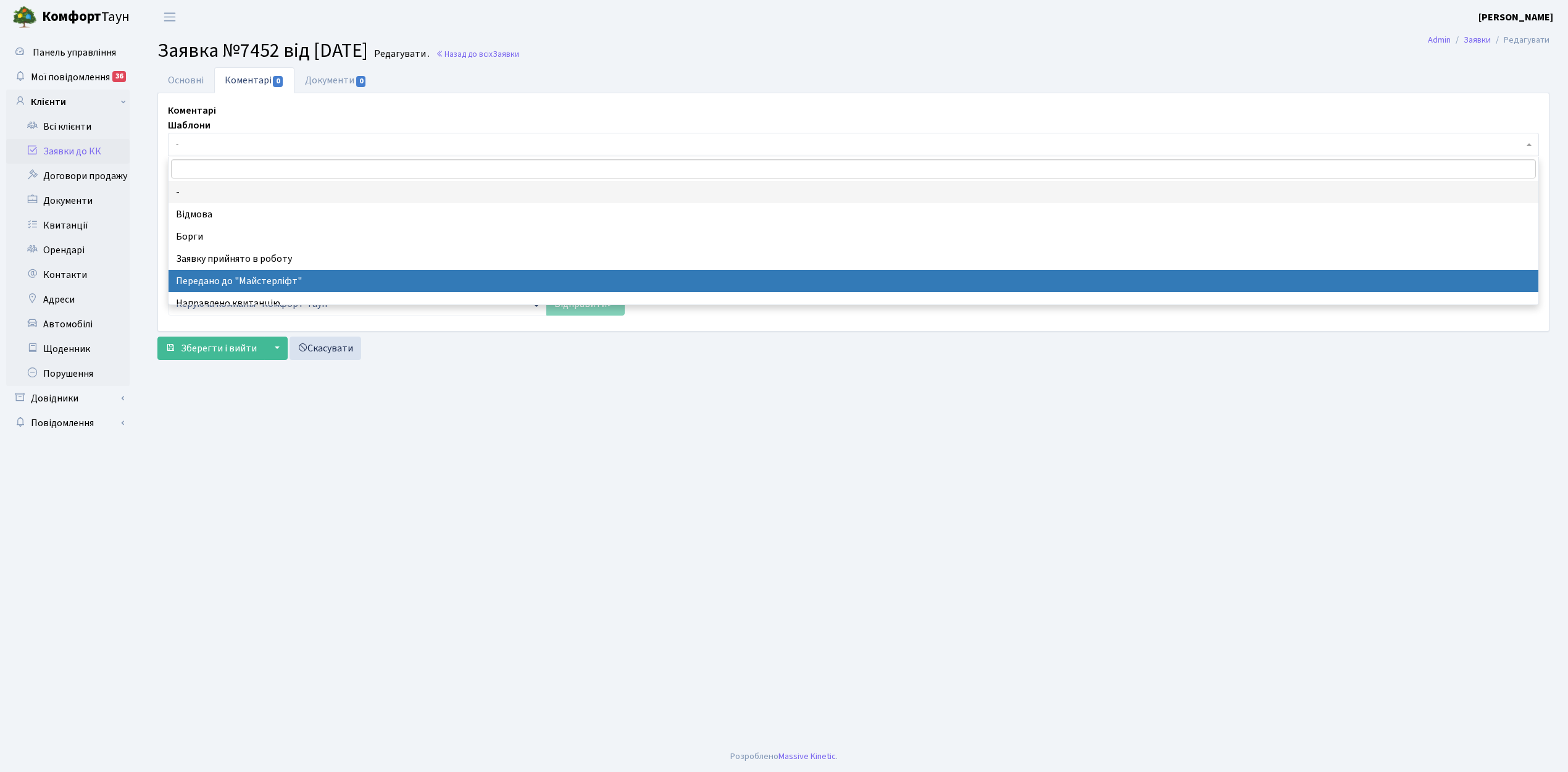
select select "9"
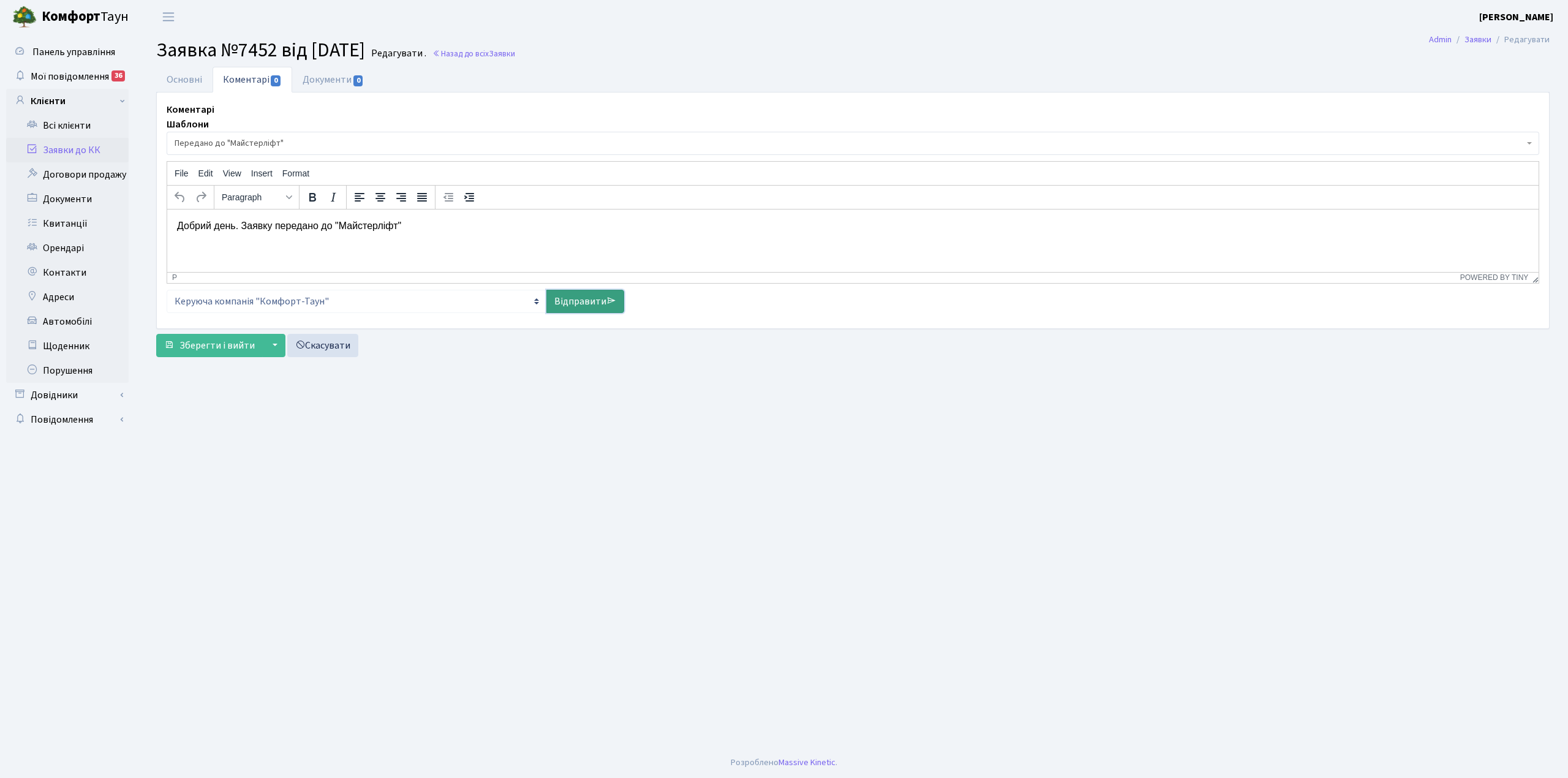
click at [580, 304] on link "Відправити" at bounding box center [585, 301] width 78 height 24
select select
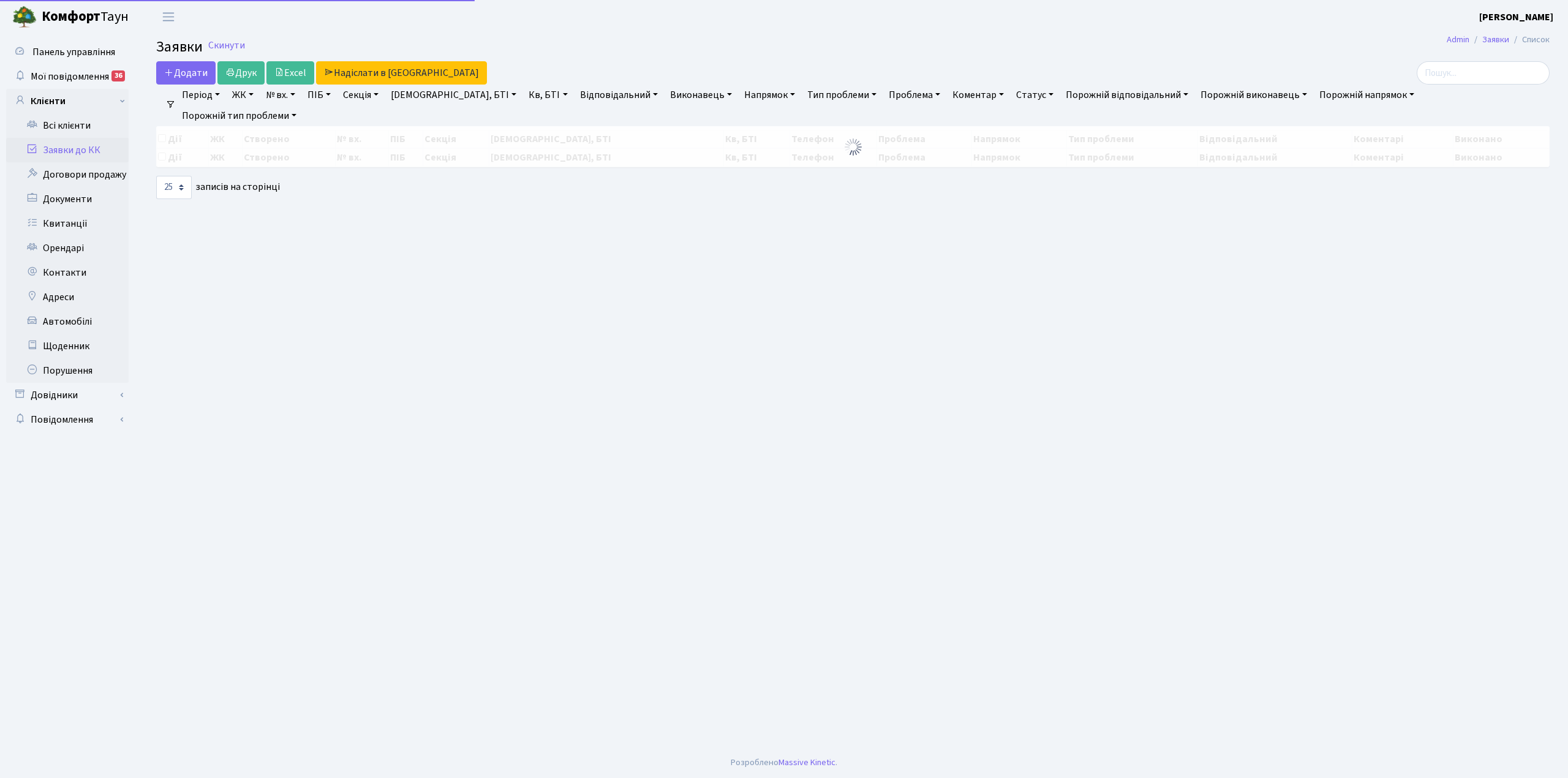
select select "25"
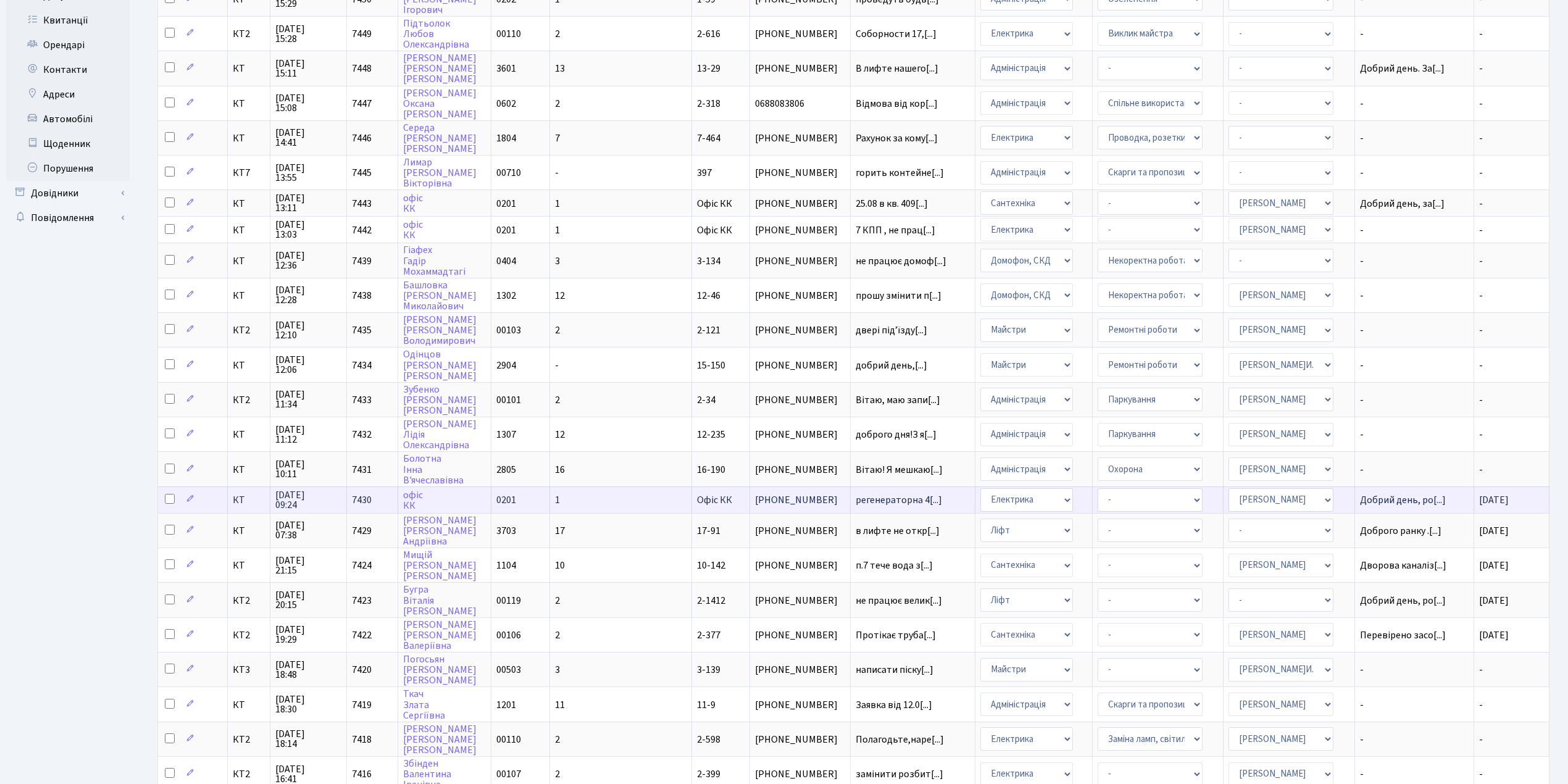
scroll to position [179, 0]
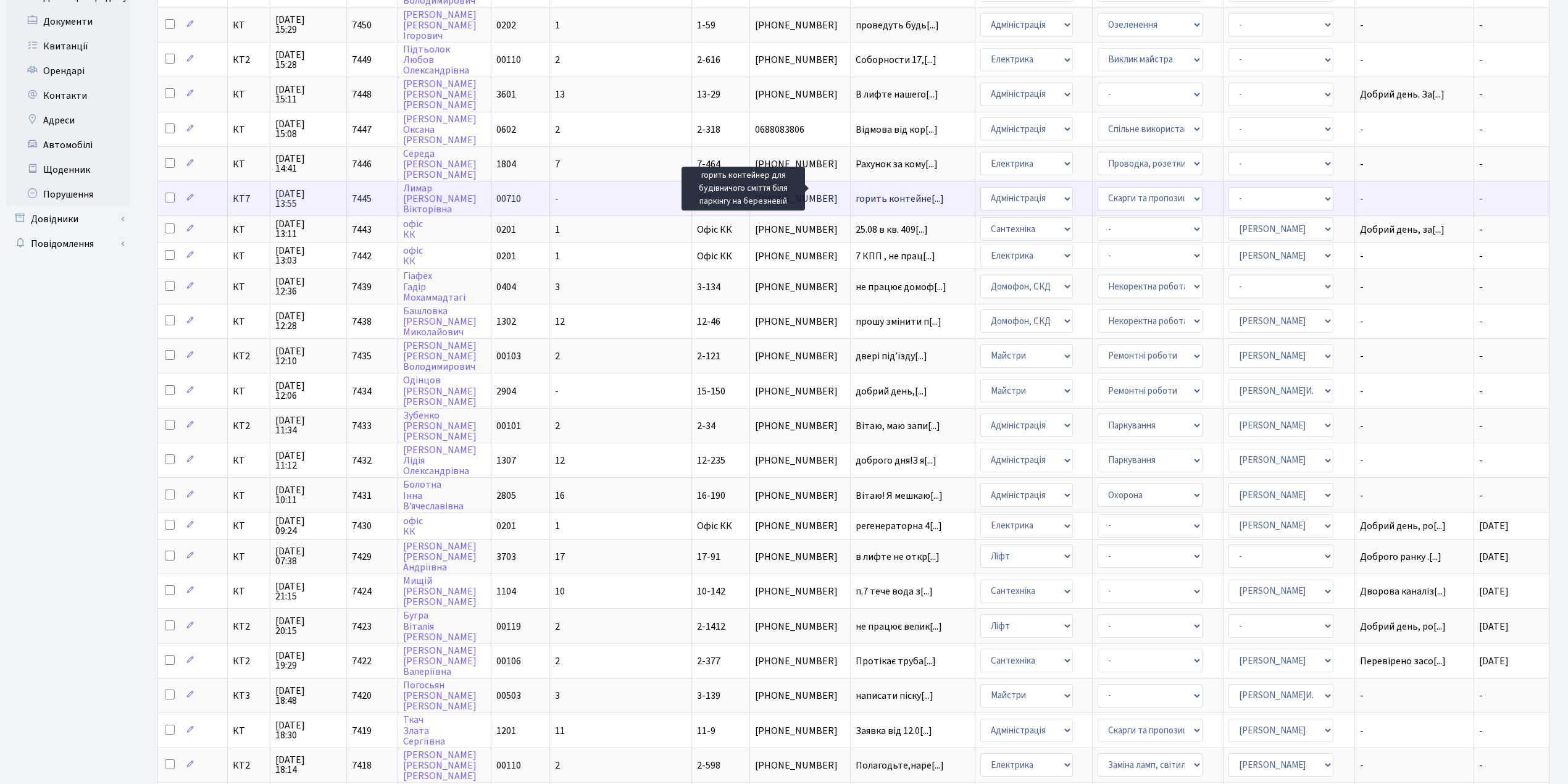
click at [856, 192] on span "горить контейне[...]" at bounding box center [900, 198] width 89 height 14
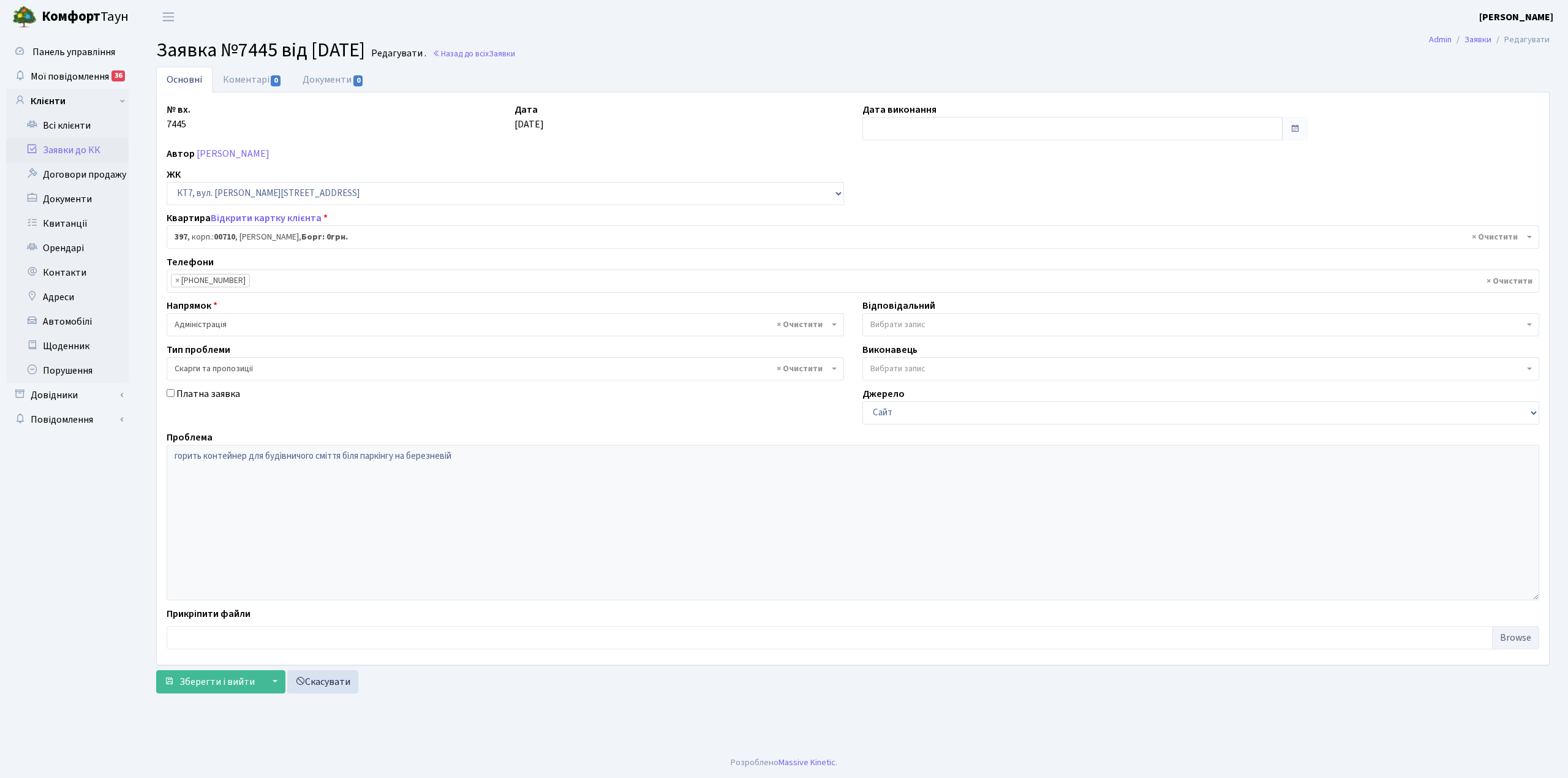
select select "18935"
select select "55"
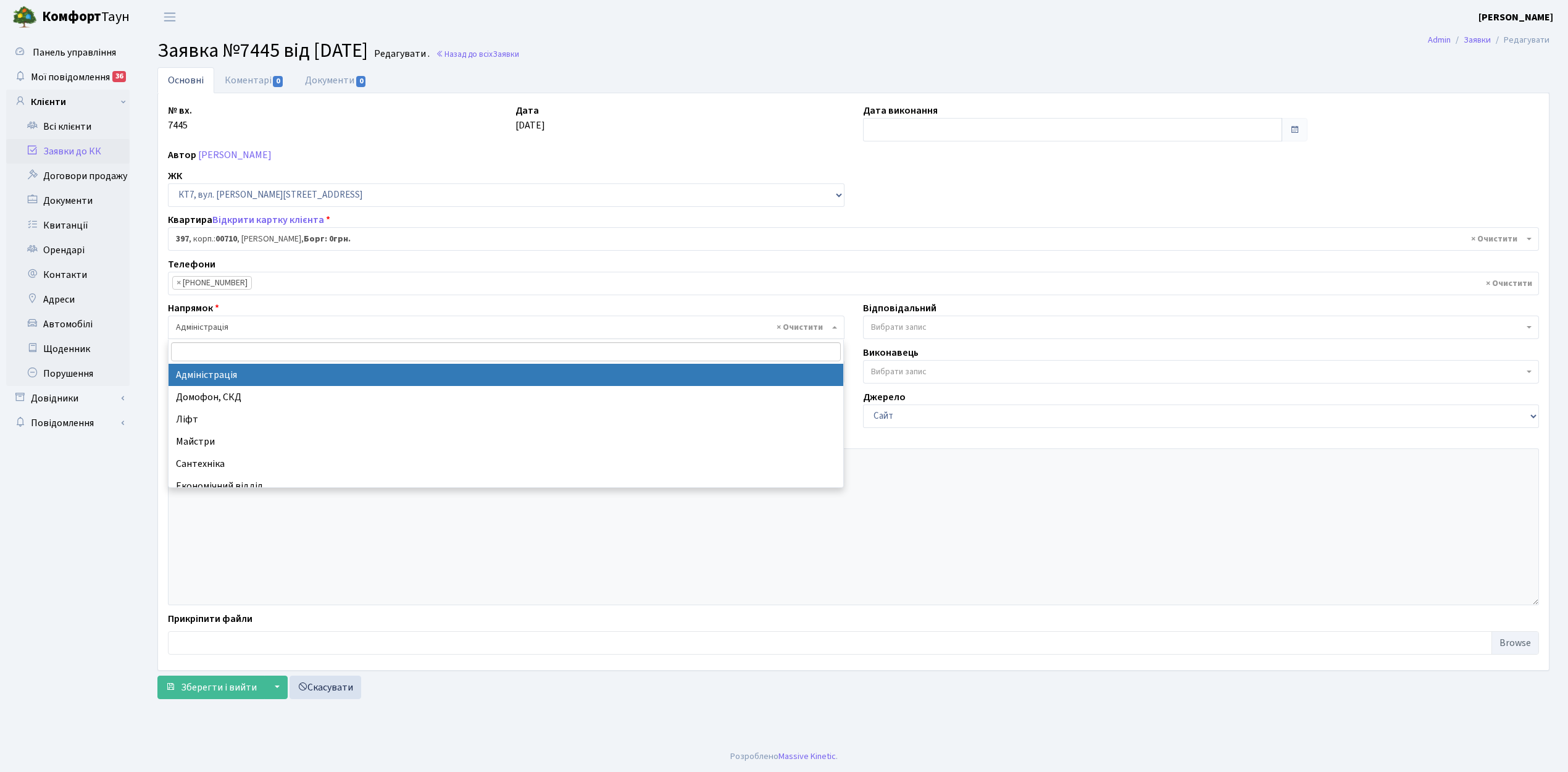
click at [181, 328] on span "× Адміністрація" at bounding box center [502, 327] width 653 height 12
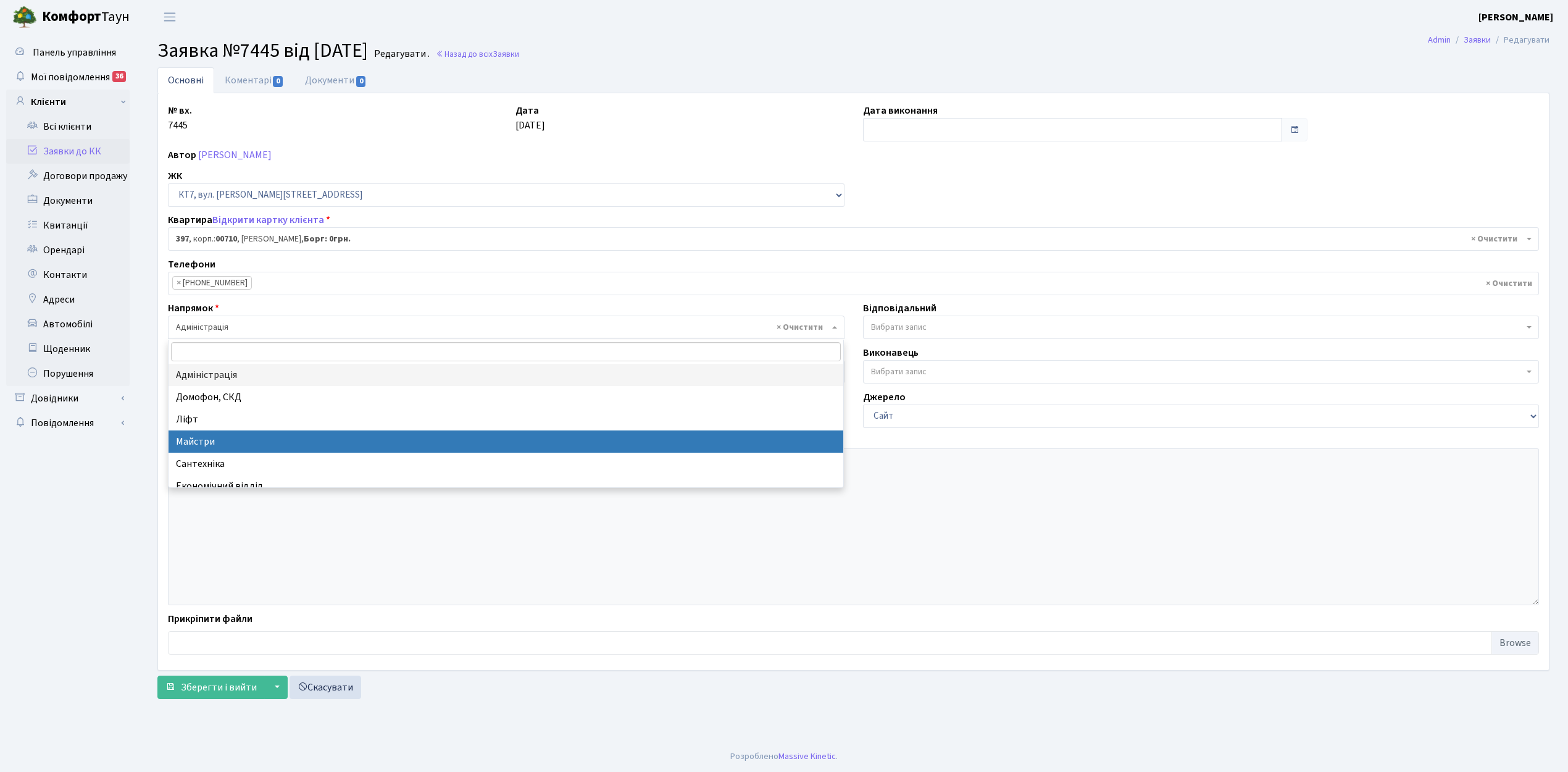
select select "1"
select select
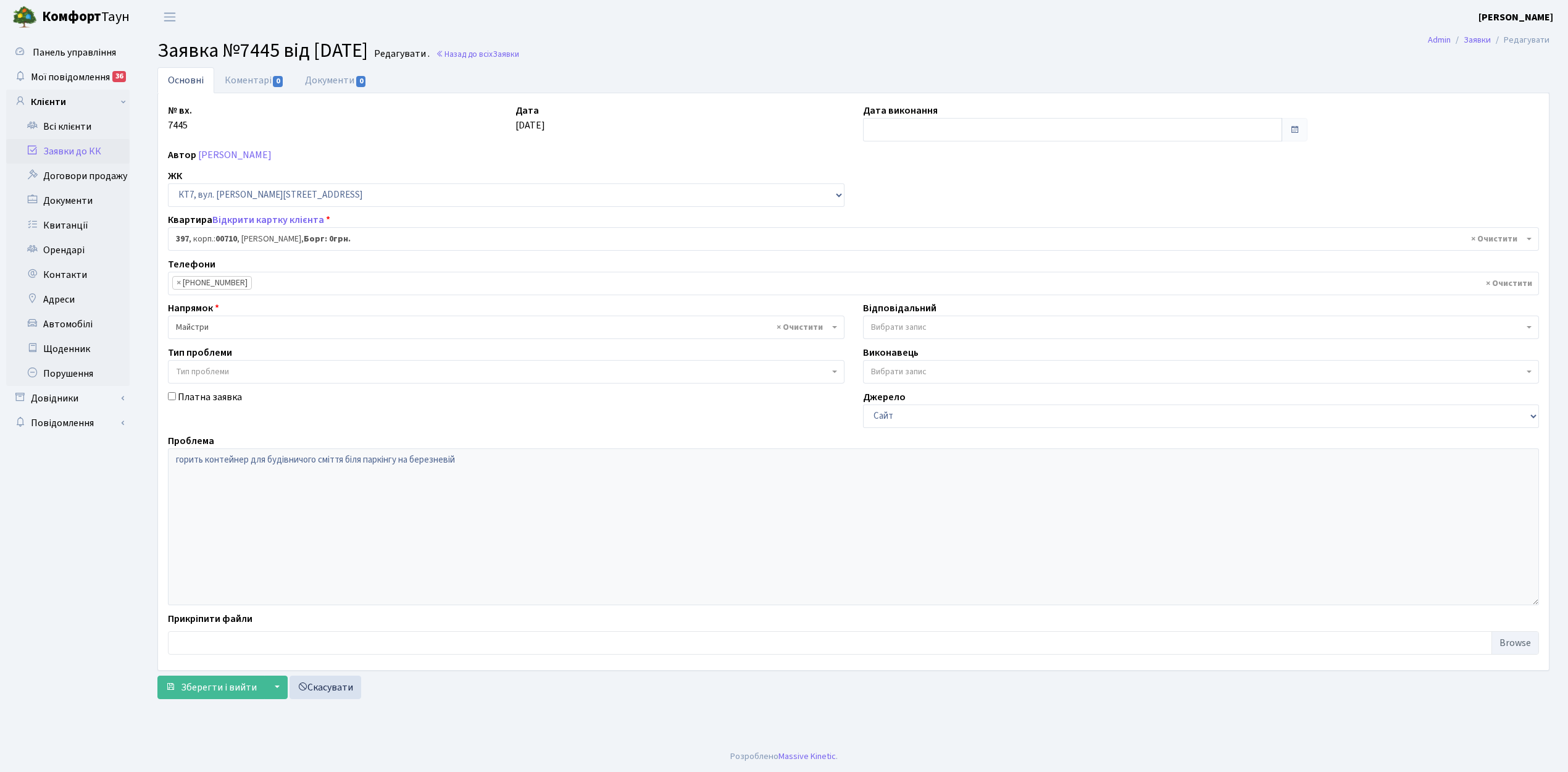
click at [893, 325] on span "Вибрати запис" at bounding box center [899, 327] width 56 height 12
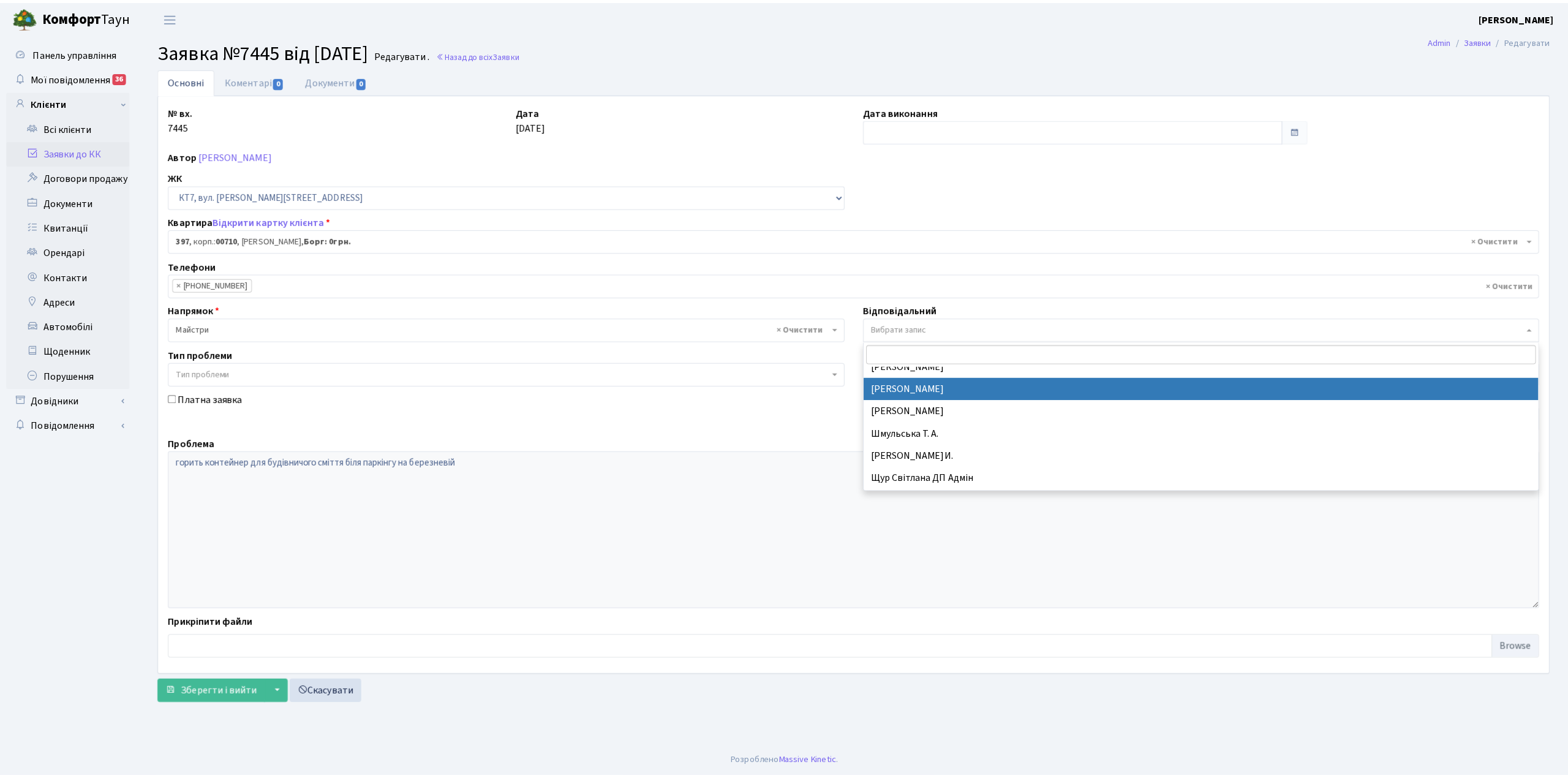
scroll to position [649, 0]
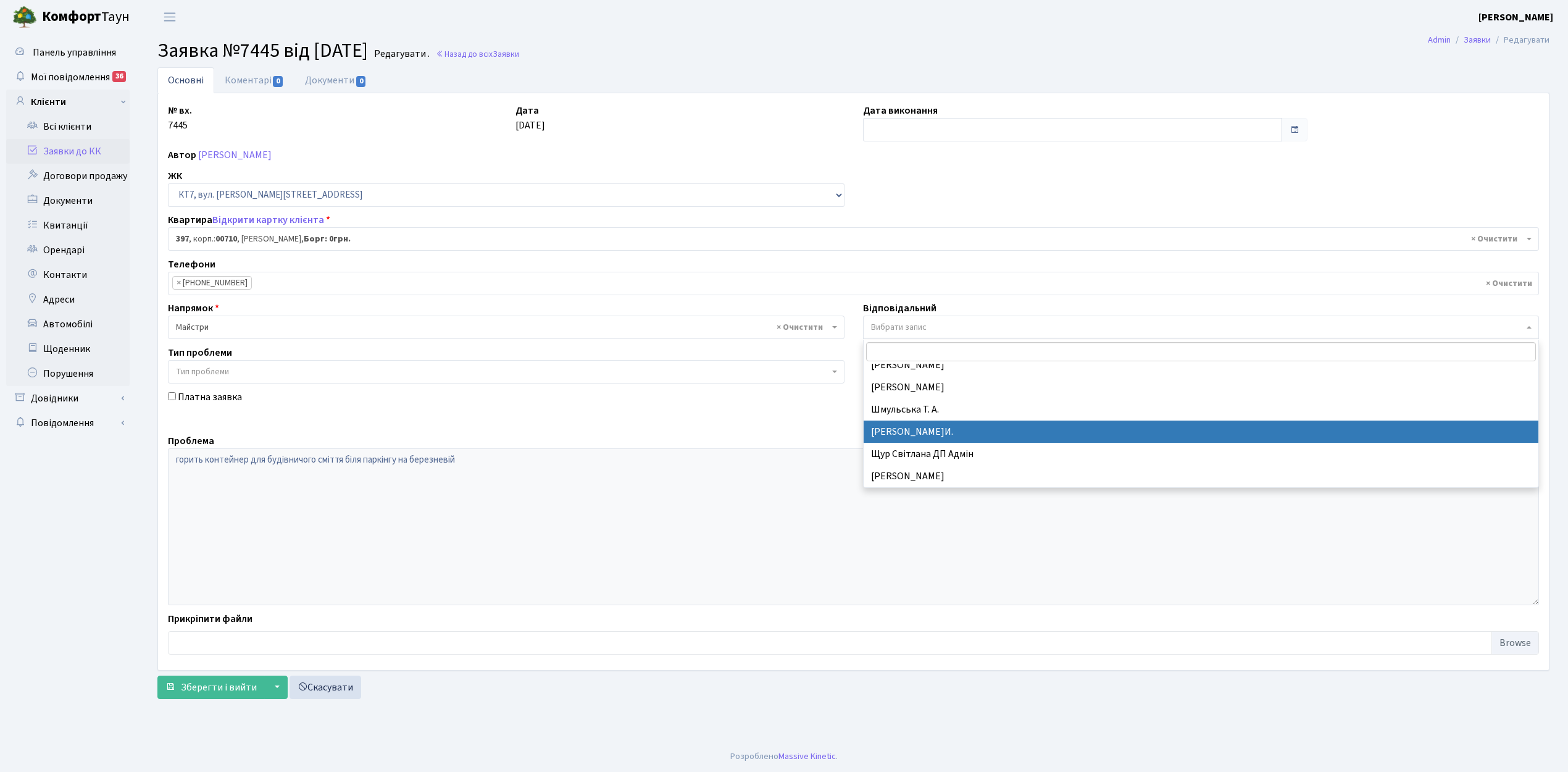
drag, startPoint x: 936, startPoint y: 432, endPoint x: 912, endPoint y: 441, distance: 25.6
select select "18"
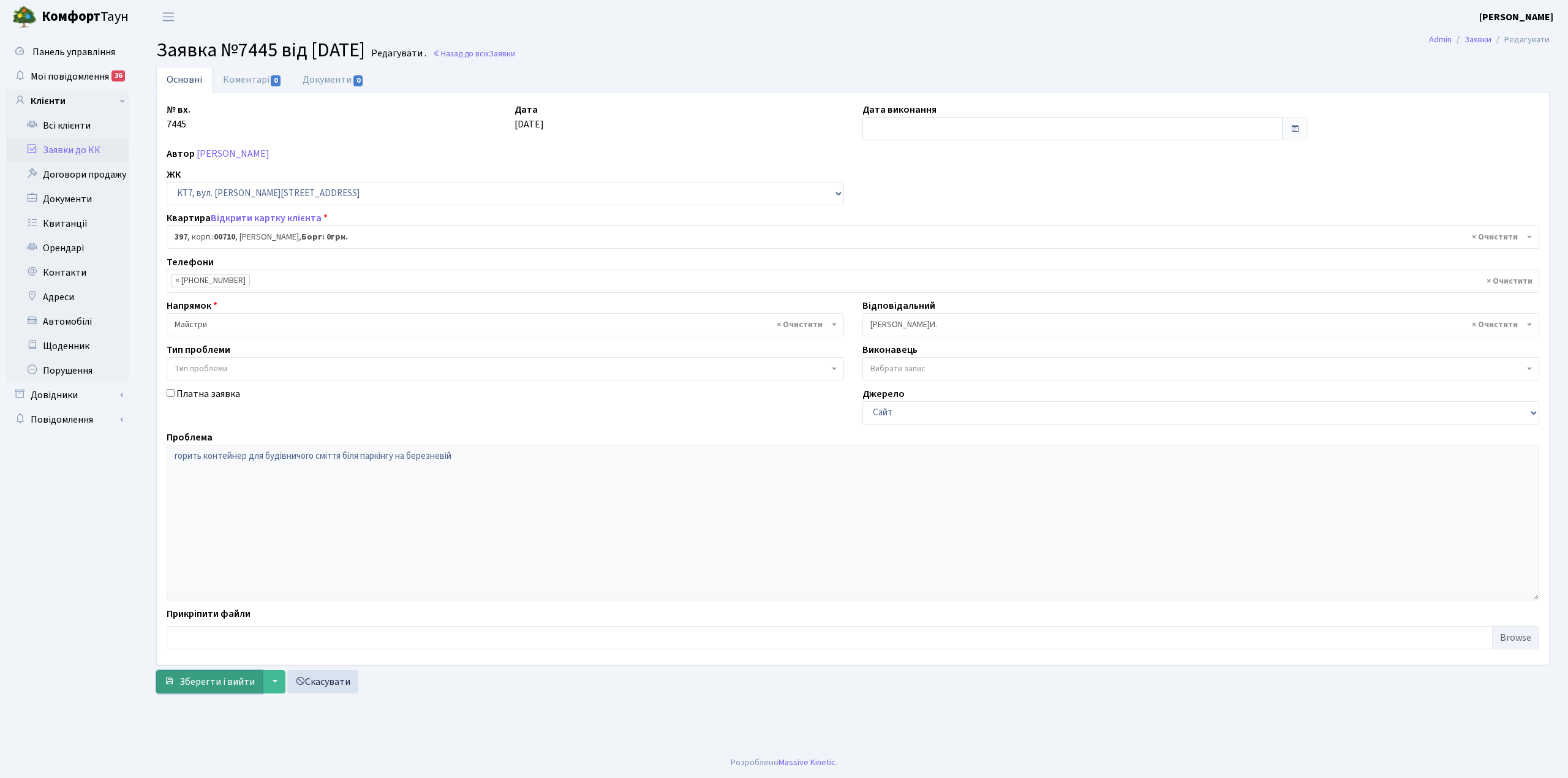
click at [195, 688] on span "Зберегти і вийти" at bounding box center [217, 681] width 76 height 14
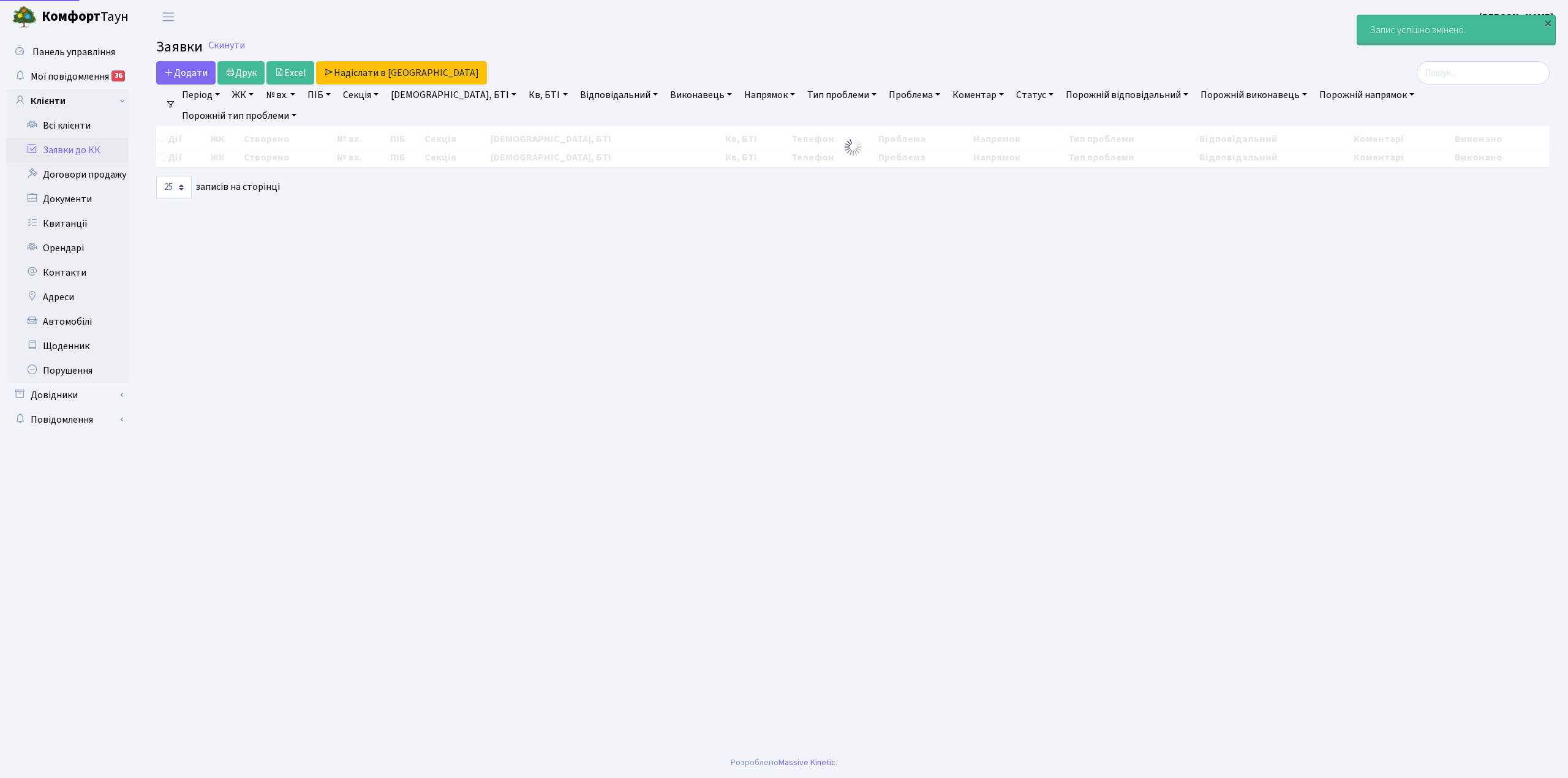
select select "25"
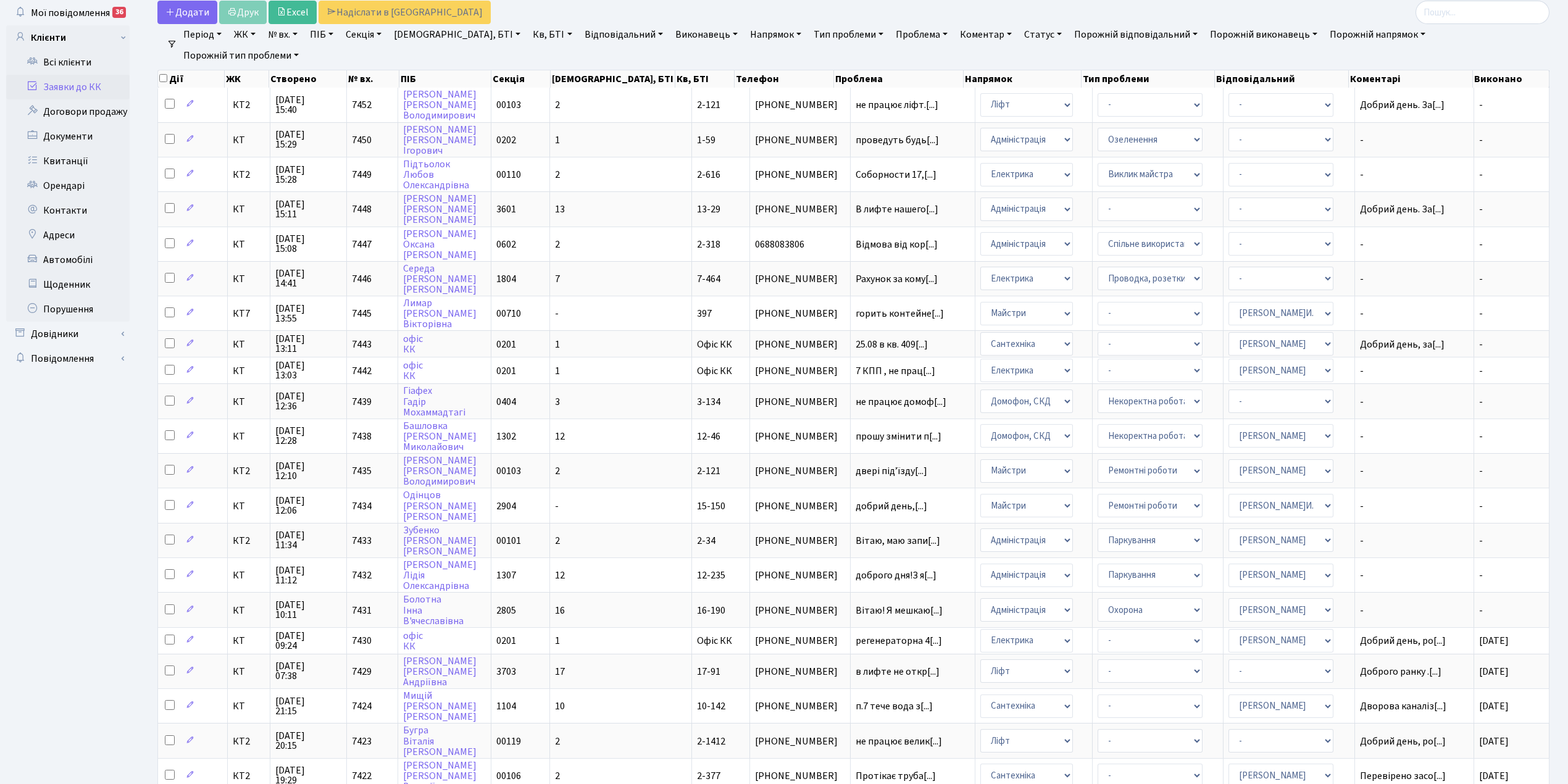
scroll to position [262, 0]
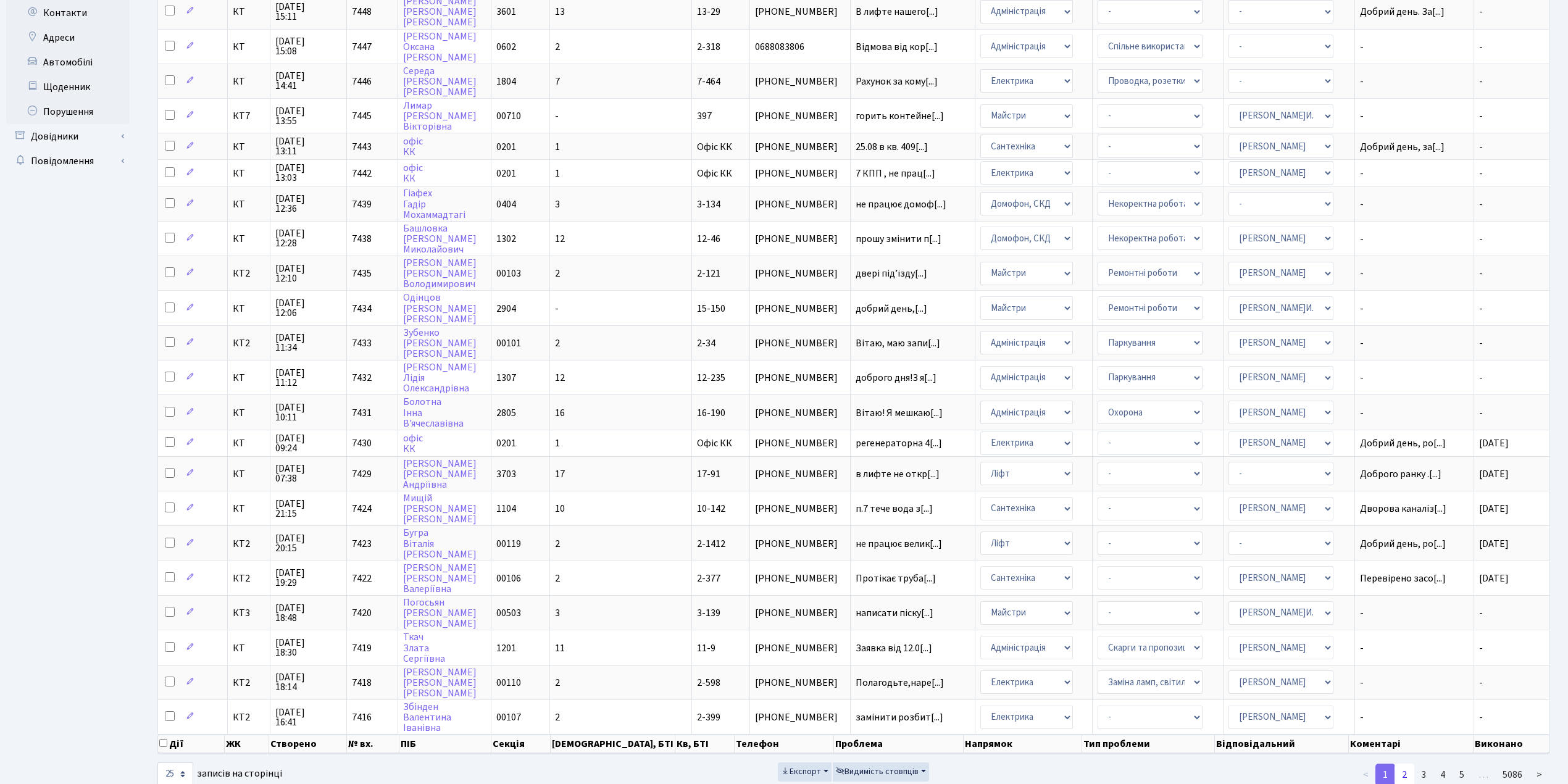
click at [1406, 763] on link "2" at bounding box center [1405, 774] width 20 height 22
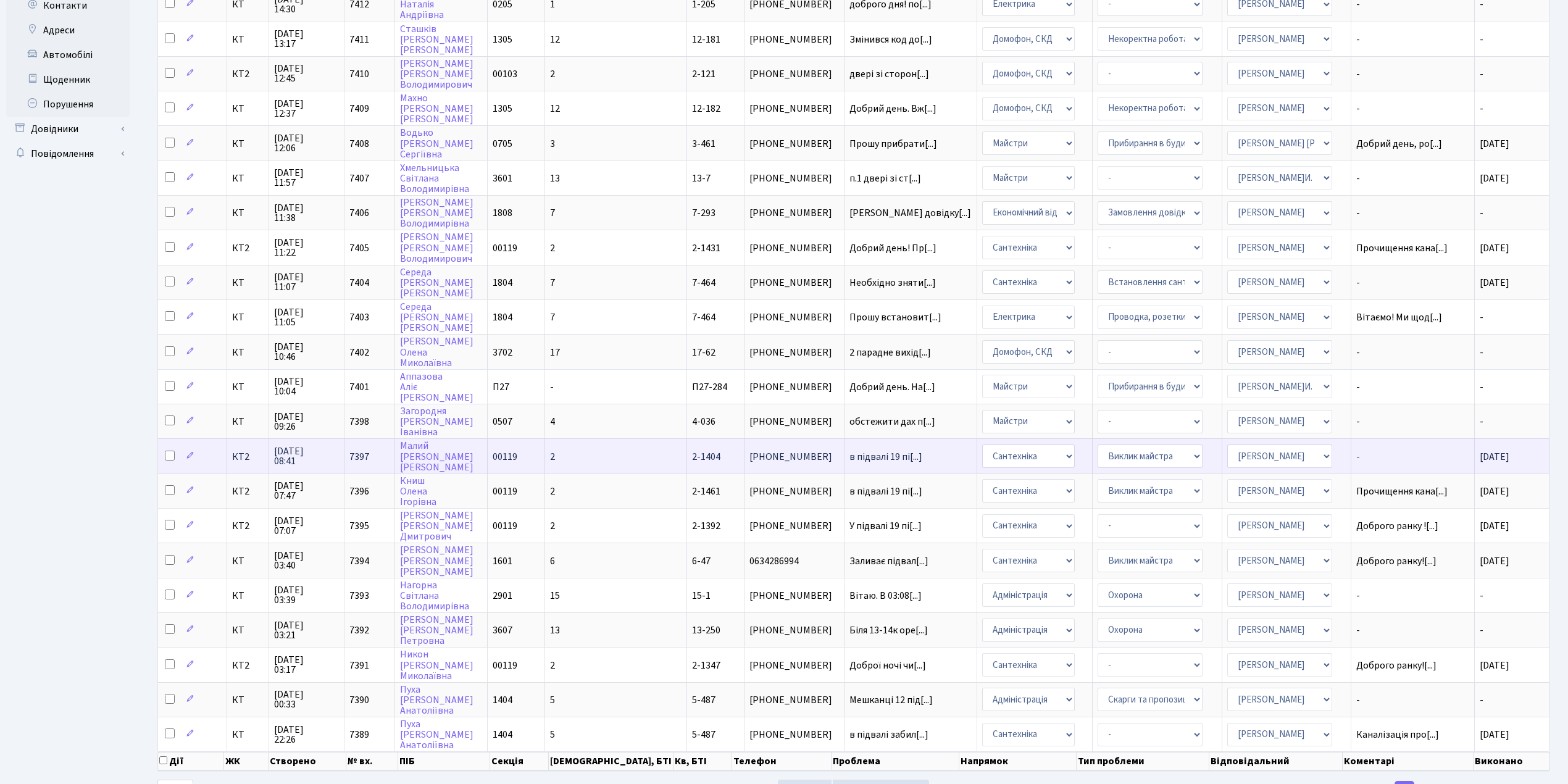
scroll to position [280, 0]
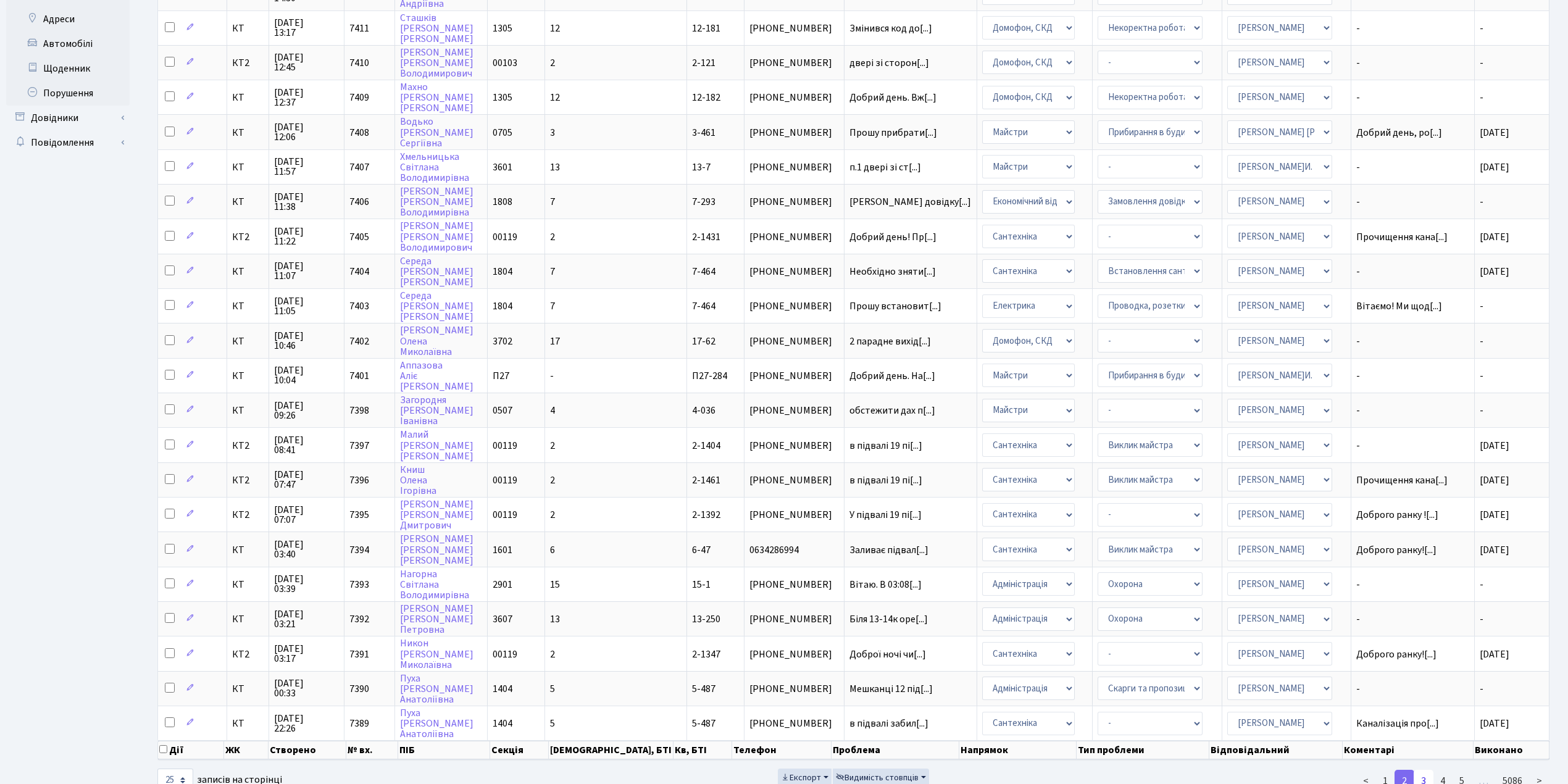
click at [1425, 769] on link "3" at bounding box center [1424, 780] width 20 height 22
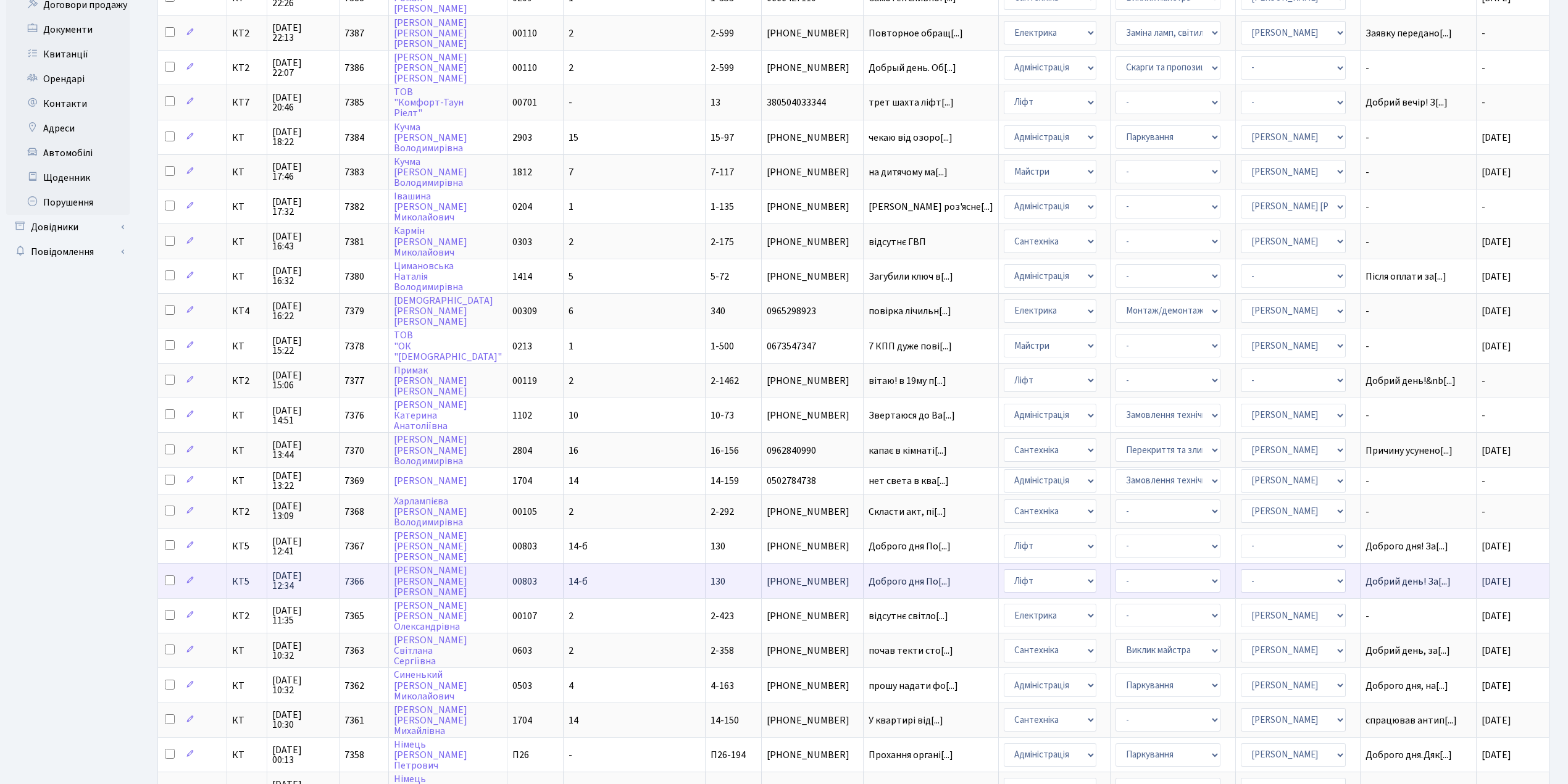
scroll to position [27, 0]
